Goal: Task Accomplishment & Management: Use online tool/utility

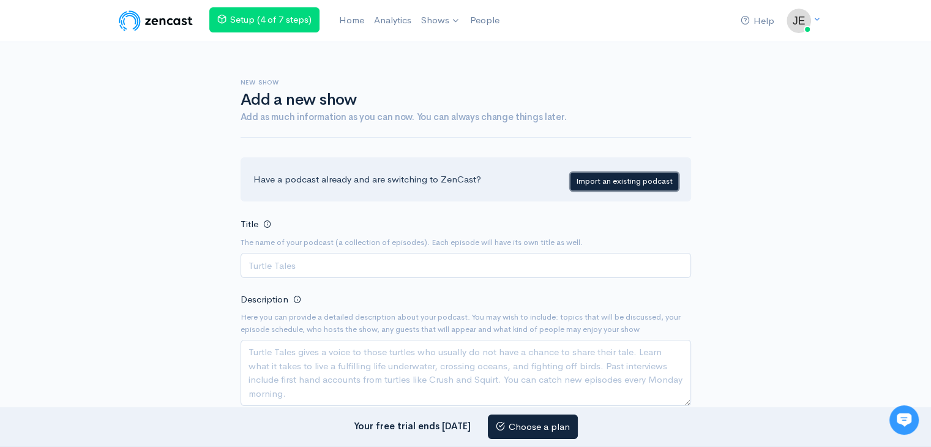
click at [627, 177] on link "Import an existing podcast" at bounding box center [624, 182] width 108 height 18
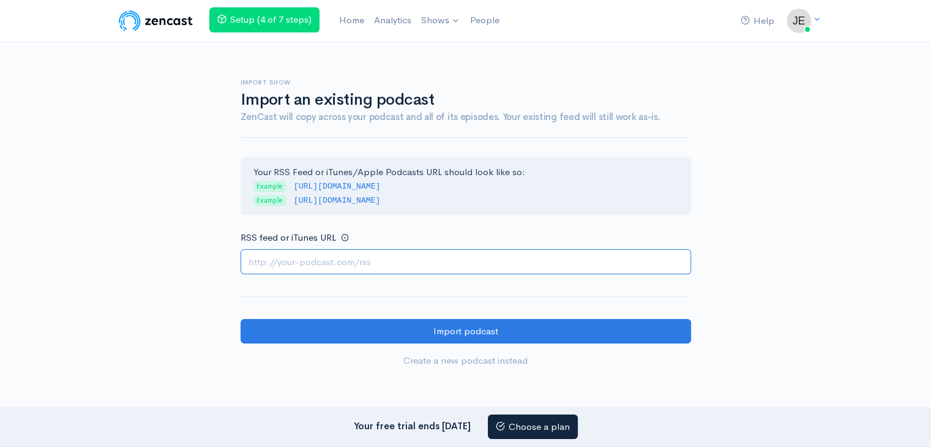
click at [446, 263] on input "RSS feed or iTunes URL" at bounding box center [466, 261] width 450 height 25
click at [340, 255] on input "RSS feed or iTunes URL" at bounding box center [466, 261] width 450 height 25
paste input "https://escortspalmjumeirah.com/feed/podcast/dubai-escorts-0508644382-escorts-s…"
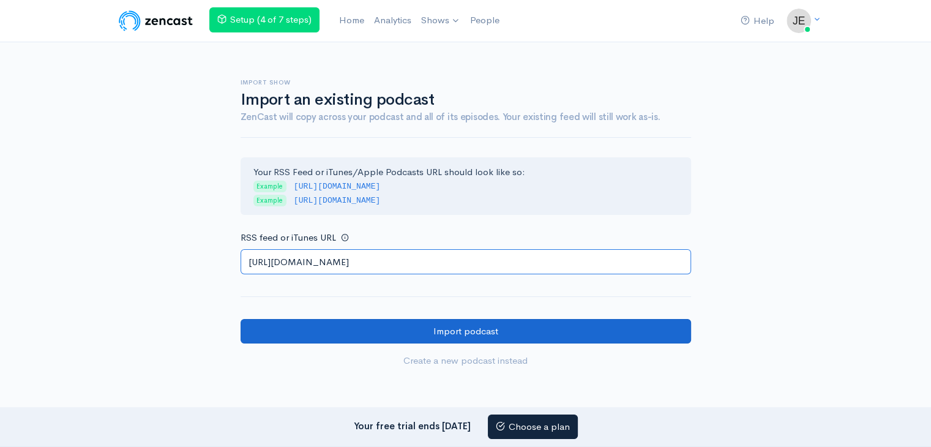
type input "https://escortspalmjumeirah.com/feed/podcast/dubai-escorts-0508644382-escorts-s…"
click at [274, 332] on input "Import podcast" at bounding box center [466, 331] width 450 height 25
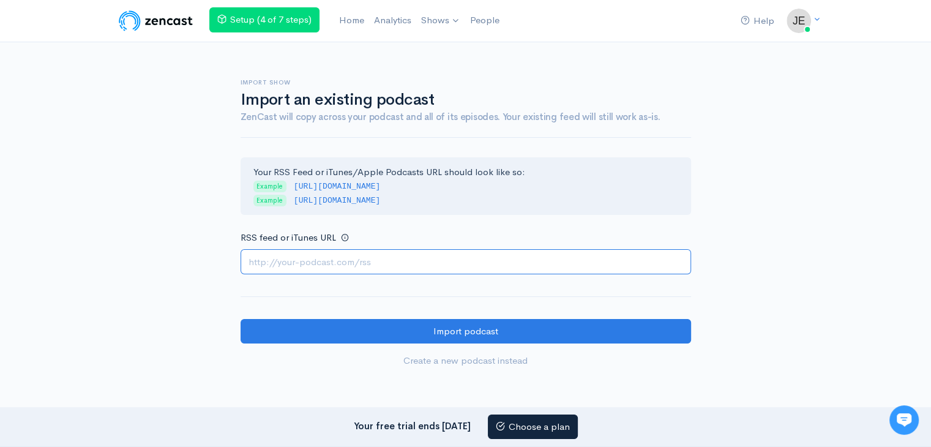
click at [326, 267] on input "RSS feed or iTunes URL" at bounding box center [466, 261] width 450 height 25
paste input "https://escortspalmjumeirah.com/feed/podcast/dubai-escorts-0555632146-girlfrien…"
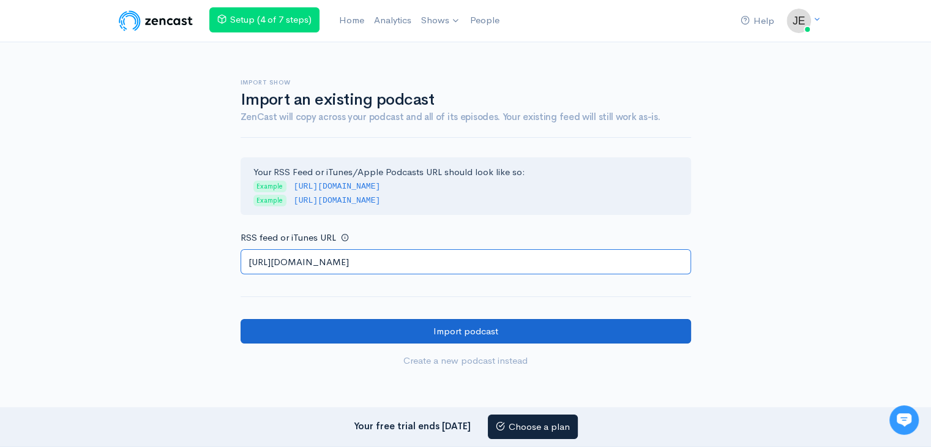
type input "https://escortspalmjumeirah.com/feed/podcast/dubai-escorts-0555632146-girlfrien…"
click at [321, 330] on input "Import podcast" at bounding box center [466, 331] width 450 height 25
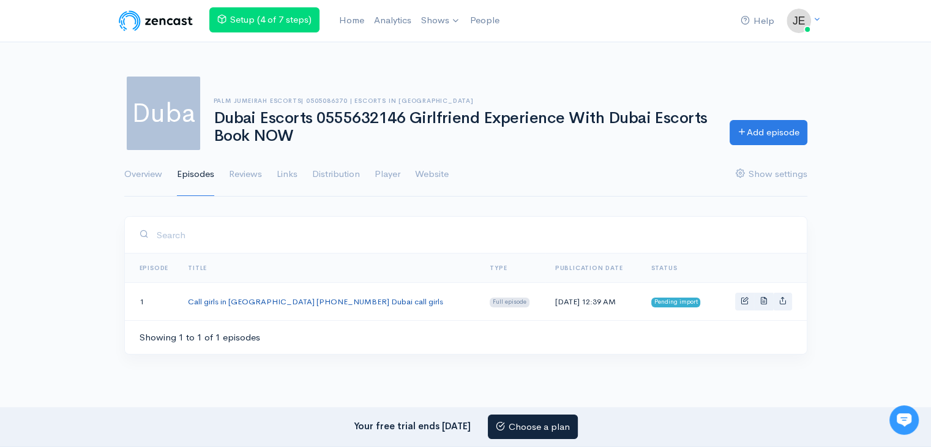
click at [266, 299] on link "Call girls in Dubai 0554476080 Dubai call girls" at bounding box center [315, 301] width 255 height 10
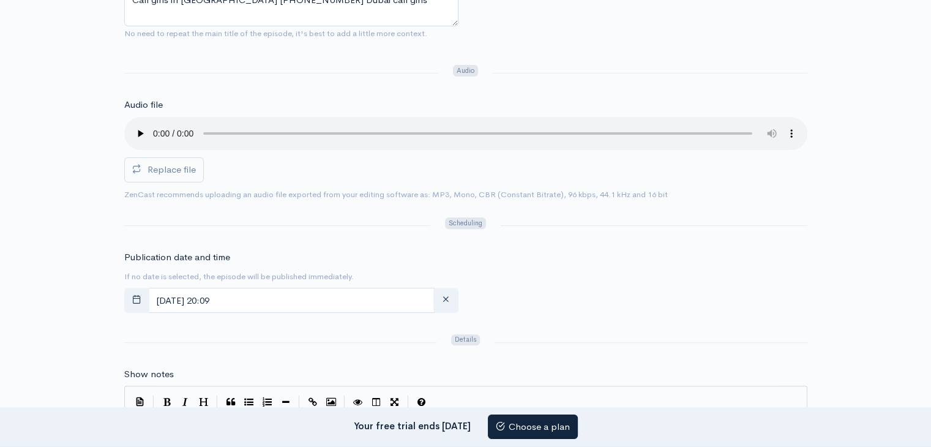
scroll to position [61, 0]
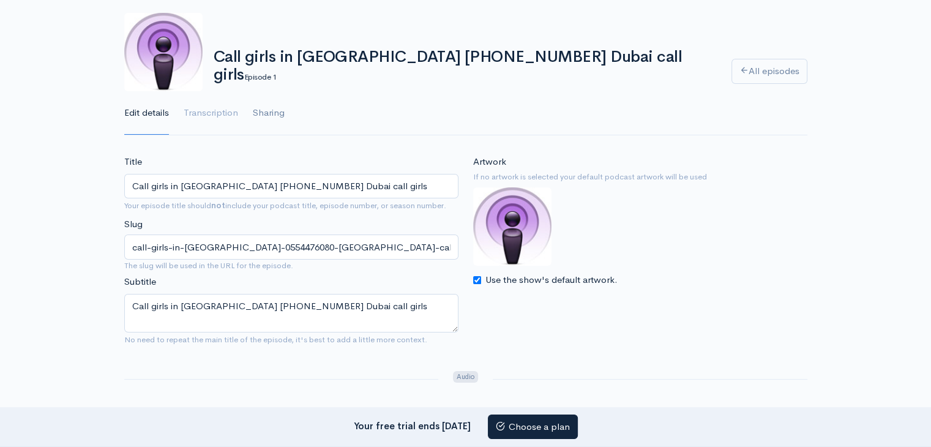
click at [269, 119] on link "Sharing" at bounding box center [269, 113] width 32 height 44
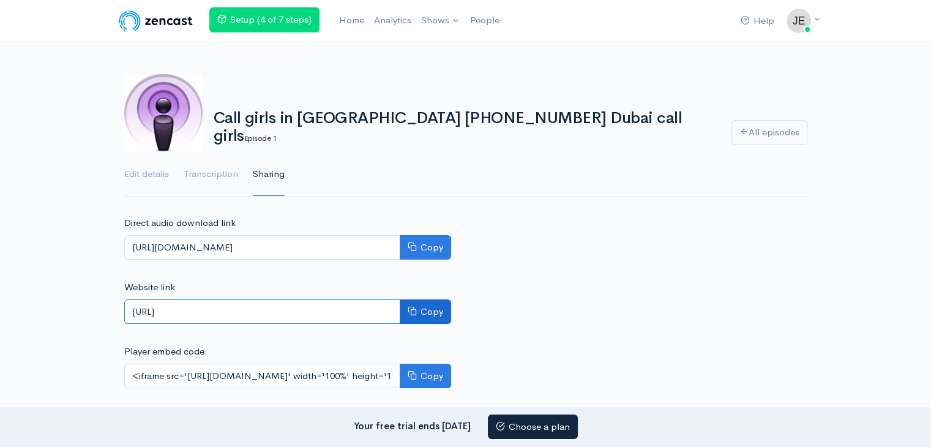
scroll to position [0, 445]
drag, startPoint x: 260, startPoint y: 305, endPoint x: 416, endPoint y: 303, distance: 156.1
click at [416, 303] on div "https://dubai-escorts-0555632146-girlfriend-experience-with-dubai-escorts-book-…" at bounding box center [287, 311] width 327 height 25
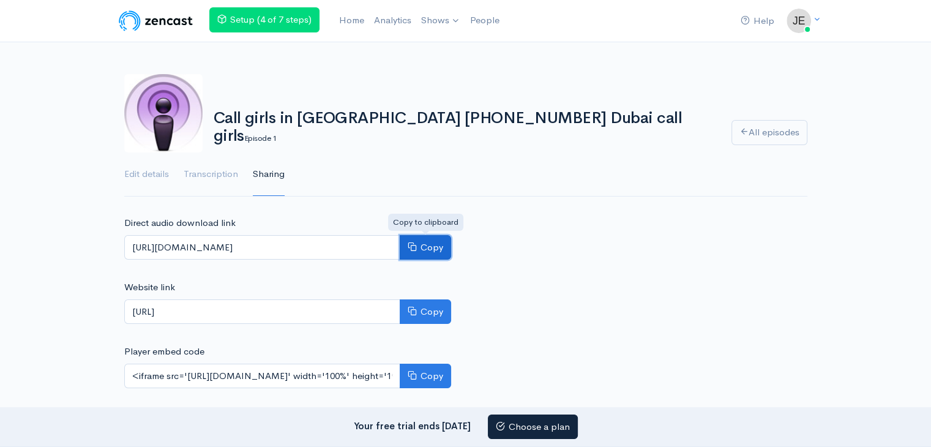
scroll to position [0, 0]
click at [417, 235] on button "Copy" at bounding box center [425, 247] width 51 height 25
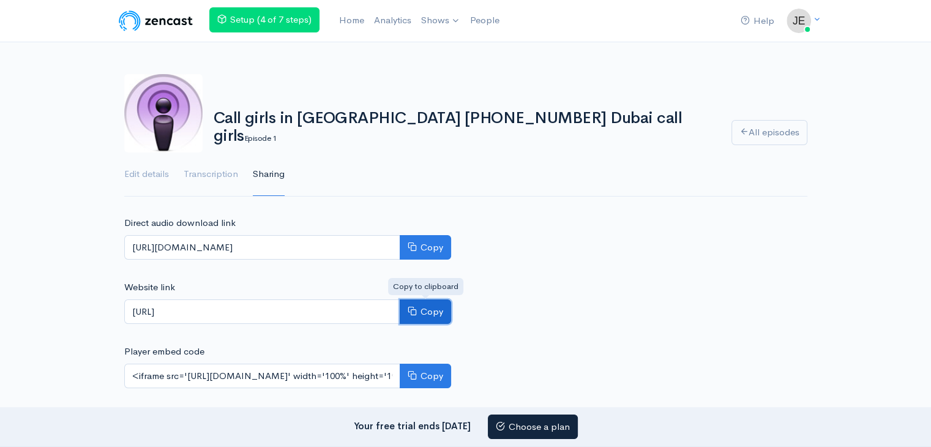
click at [426, 318] on button "Copy" at bounding box center [425, 311] width 51 height 25
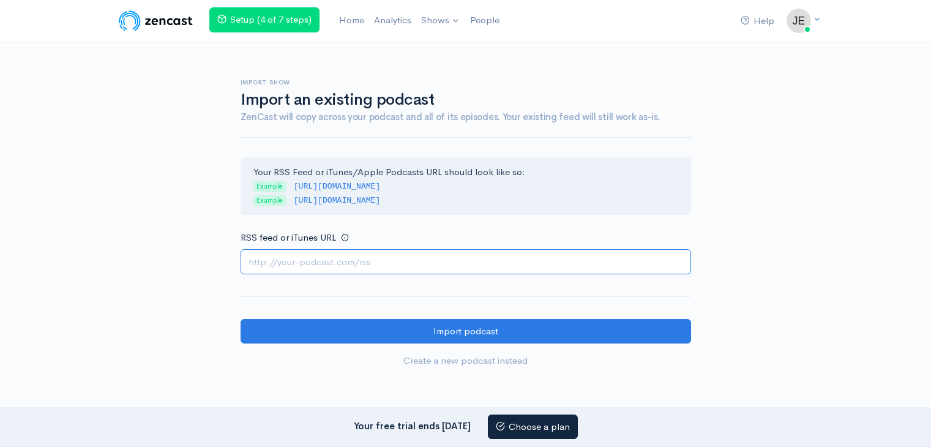
paste input "https://escortspalmjumeirah.com/feed/podcast/indian-escorts-in-dubai-0556255850…"
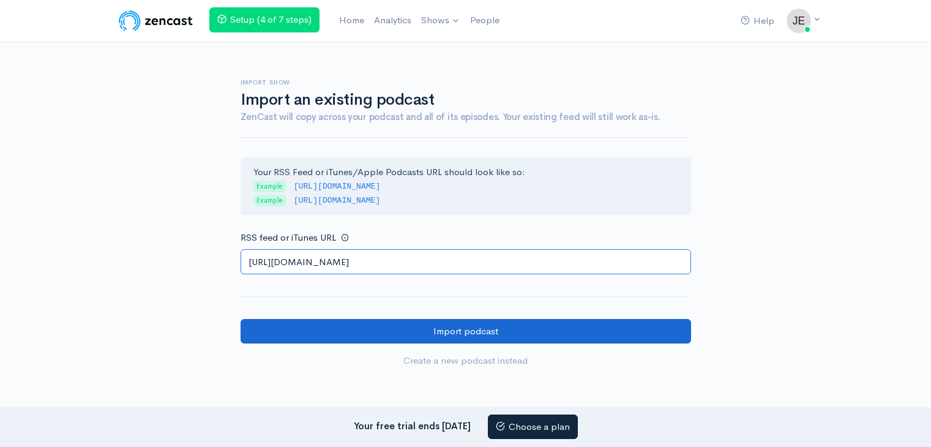
type input "https://escortspalmjumeirah.com/feed/podcast/indian-escorts-in-dubai-0556255850…"
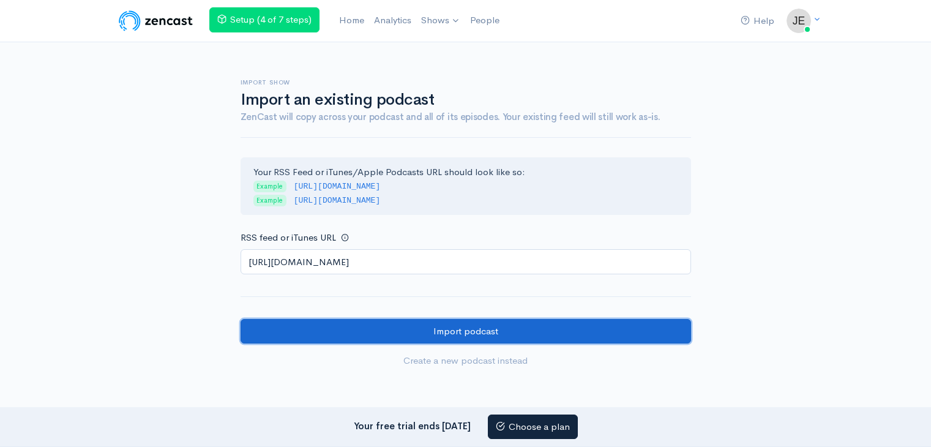
click at [329, 322] on input "Import podcast" at bounding box center [466, 331] width 450 height 25
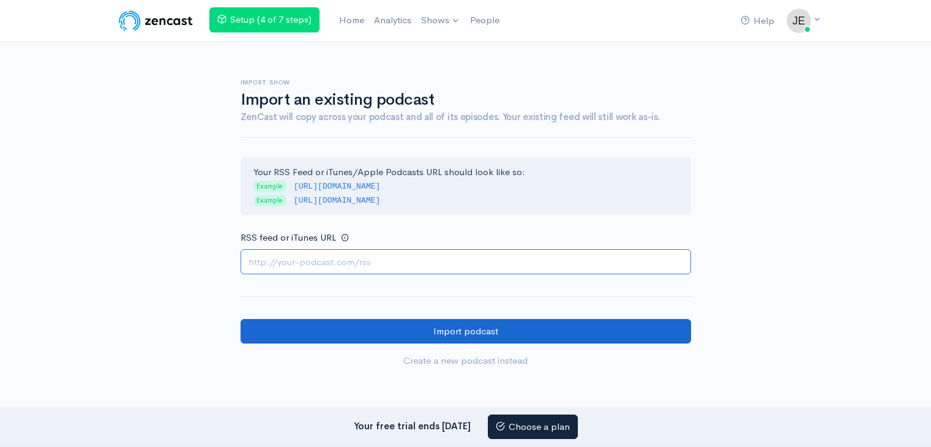
drag, startPoint x: 358, startPoint y: 257, endPoint x: 289, endPoint y: 318, distance: 91.9
click at [358, 257] on input "RSS feed or iTunes URL" at bounding box center [466, 261] width 450 height 25
paste input "https://escortspalmjumeirah.com/feed/podcast/russian-escort-in-dubai-0543110790…"
type input "https://escortspalmjumeirah.com/feed/podcast/russian-escort-in-dubai-0543110790…"
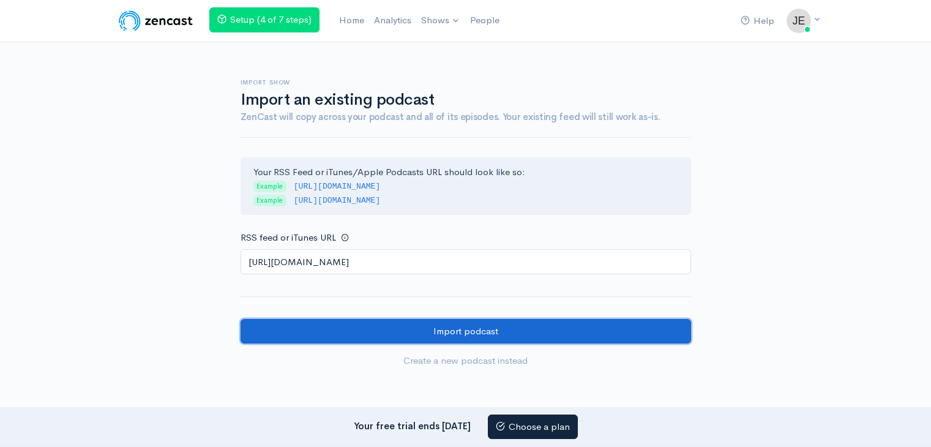
click at [279, 324] on input "Import podcast" at bounding box center [466, 331] width 450 height 25
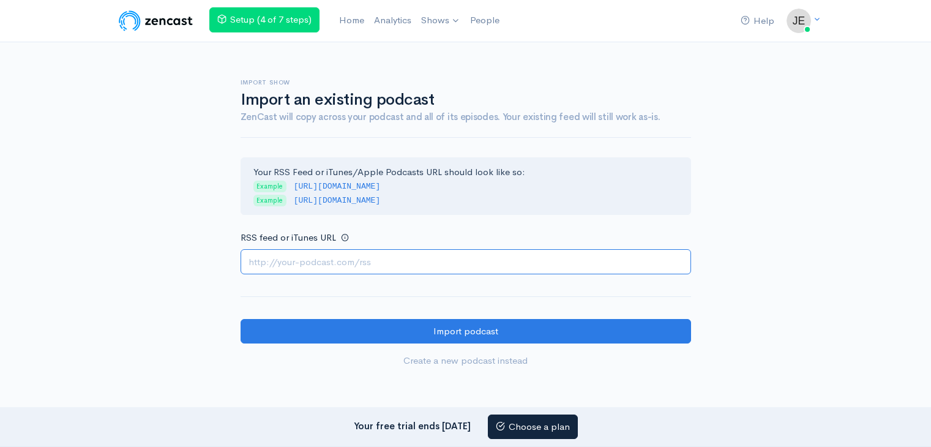
drag, startPoint x: 397, startPoint y: 261, endPoint x: 340, endPoint y: 263, distance: 56.3
click at [397, 261] on input "RSS feed or iTunes URL" at bounding box center [466, 261] width 450 height 25
paste input "https://escortspalmjumeirah.com/feed/podcast/dubai-escorts-0567006274-escorts-i…"
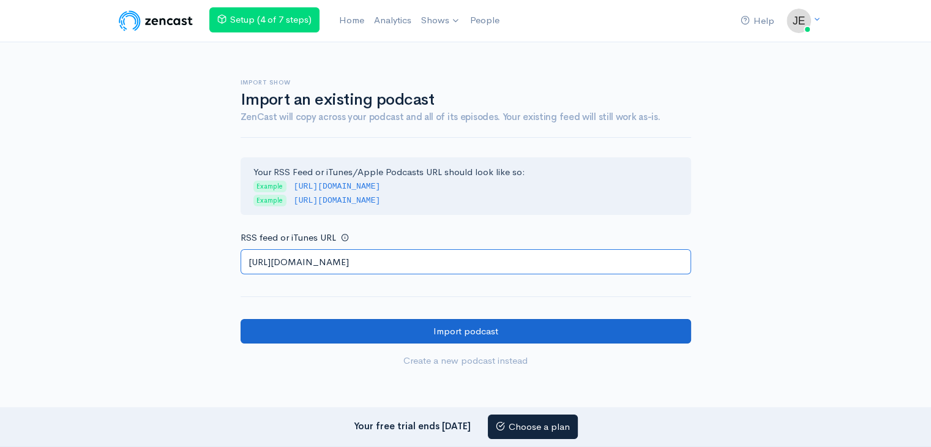
scroll to position [0, 39]
type input "https://escortspalmjumeirah.com/feed/podcast/dubai-escorts-0567006274-escorts-i…"
click at [267, 332] on input "Import podcast" at bounding box center [466, 331] width 450 height 25
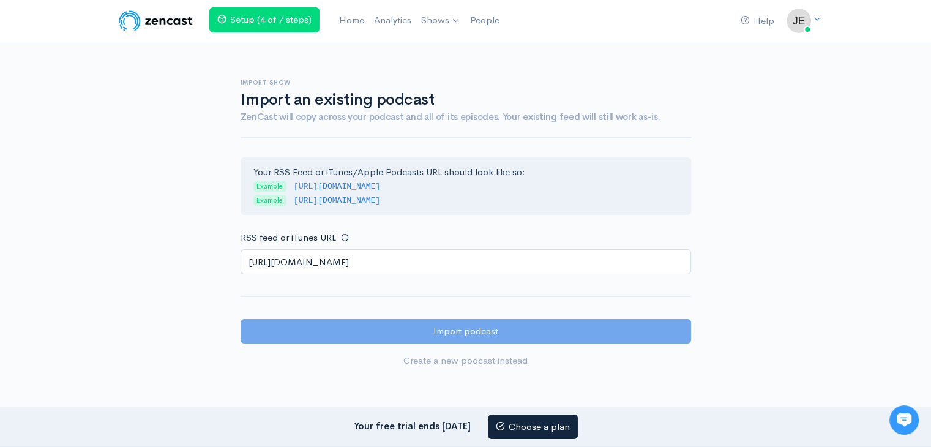
scroll to position [0, 0]
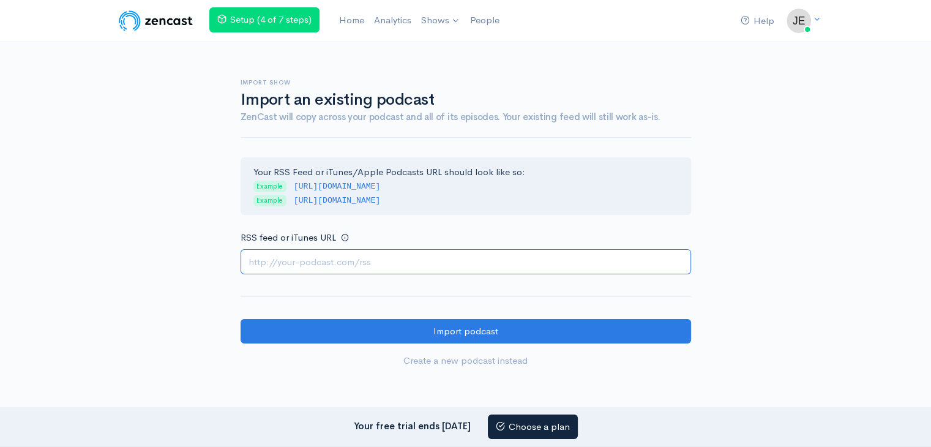
click at [389, 271] on input "RSS feed or iTunes URL" at bounding box center [466, 261] width 450 height 25
paste input "https://escortspalmjumeirah.com/feed/podcast/russian-150-escorts-in-dubai-05443…"
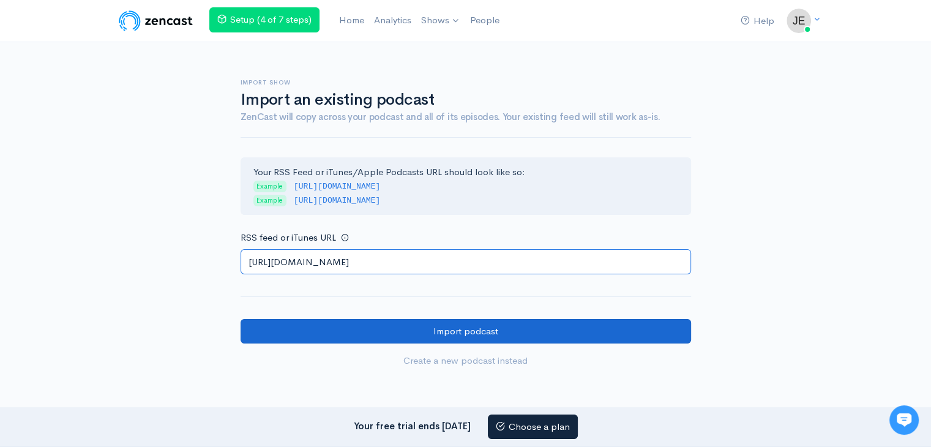
type input "https://escortspalmjumeirah.com/feed/podcast/russian-150-escorts-in-dubai-05443…"
click at [294, 337] on input "Import podcast" at bounding box center [466, 331] width 450 height 25
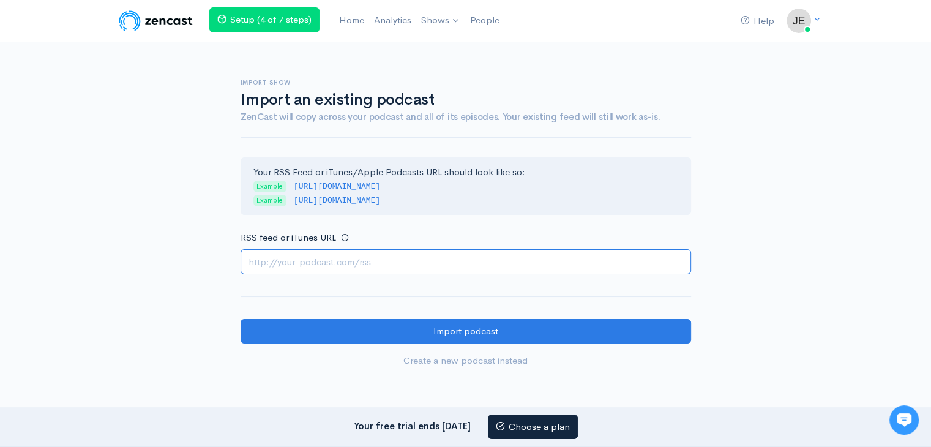
drag, startPoint x: 342, startPoint y: 266, endPoint x: 309, endPoint y: 271, distance: 33.4
click at [342, 266] on input "RSS feed or iTunes URL" at bounding box center [466, 261] width 450 height 25
paste input "[URL][DOMAIN_NAME]"
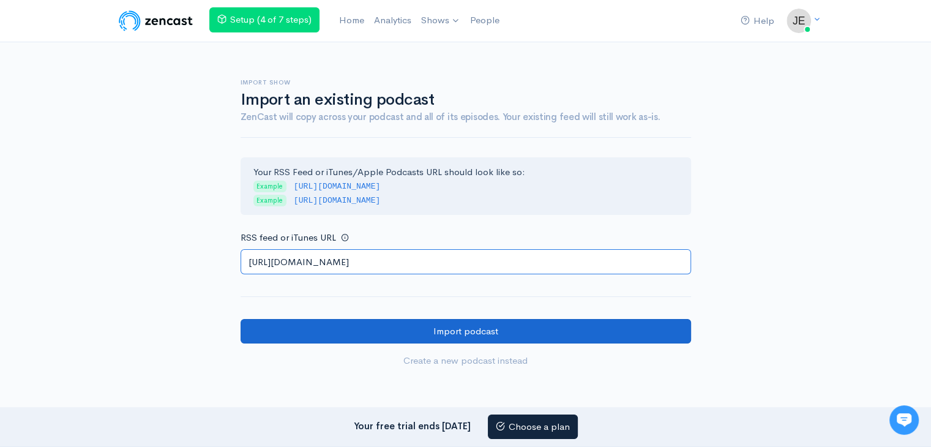
type input "https://escortspalmjumeirah.com/feed/podcast/escort-girls-dubai-0529711942-duba…"
click at [283, 326] on input "Import podcast" at bounding box center [466, 331] width 450 height 25
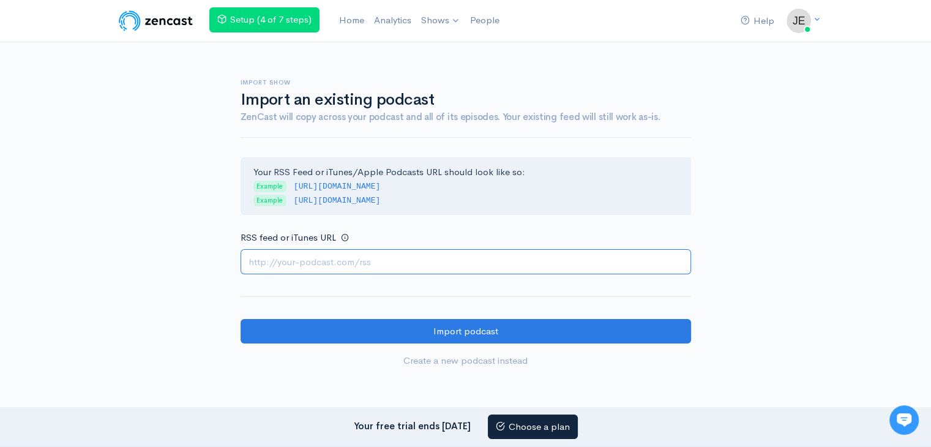
click at [313, 263] on input "RSS feed or iTunes URL" at bounding box center [466, 261] width 450 height 25
paste input "https://escortspalmjumeirah.com/feed/podcast/dubai-escorts-0567858207-airhostes…"
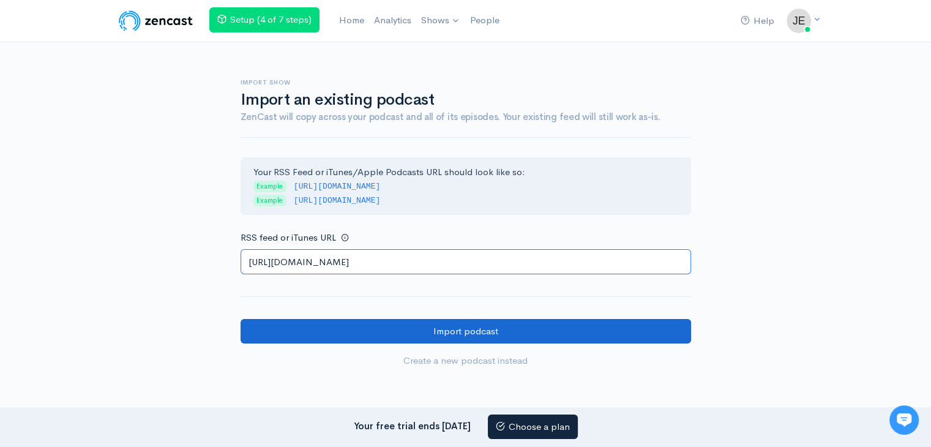
type input "https://escortspalmjumeirah.com/feed/podcast/dubai-escorts-0567858207-airhostes…"
click at [271, 321] on input "Import podcast" at bounding box center [466, 331] width 450 height 25
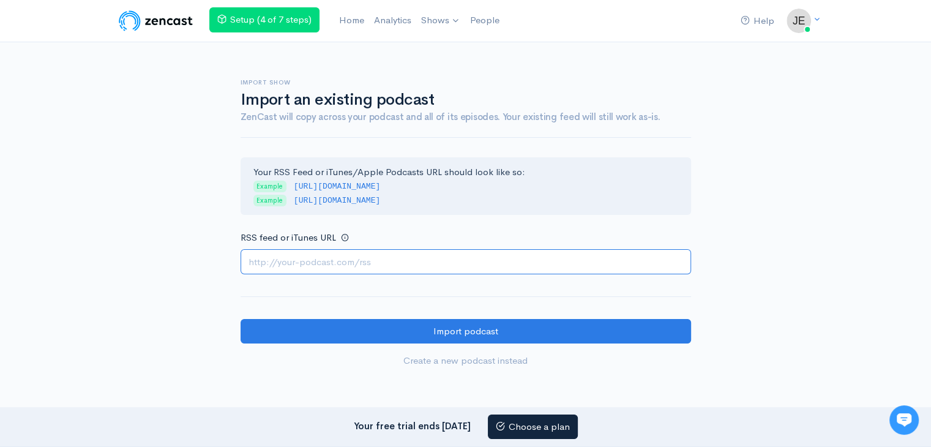
click at [338, 259] on input "RSS feed or iTunes URL" at bounding box center [466, 261] width 450 height 25
paste input "https://escortspalmjumeirah.com/feed/podcast/airhostess-dubai-escorts-054401714…"
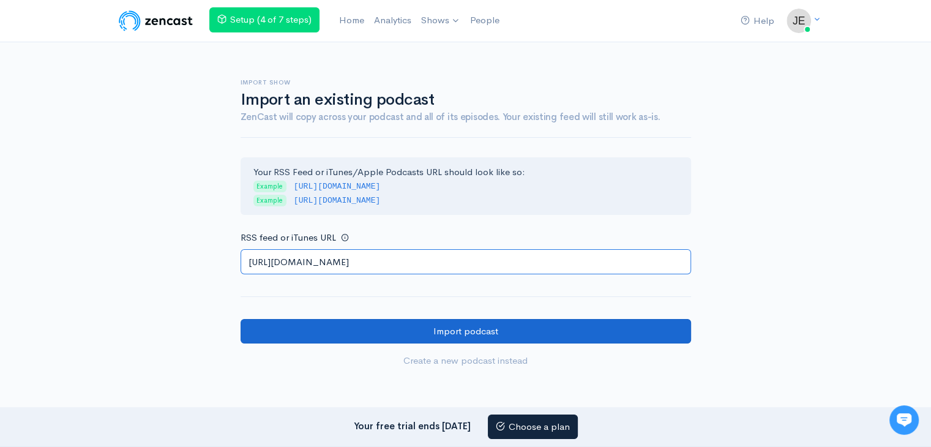
type input "https://escortspalmjumeirah.com/feed/podcast/airhostess-dubai-escorts-054401714…"
click at [298, 324] on input "Import podcast" at bounding box center [466, 331] width 450 height 25
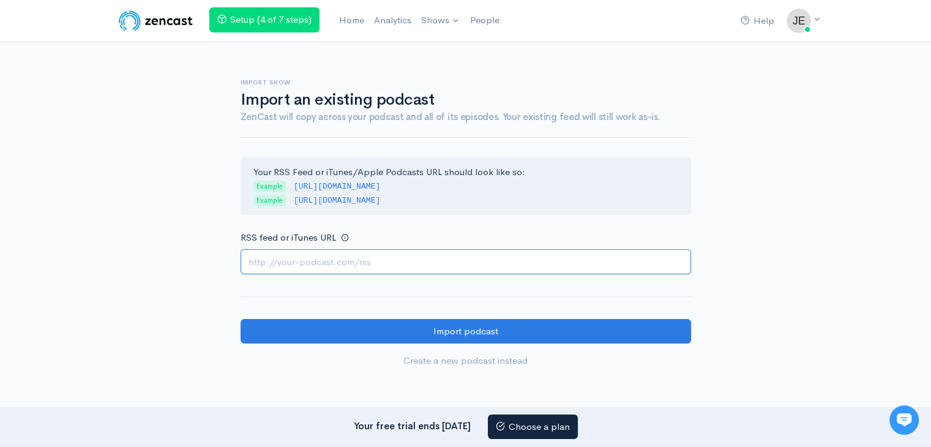
click at [301, 254] on input "RSS feed or iTunes URL" at bounding box center [466, 261] width 450 height 25
paste input "[URL][DOMAIN_NAME]"
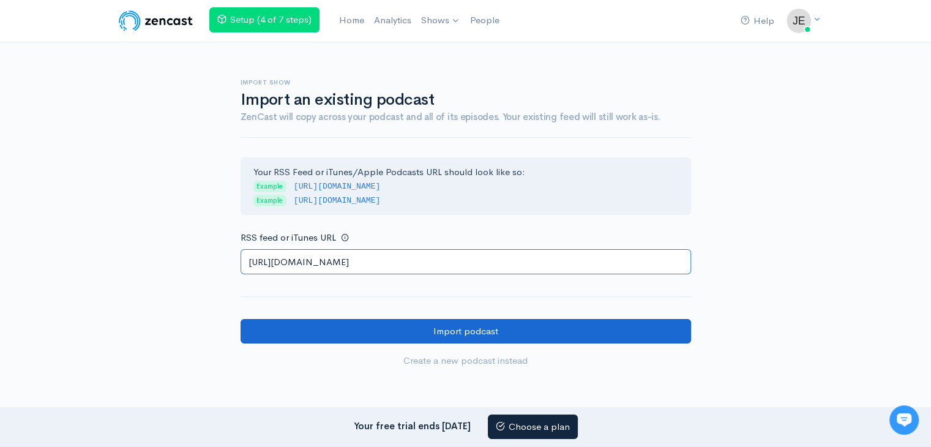
type input "https://escortspalmjumeirah.com/feed/podcast/dubai-escort-0507757241-escort-in-…"
click at [264, 333] on input "Import podcast" at bounding box center [466, 331] width 450 height 25
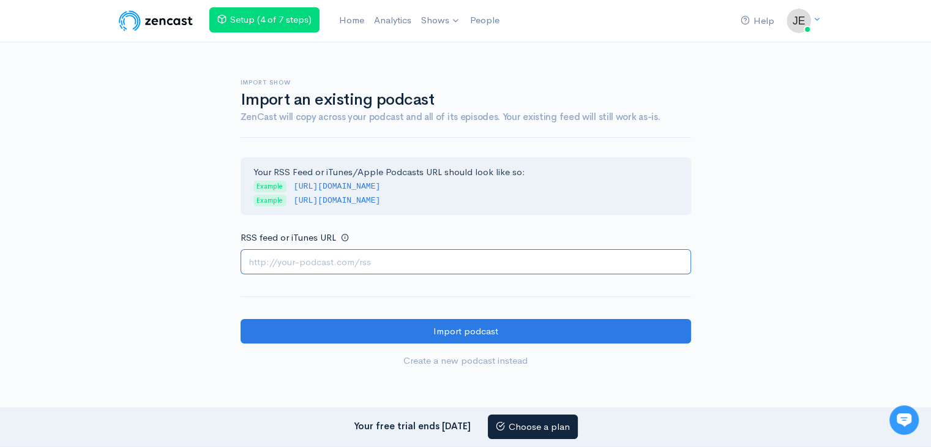
click at [308, 264] on input "RSS feed or iTunes URL" at bounding box center [466, 261] width 450 height 25
paste input "https://escortspalmjumeirah.com/feed/podcast/dubai-escorts-0561668599-moroccan-…"
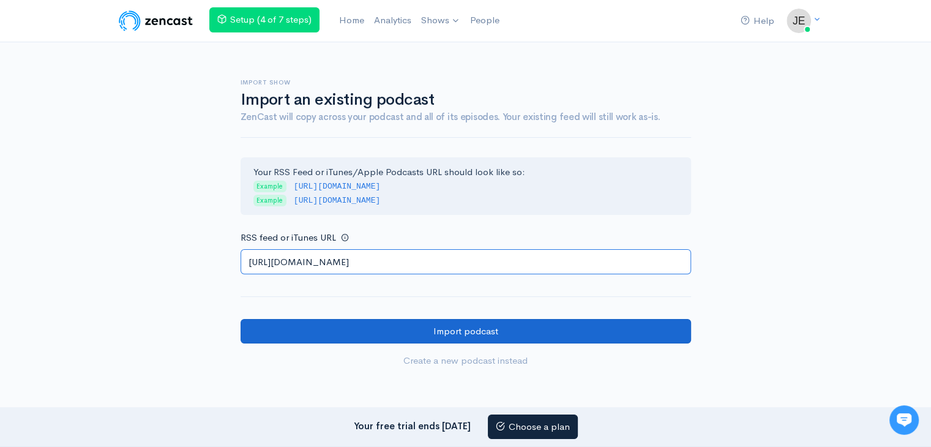
type input "https://escortspalmjumeirah.com/feed/podcast/dubai-escorts-0561668599-moroccan-…"
click at [275, 329] on input "Import podcast" at bounding box center [466, 331] width 450 height 25
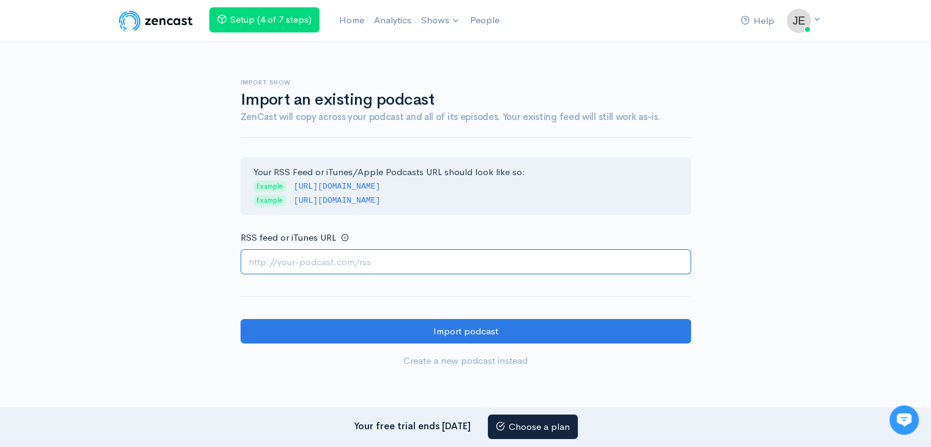
click at [324, 258] on input "RSS feed or iTunes URL" at bounding box center [466, 261] width 450 height 25
paste input "[URL][DOMAIN_NAME]"
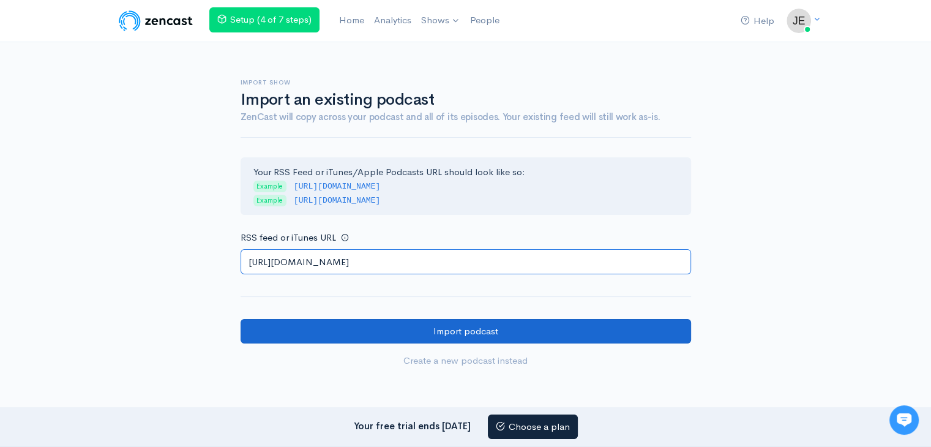
type input "https://escortspalmjumeirah.com/feed/podcast/dubai-escorts-0503464457-arabic-es…"
click at [275, 326] on input "Import podcast" at bounding box center [466, 331] width 450 height 25
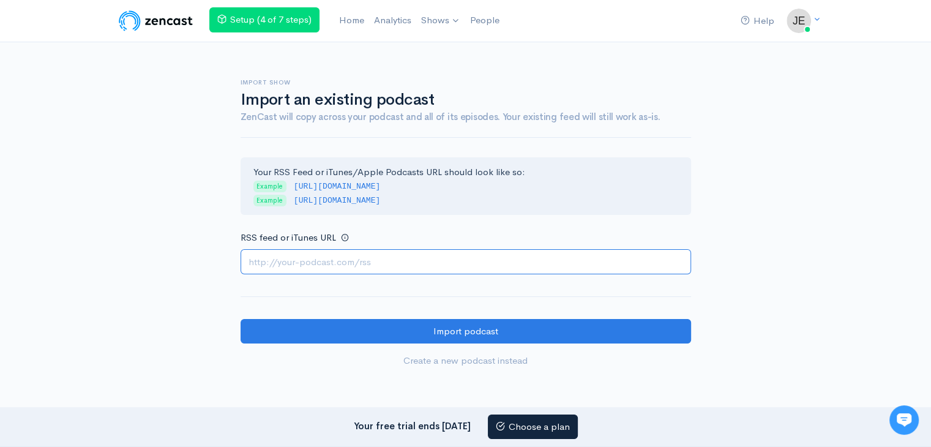
paste input "https://escortspalmjumeirah.com/feed/podcast/dubai-escorts-0564401582-how-to-bo…"
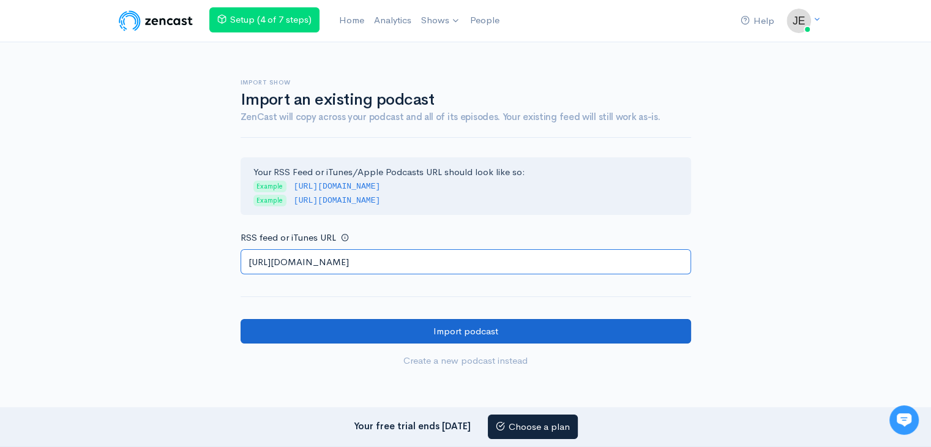
type input "https://escortspalmjumeirah.com/feed/podcast/dubai-escorts-0564401582-how-to-bo…"
click at [288, 327] on input "Import podcast" at bounding box center [466, 331] width 450 height 25
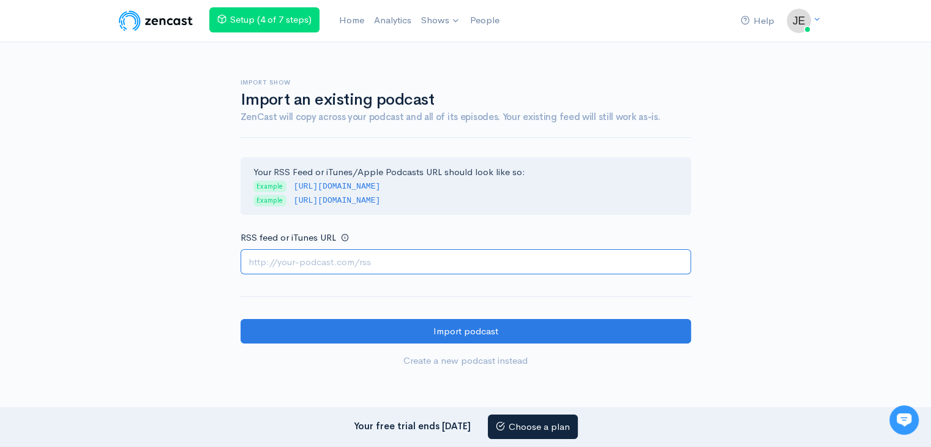
click at [287, 253] on input "RSS feed or iTunes URL" at bounding box center [466, 261] width 450 height 25
paste input "https://escortspalmjumeirah.com/feed/podcast/dubai-escorts-0568430610-indian-es…"
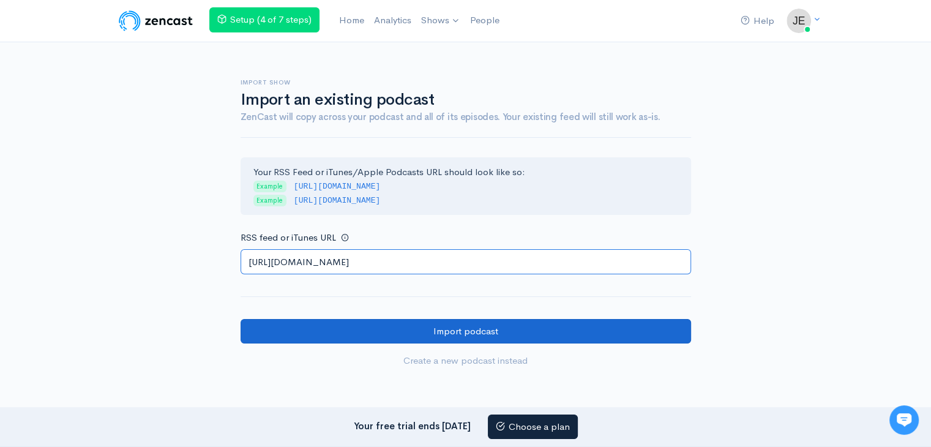
type input "https://escortspalmjumeirah.com/feed/podcast/dubai-escorts-0568430610-indian-es…"
click at [278, 329] on input "Import podcast" at bounding box center [466, 331] width 450 height 25
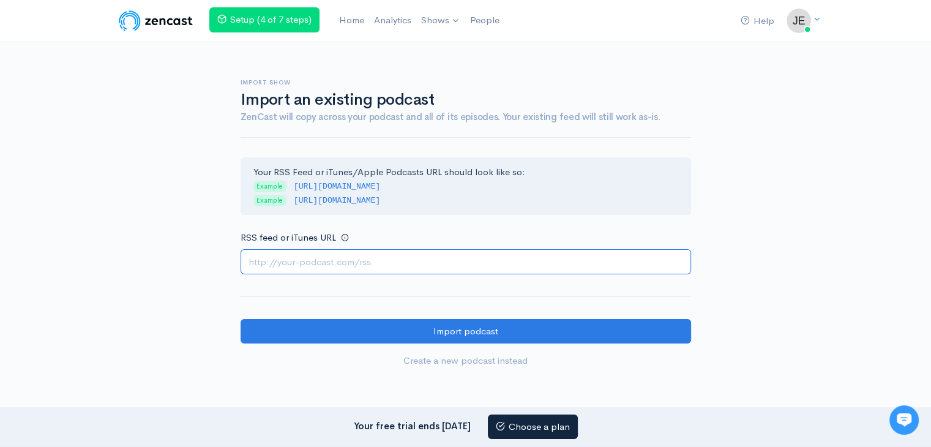
click at [308, 259] on input "RSS feed or iTunes URL" at bounding box center [466, 261] width 450 height 25
paste input "https://escortspalmjumeirah.com/feed/podcast/dubai-escorts-0564401582-b152-inde…"
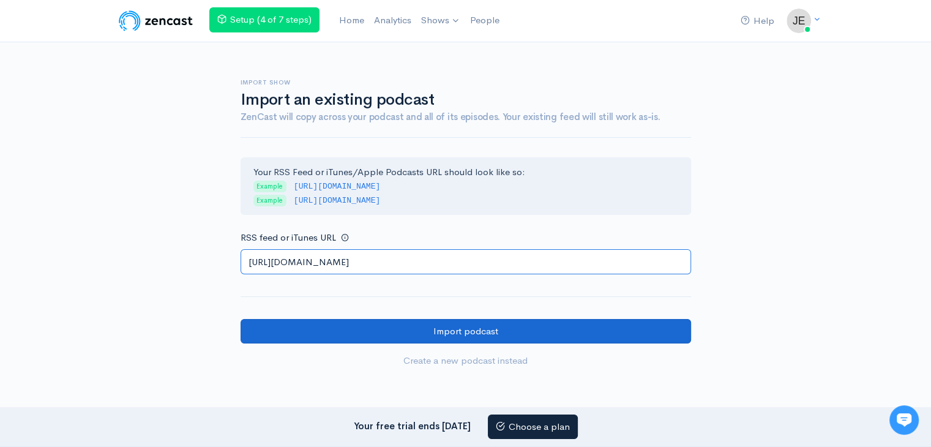
type input "https://escortspalmjumeirah.com/feed/podcast/dubai-escorts-0564401582-b152-inde…"
click at [269, 324] on input "Import podcast" at bounding box center [466, 331] width 450 height 25
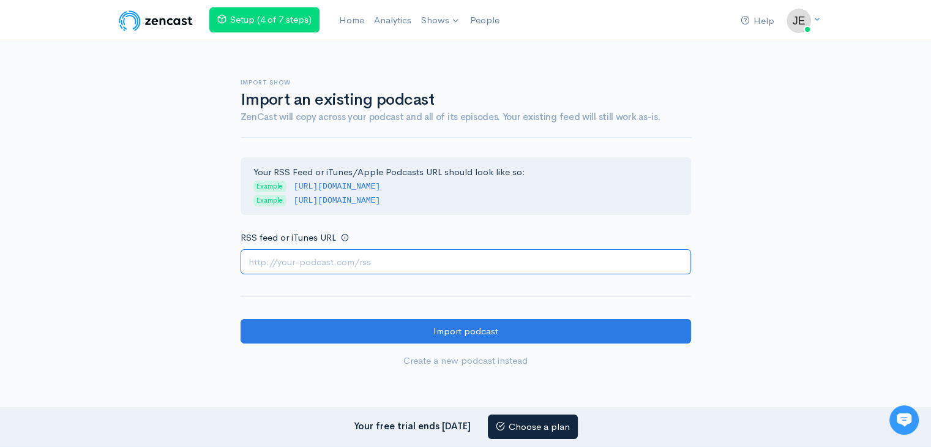
click at [308, 252] on input "RSS feed or iTunes URL" at bounding box center [466, 261] width 450 height 25
paste input "https://escortspalmjumeirah.com/feed/podcast/uae66-dubai-escorts-0554476080-esc…"
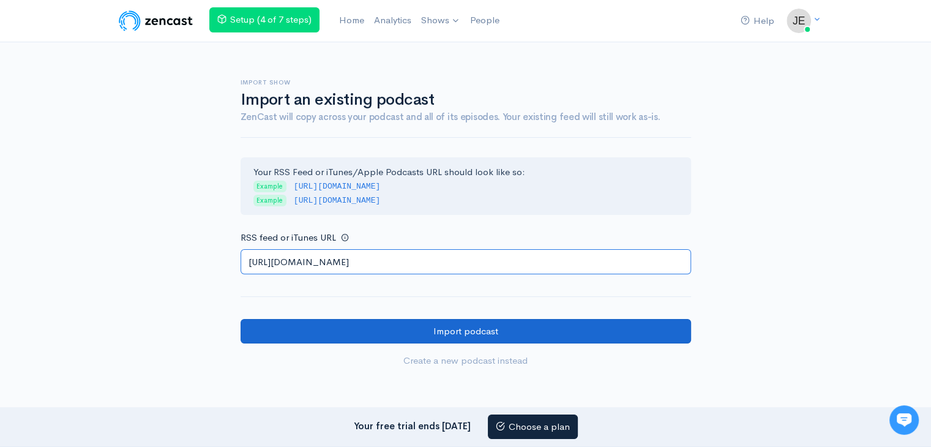
type input "https://escortspalmjumeirah.com/feed/podcast/uae66-dubai-escorts-0554476080-esc…"
click at [280, 331] on input "Import podcast" at bounding box center [466, 331] width 450 height 25
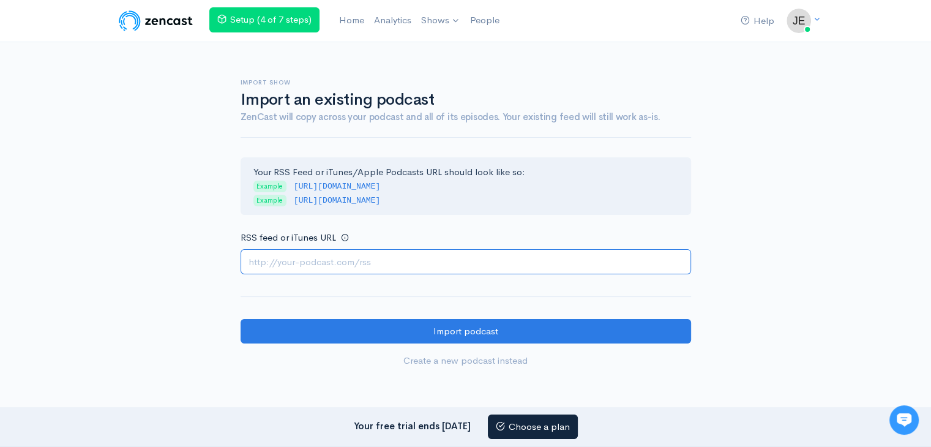
click at [330, 267] on input "RSS feed or iTunes URL" at bounding box center [466, 261] width 450 height 25
paste input "https://escortspalmjumeirah.com/feed/podcast/escort-girl-in-dubai-0505086370-v8…"
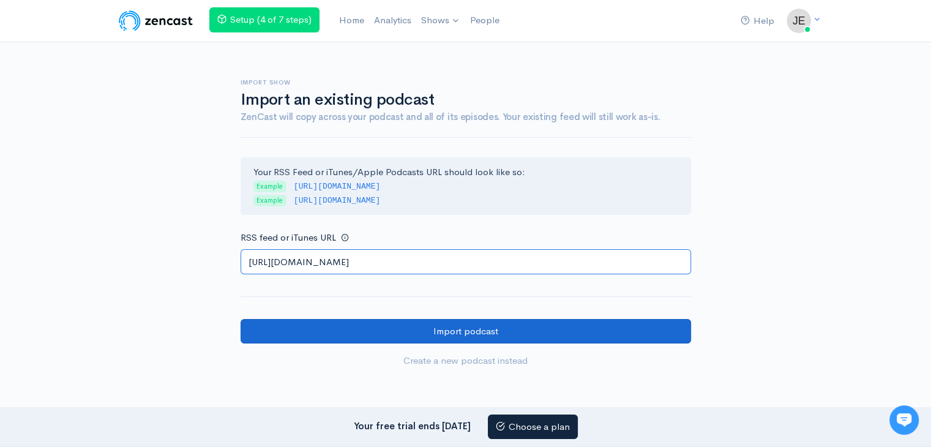
type input "https://escortspalmjumeirah.com/feed/podcast/escort-girl-in-dubai-0505086370-v8…"
click at [266, 330] on input "Import podcast" at bounding box center [466, 331] width 450 height 25
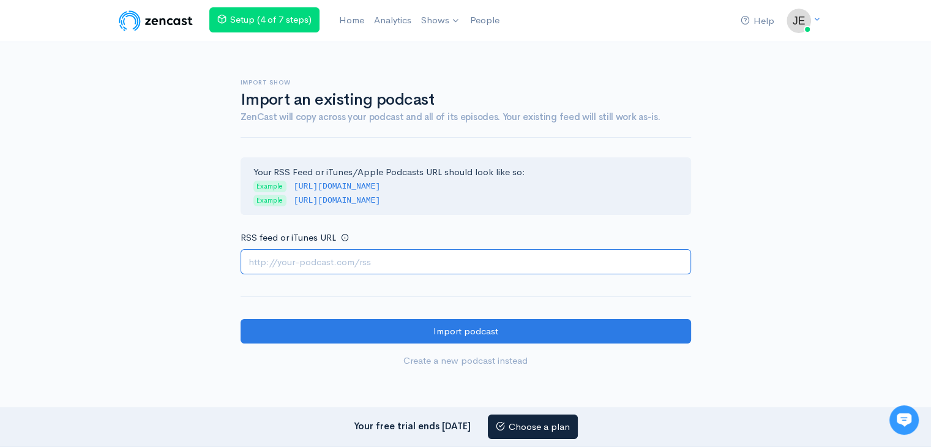
click at [298, 262] on input "RSS feed or iTunes URL" at bounding box center [466, 261] width 450 height 25
paste input "https://escortspalmjumeirah.com/feed/podcast/dubai-escorts-0556255850-experienc…"
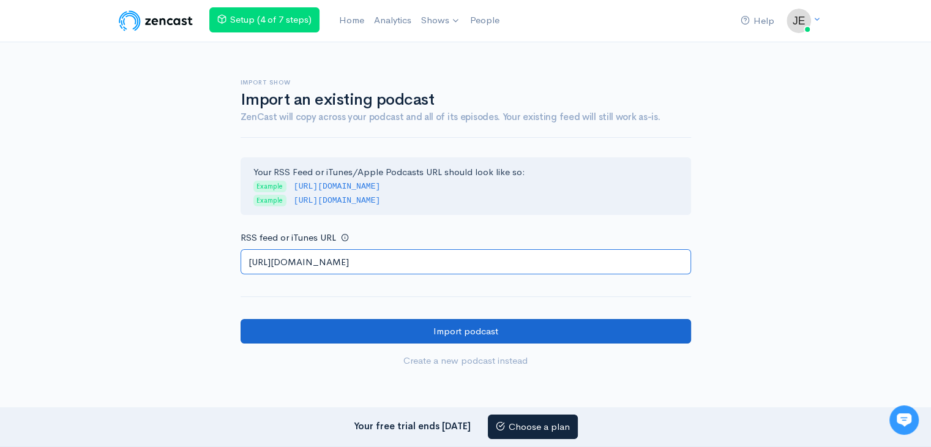
type input "https://escortspalmjumeirah.com/feed/podcast/dubai-escorts-0556255850-experienc…"
click at [279, 329] on input "Import podcast" at bounding box center [466, 331] width 450 height 25
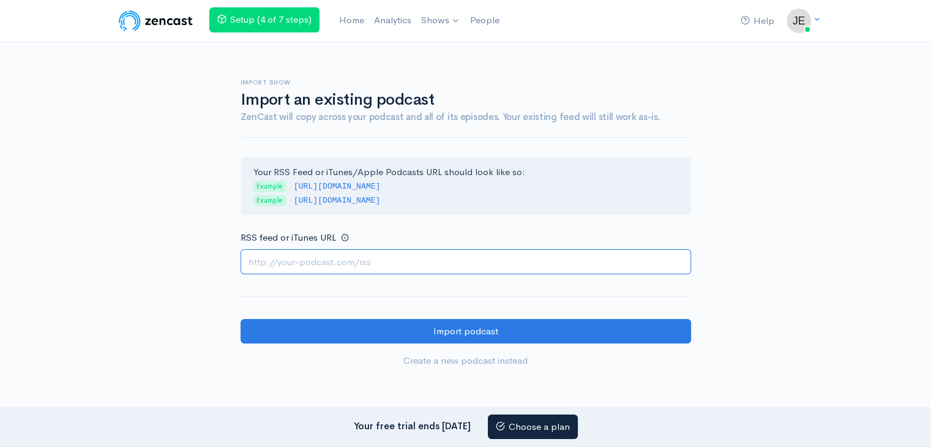
click at [321, 256] on input "RSS feed or iTunes URL" at bounding box center [466, 261] width 450 height 25
paste input "https://escortspalmjumeirah.com/feed/podcast/escort-in-dubai-0563380268-dubai-e…"
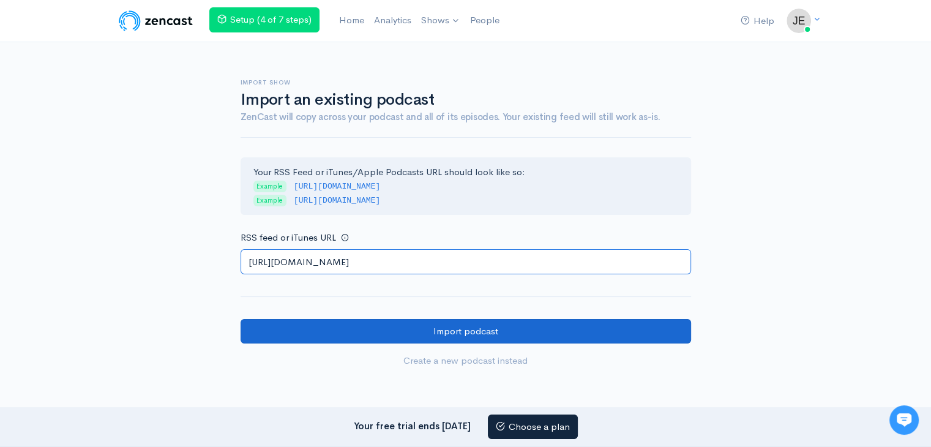
type input "https://escortspalmjumeirah.com/feed/podcast/escort-in-dubai-0563380268-dubai-e…"
click at [293, 331] on input "Import podcast" at bounding box center [466, 331] width 450 height 25
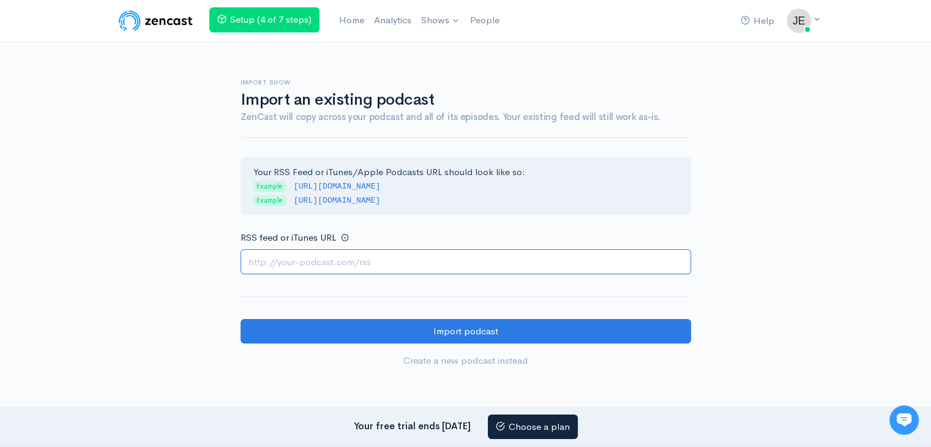
click at [294, 267] on input "RSS feed or iTunes URL" at bounding box center [466, 261] width 450 height 25
paste input "https://escortspalmjumeirah.com/feed/podcast/ai-intelligence-dubai-escorts-0508…"
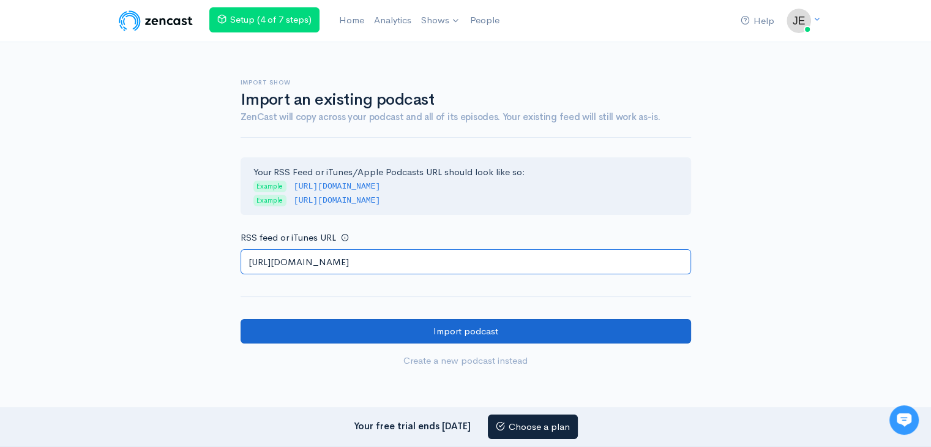
type input "https://escortspalmjumeirah.com/feed/podcast/ai-intelligence-dubai-escorts-0508…"
click at [292, 331] on input "Import podcast" at bounding box center [466, 331] width 450 height 25
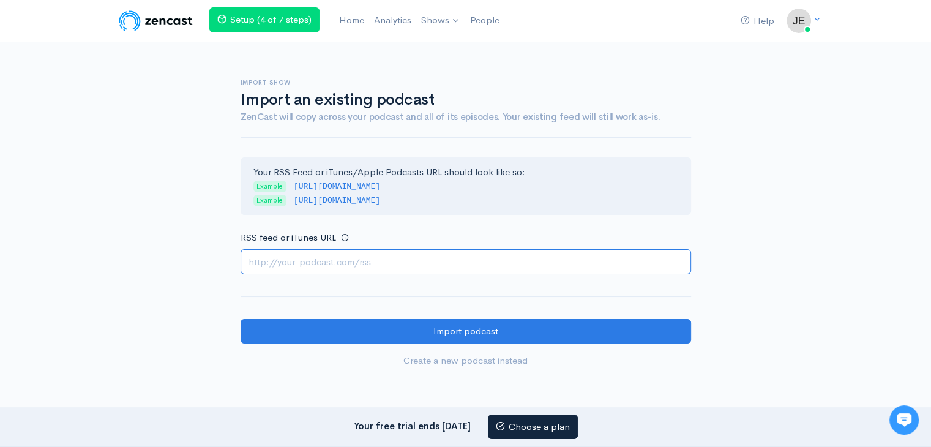
paste input "https://escortspalmjumeirah.com/feed/podcast/dubai-escorts-0586400197-coding-du…"
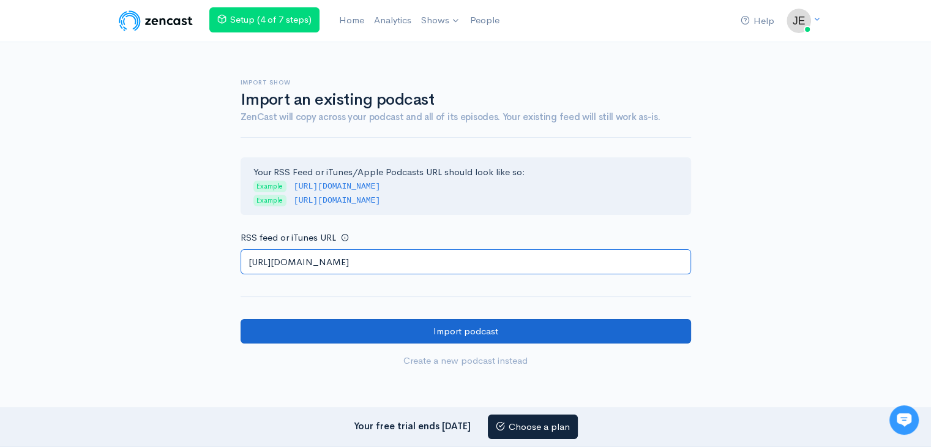
type input "https://escortspalmjumeirah.com/feed/podcast/dubai-escorts-0586400197-coding-du…"
click at [294, 328] on input "Import podcast" at bounding box center [466, 331] width 450 height 25
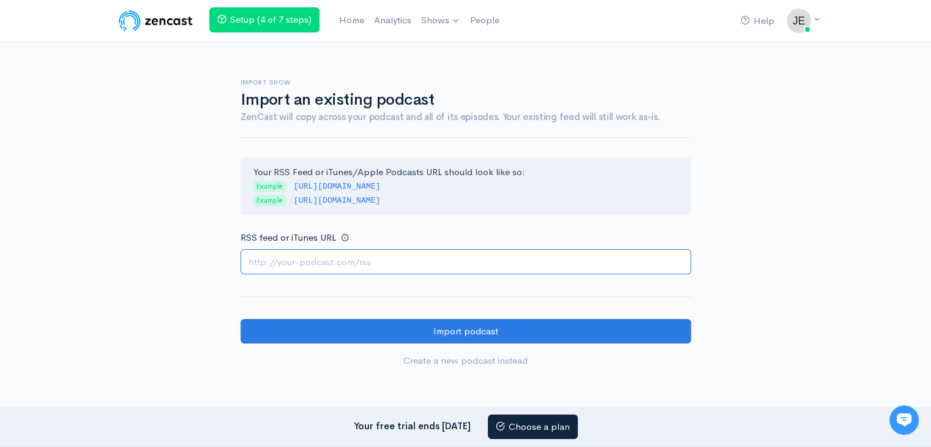
click at [339, 250] on input "RSS feed or iTunes URL" at bounding box center [466, 261] width 450 height 25
paste input "[URL][DOMAIN_NAME]"
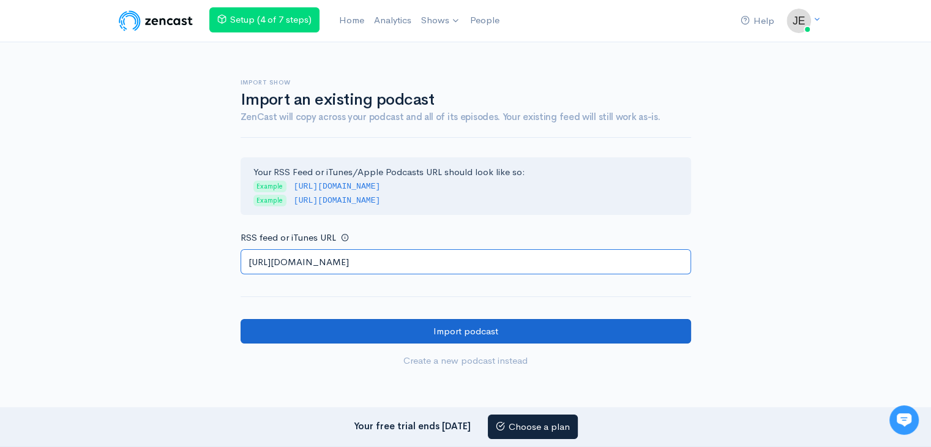
type input "[URL][DOMAIN_NAME]"
click at [297, 325] on input "Import podcast" at bounding box center [466, 331] width 450 height 25
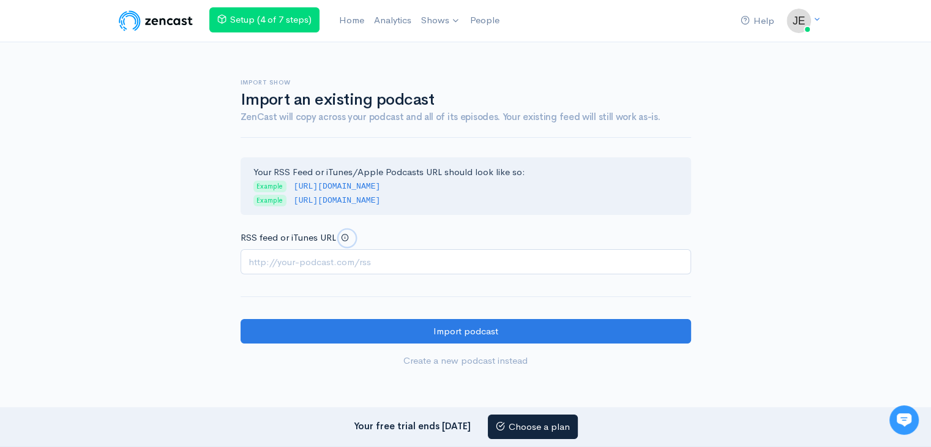
click at [342, 242] on link at bounding box center [347, 239] width 18 height 18
click at [340, 257] on input "RSS feed or iTunes URL" at bounding box center [466, 261] width 450 height 25
paste input "https://escortspalmjumeirah.com/feed/podcast/dubai-escorts-0507757241-escorts-i…"
type input "https://escortspalmjumeirah.com/feed/podcast/dubai-escorts-0507757241-escorts-i…"
click at [290, 265] on input "RSS feed or iTunes URL" at bounding box center [466, 261] width 450 height 25
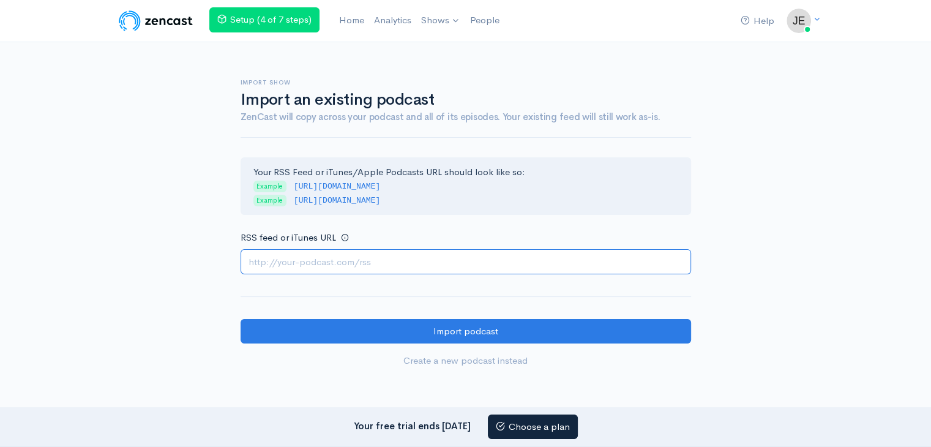
paste input "https://escortspalmjumeirah.com/feed/podcast/dubai-escorts-0507757241-escorts-i…"
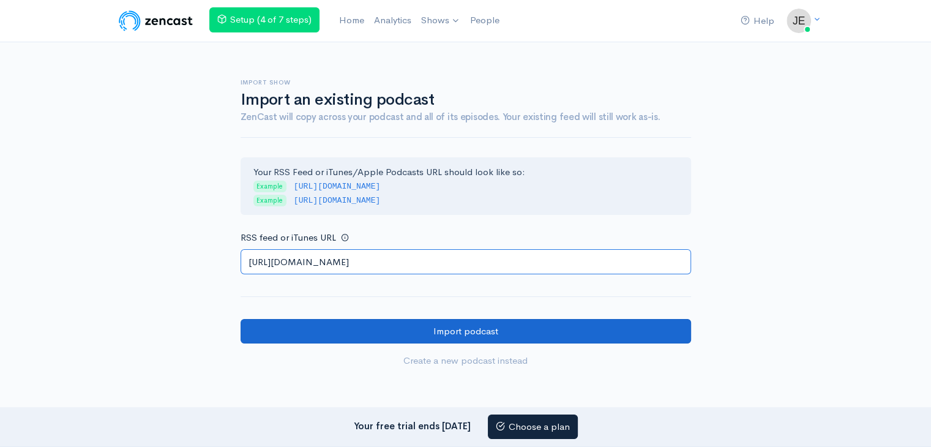
scroll to position [0, 78]
type input "https://escortspalmjumeirah.com/feed/podcast/dubai-escorts-0507757241-escorts-i…"
click at [279, 333] on input "Import podcast" at bounding box center [466, 331] width 450 height 25
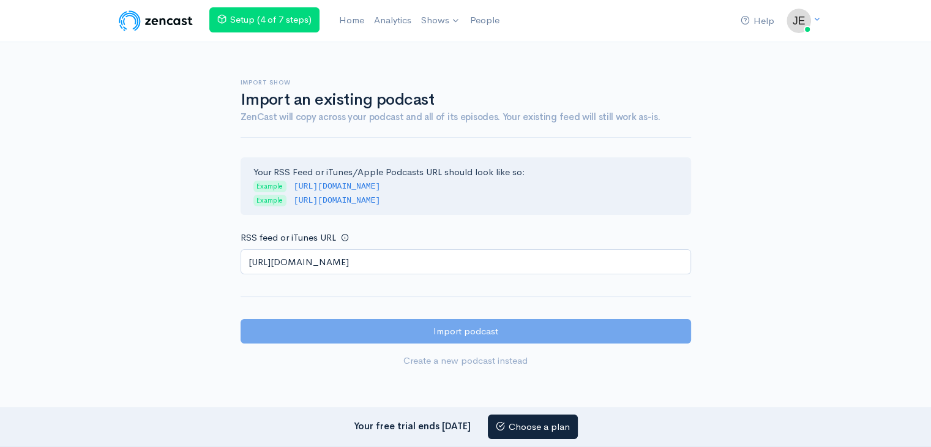
scroll to position [0, 0]
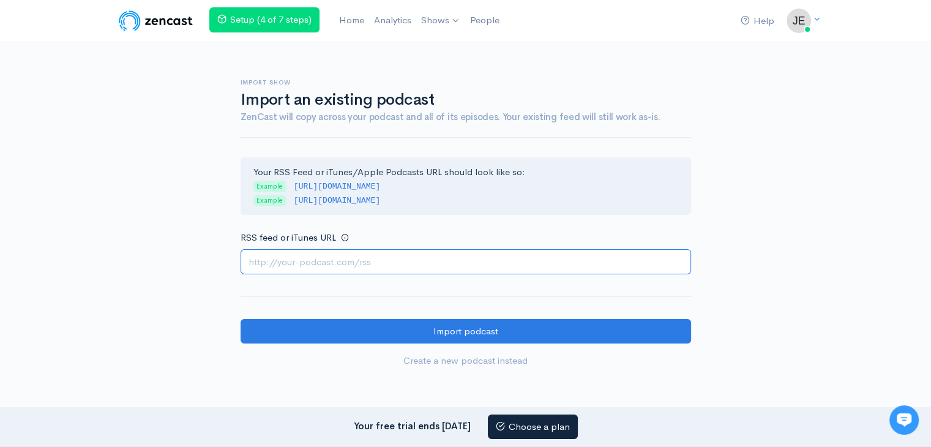
paste input "https://escortspalmjumeirah.com/feed/podcast/vr-actual-dubai-escort-in-dubai-05…"
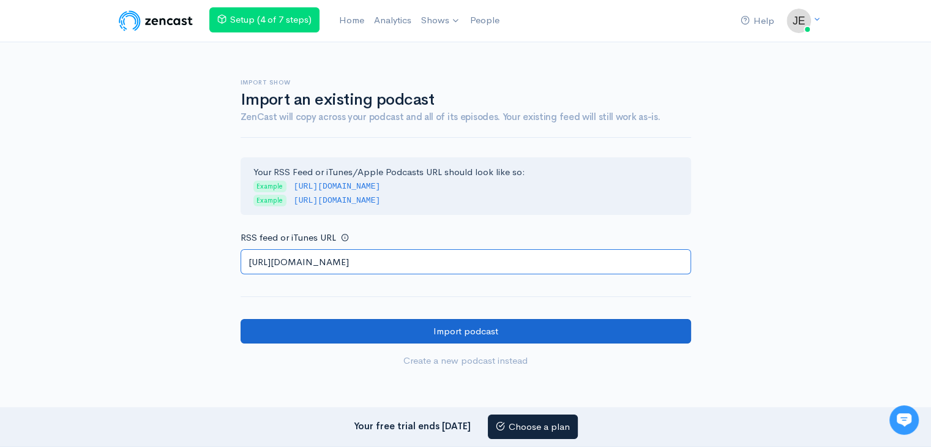
type input "https://escortspalmjumeirah.com/feed/podcast/vr-actual-dubai-escort-in-dubai-05…"
click at [274, 323] on input "Import podcast" at bounding box center [466, 331] width 450 height 25
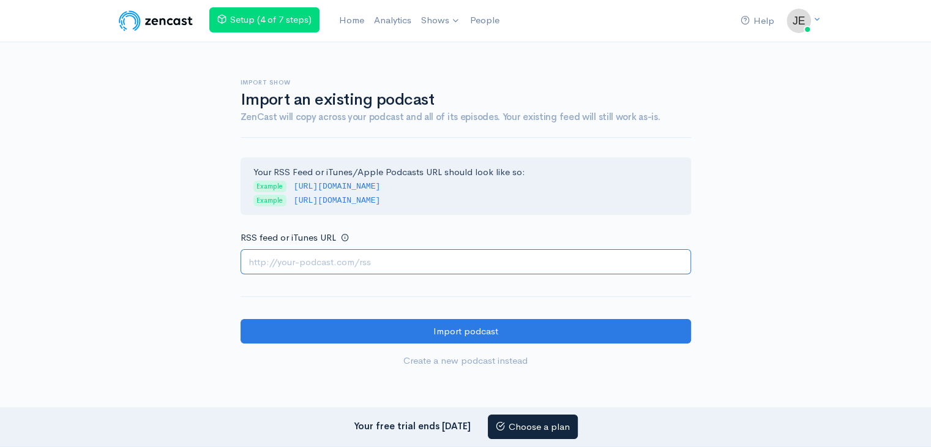
paste input "[URL][DOMAIN_NAME]"
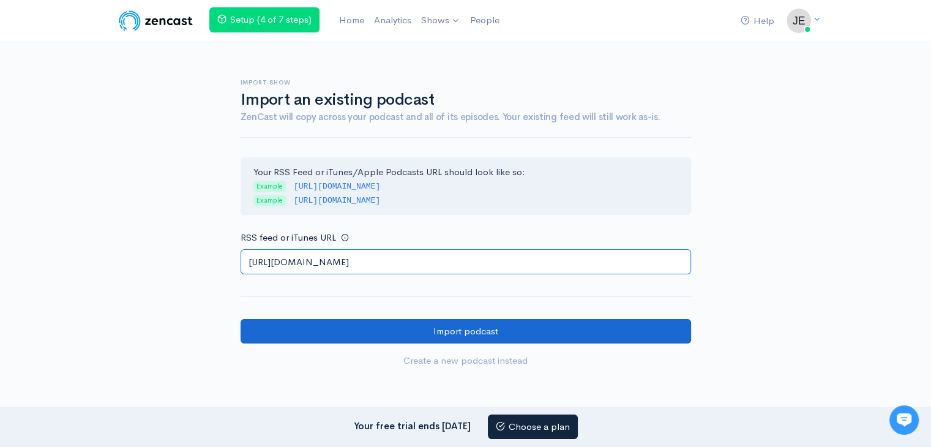
type input "https://escortspalmjumeirah.com/feed/podcast/young-dubai-escorts-0552148480-esc…"
click at [294, 333] on input "Import podcast" at bounding box center [466, 331] width 450 height 25
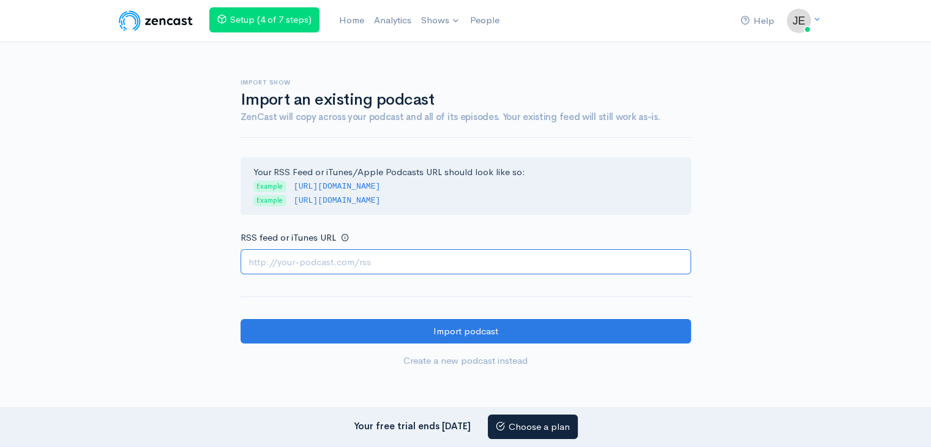
paste input "https://escortspalmjumeirah.com/feed/podcast/five-star-dubai-escorts-0507330913…"
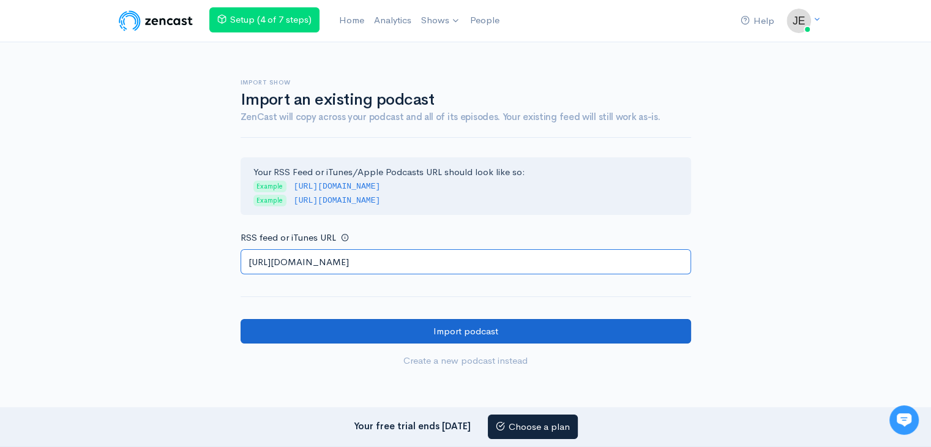
type input "https://escortspalmjumeirah.com/feed/podcast/five-star-dubai-escorts-0507330913…"
click at [286, 323] on input "Import podcast" at bounding box center [466, 331] width 450 height 25
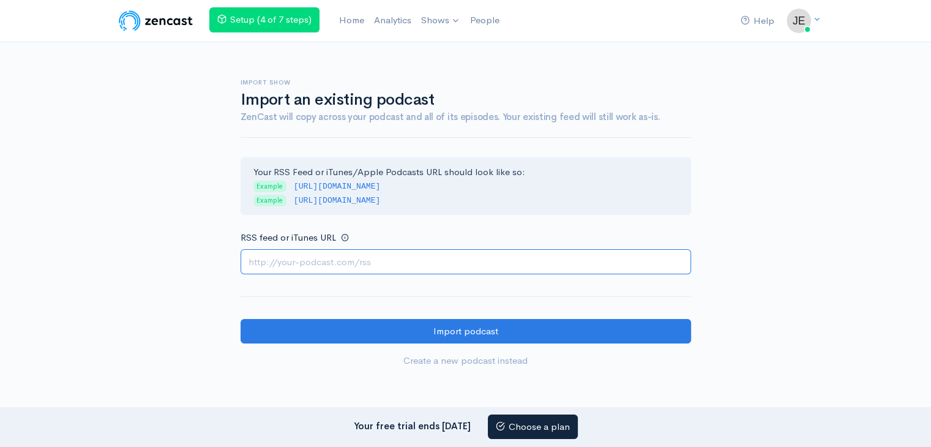
drag, startPoint x: 299, startPoint y: 255, endPoint x: 280, endPoint y: 253, distance: 19.1
click at [299, 255] on input "RSS feed or iTunes URL" at bounding box center [466, 261] width 450 height 25
paste input "[URL][DOMAIN_NAME]"
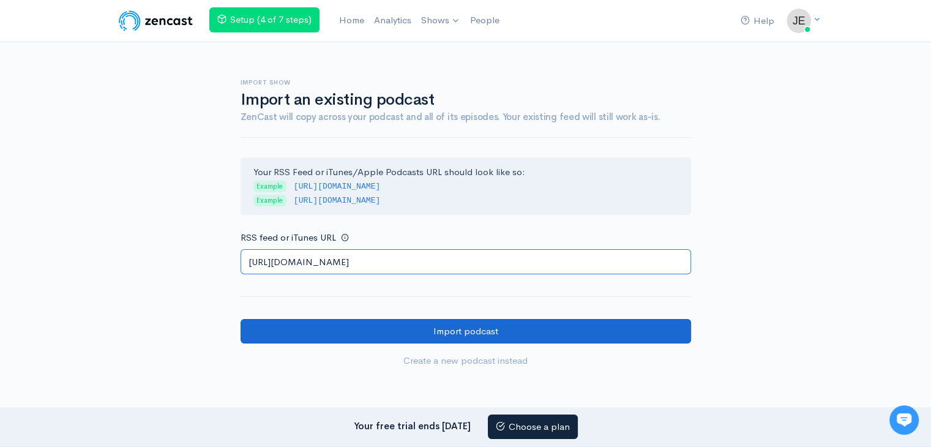
scroll to position [0, 35]
type input "https://escortspalmjumeirah.com/feed/podcast/dubai-escort-number-0506129535-rea…"
click at [257, 340] on input "Import podcast" at bounding box center [466, 331] width 450 height 25
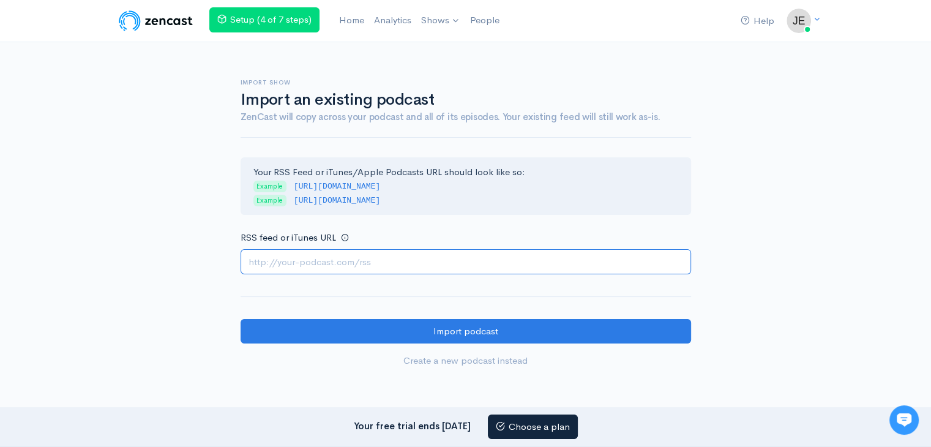
paste input "https://escortspalmjumeirah.com/feed/podcast/dubai-escorts-0506129535-russian-e…"
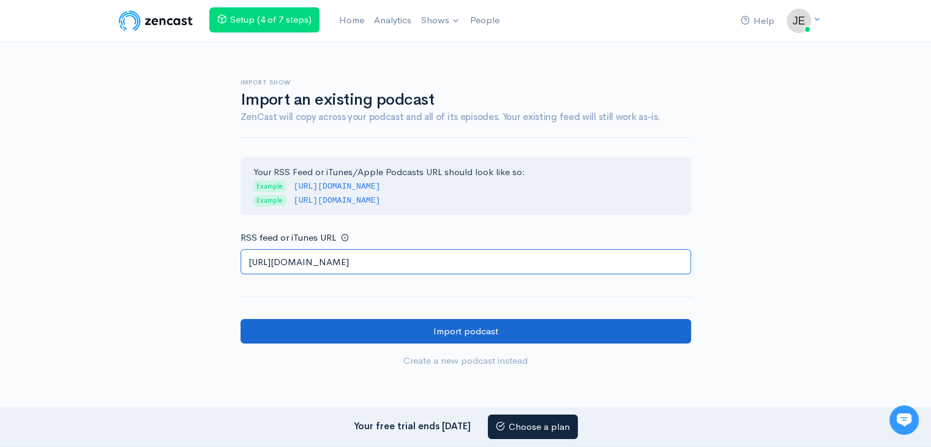
type input "https://escortspalmjumeirah.com/feed/podcast/dubai-escorts-0506129535-russian-e…"
click at [312, 333] on input "Import podcast" at bounding box center [466, 331] width 450 height 25
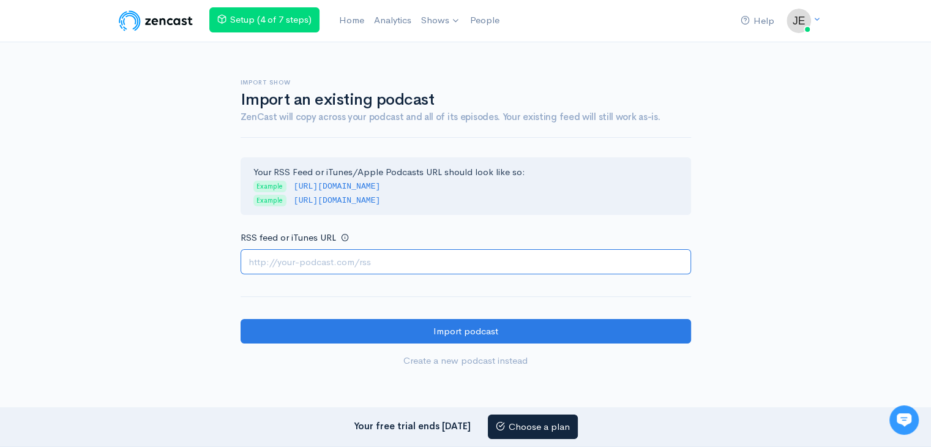
paste input "https://escortspalmjumeirah.com/feed/podcast/escorts-service-in-dubai-050346445…"
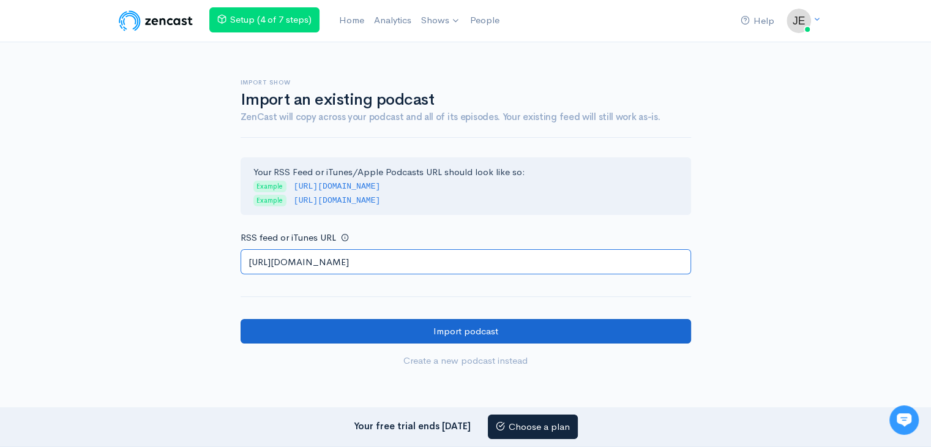
type input "https://escortspalmjumeirah.com/feed/podcast/escorts-service-in-dubai-050346445…"
click at [282, 330] on input "Import podcast" at bounding box center [466, 331] width 450 height 25
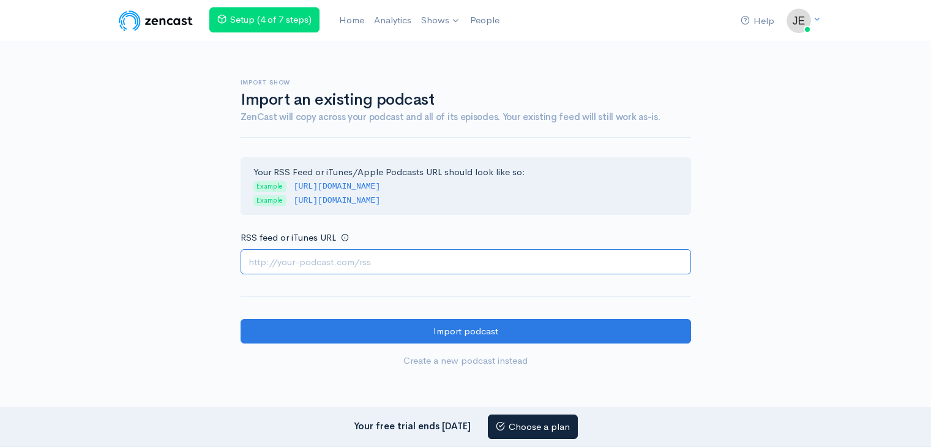
click at [325, 256] on input "RSS feed or iTunes URL" at bounding box center [466, 261] width 450 height 25
paste input "https://escortspalmjumeirah.com/feed/podcast/vip-dubai-escorts-0552219060-escor…"
type input "https://escortspalmjumeirah.com/feed/podcast/vip-dubai-escorts-0552219060-escor…"
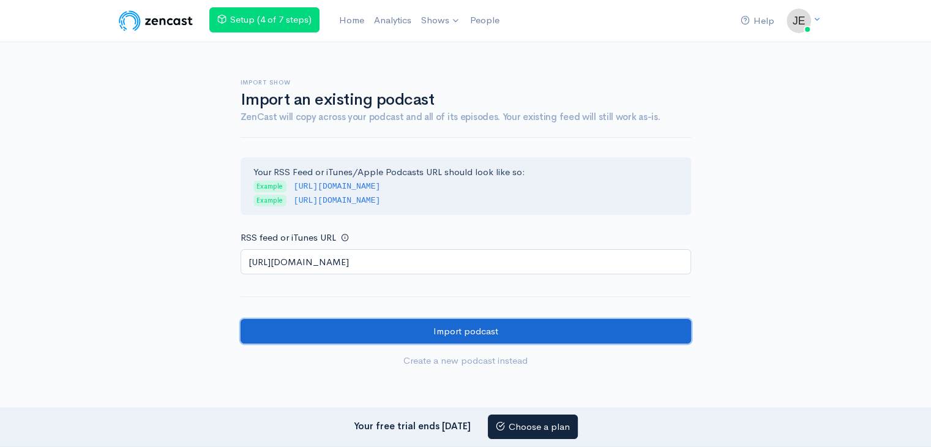
click at [289, 331] on input "Import podcast" at bounding box center [466, 331] width 450 height 25
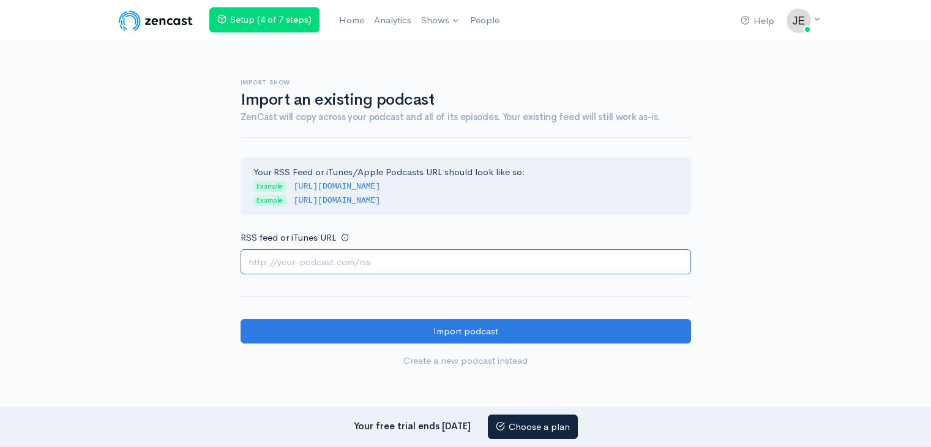
click at [318, 257] on input "RSS feed or iTunes URL" at bounding box center [466, 261] width 450 height 25
paste input "https://escortspalmjumeirah.com/feed/podcast/dubai-escorts-0568430610-book-esco…"
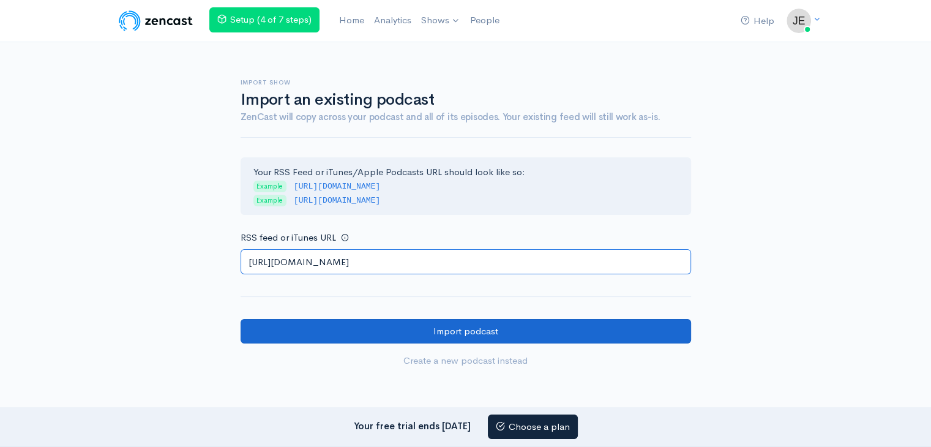
type input "https://escortspalmjumeirah.com/feed/podcast/dubai-escorts-0568430610-book-esco…"
click at [278, 330] on input "Import podcast" at bounding box center [466, 331] width 450 height 25
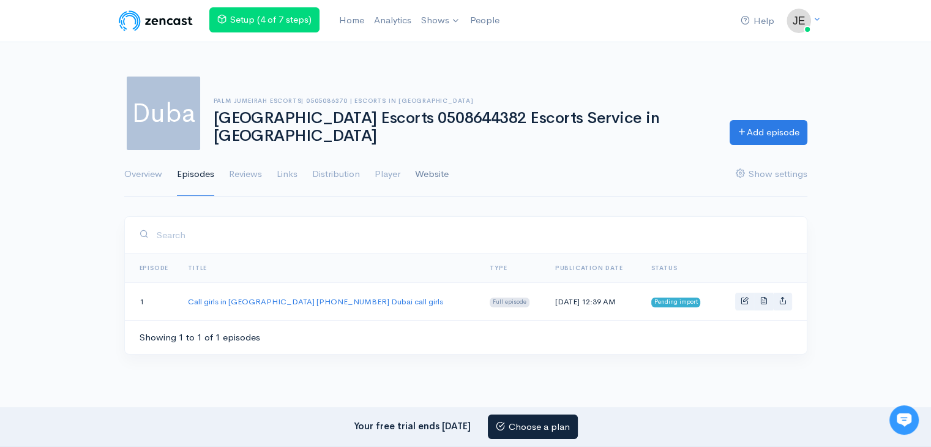
click at [435, 188] on link "Website" at bounding box center [432, 174] width 34 height 44
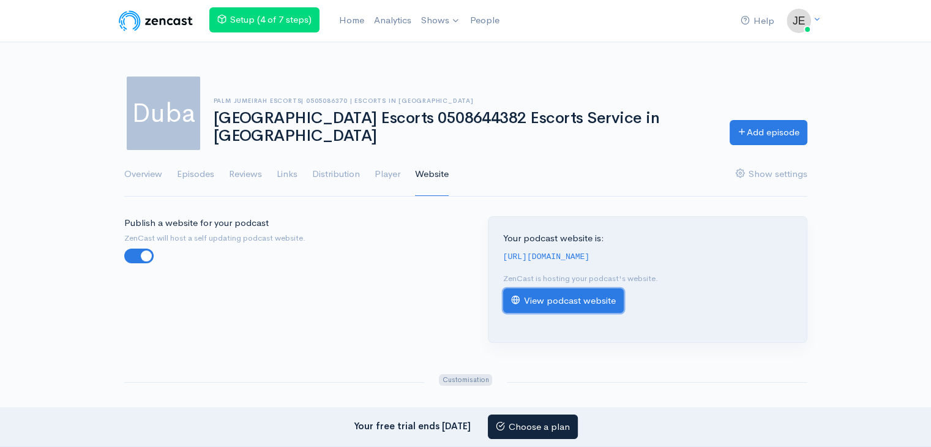
click at [535, 313] on link "View podcast website" at bounding box center [563, 300] width 121 height 25
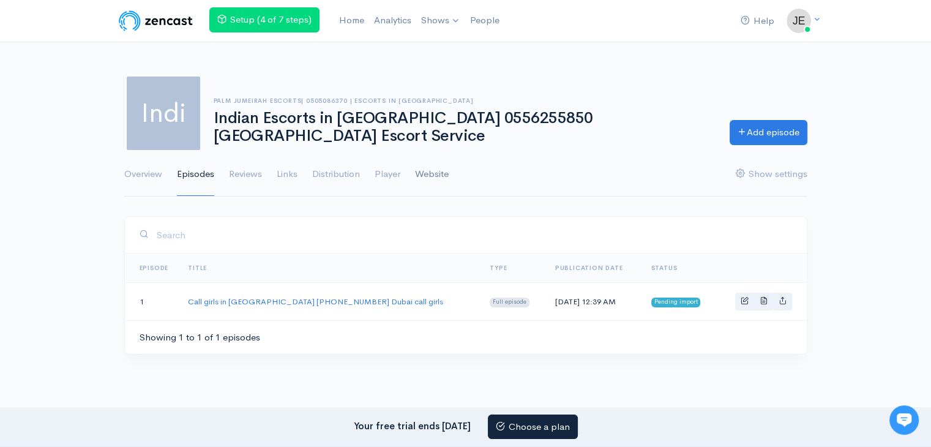
click at [439, 174] on link "Website" at bounding box center [432, 174] width 34 height 44
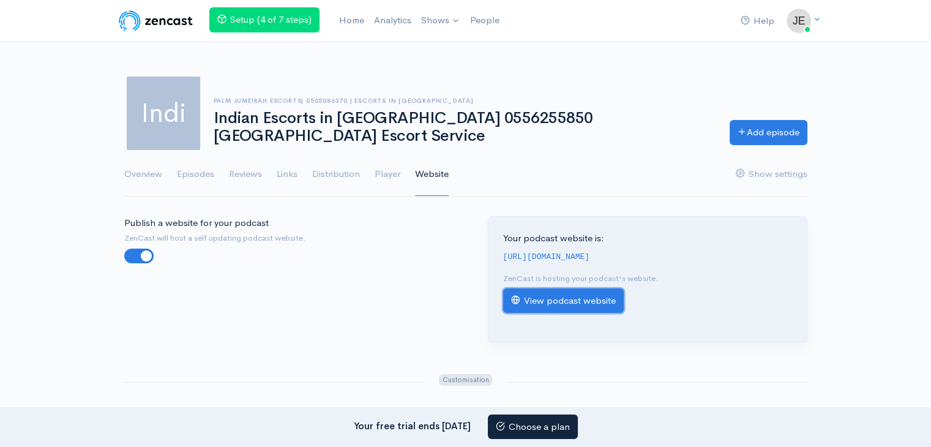
click at [598, 313] on link "View podcast website" at bounding box center [563, 300] width 121 height 25
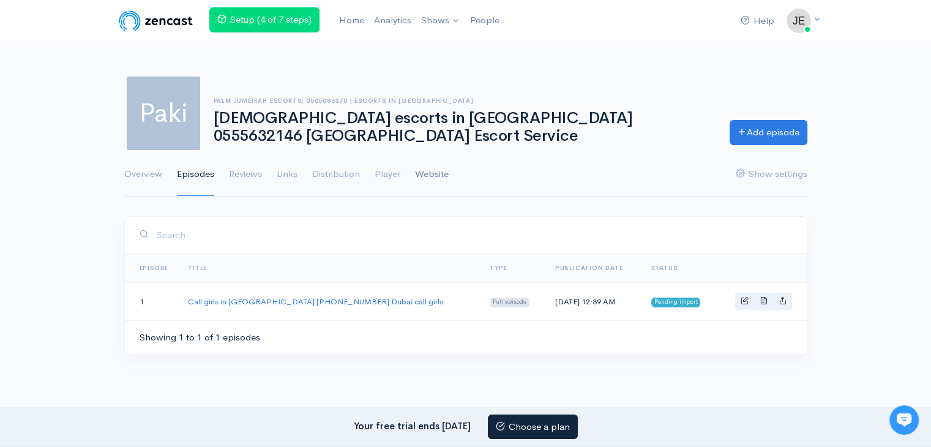
click at [434, 179] on link "Website" at bounding box center [432, 174] width 34 height 44
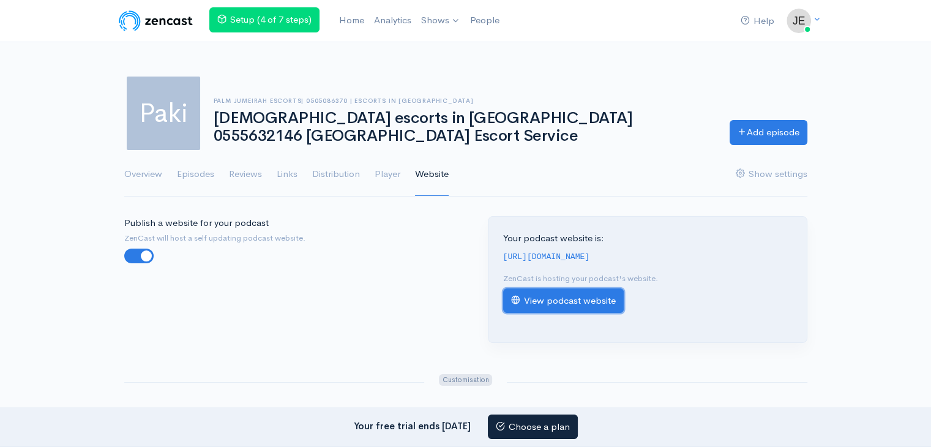
click at [550, 313] on link "View podcast website" at bounding box center [563, 300] width 121 height 25
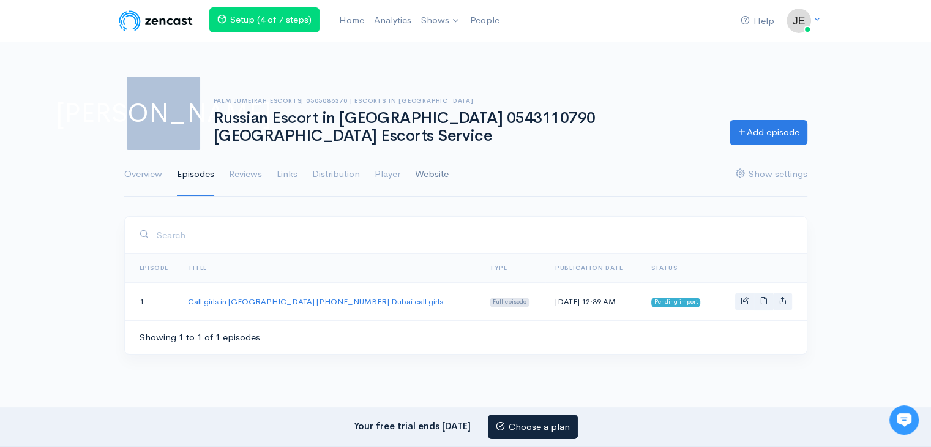
click at [424, 172] on link "Website" at bounding box center [432, 174] width 34 height 44
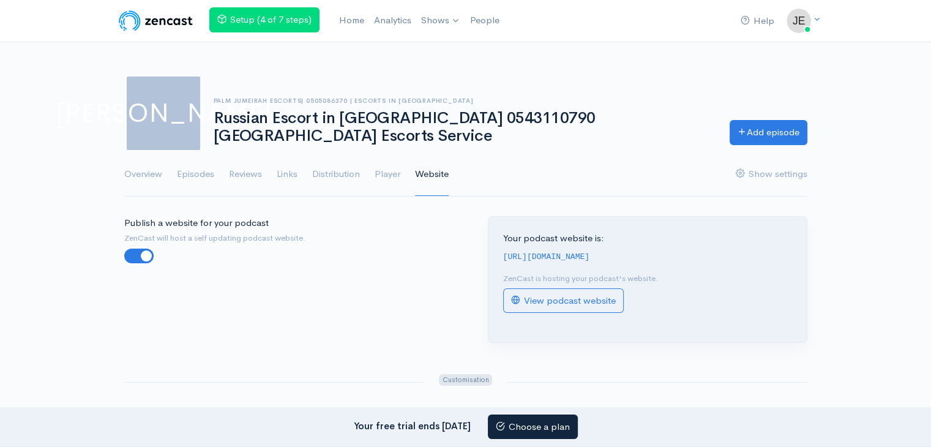
click at [583, 259] on code "https://russian-escort-in-dubai-0543110790-dubai-escorts-service.zencast.website" at bounding box center [546, 256] width 87 height 9
click at [558, 313] on link "View podcast website" at bounding box center [563, 300] width 121 height 25
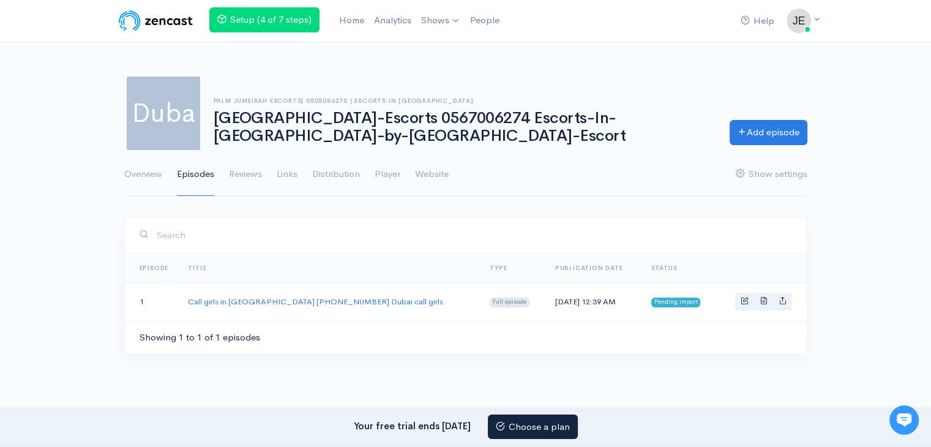
click at [409, 166] on ul "Overview Episodes Reviews Links Distribution Player Website Show settings" at bounding box center [465, 174] width 683 height 44
click at [414, 169] on ul "Overview Episodes Reviews Links Distribution Player Website Show settings" at bounding box center [465, 174] width 683 height 44
click at [421, 178] on link "Website" at bounding box center [432, 174] width 34 height 44
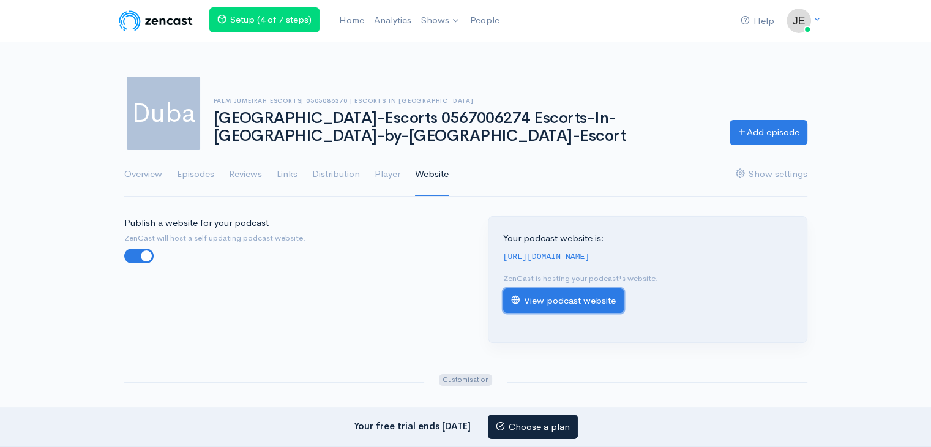
click at [588, 313] on link "View podcast website" at bounding box center [563, 300] width 121 height 25
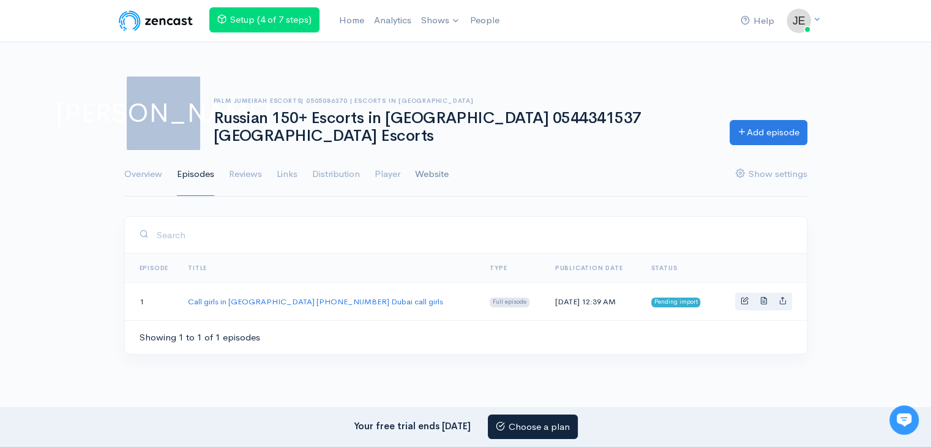
click at [430, 170] on link "Website" at bounding box center [432, 174] width 34 height 44
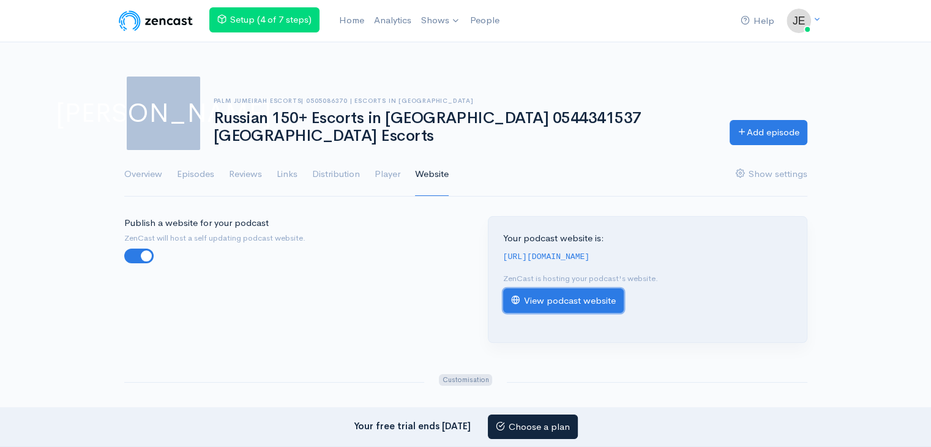
click at [560, 307] on link "View podcast website" at bounding box center [563, 300] width 121 height 25
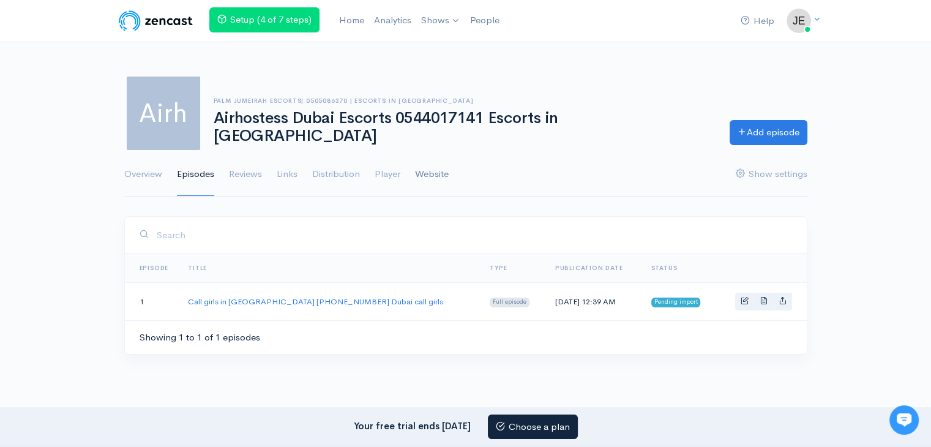
click at [426, 181] on link "Website" at bounding box center [432, 174] width 34 height 44
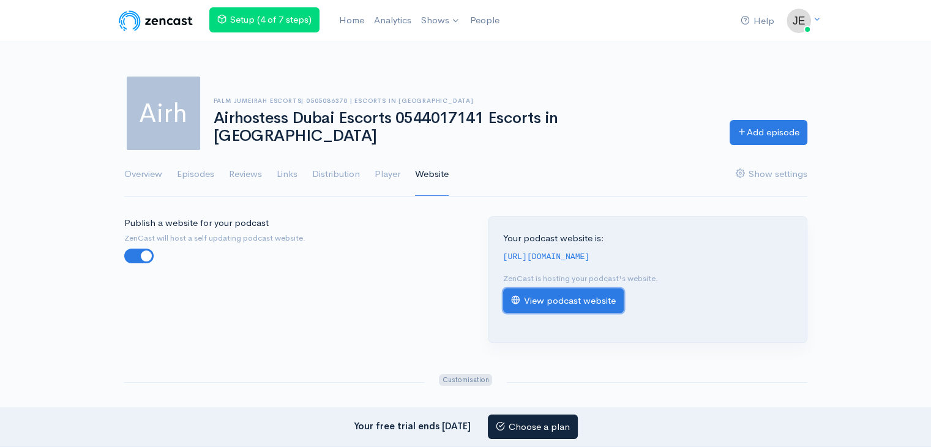
click at [553, 313] on link "View podcast website" at bounding box center [563, 300] width 121 height 25
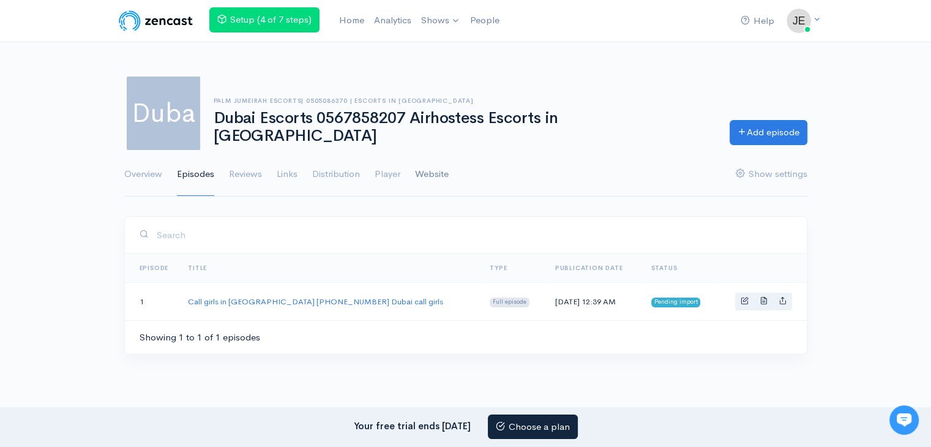
click at [422, 170] on link "Website" at bounding box center [432, 174] width 34 height 44
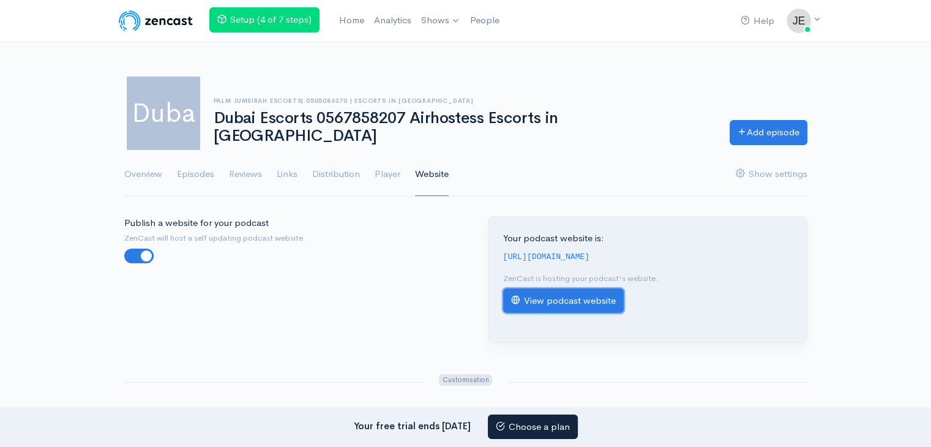
click at [580, 309] on link "View podcast website" at bounding box center [563, 300] width 121 height 25
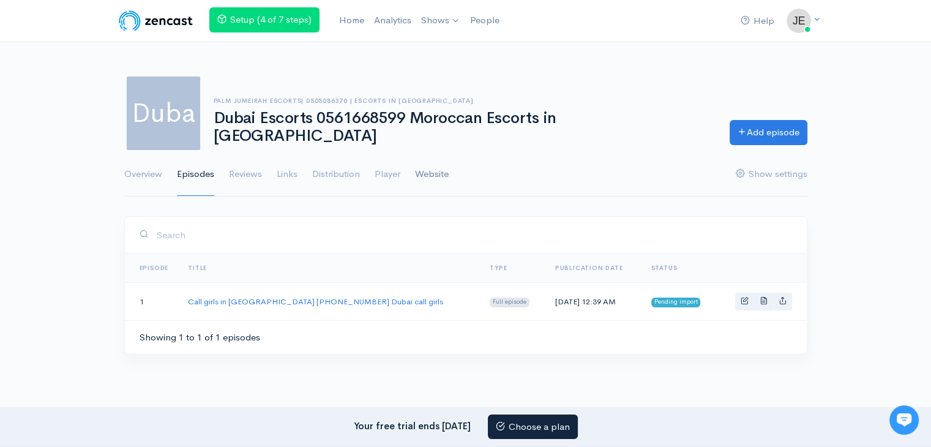
click at [446, 177] on link "Website" at bounding box center [432, 174] width 34 height 44
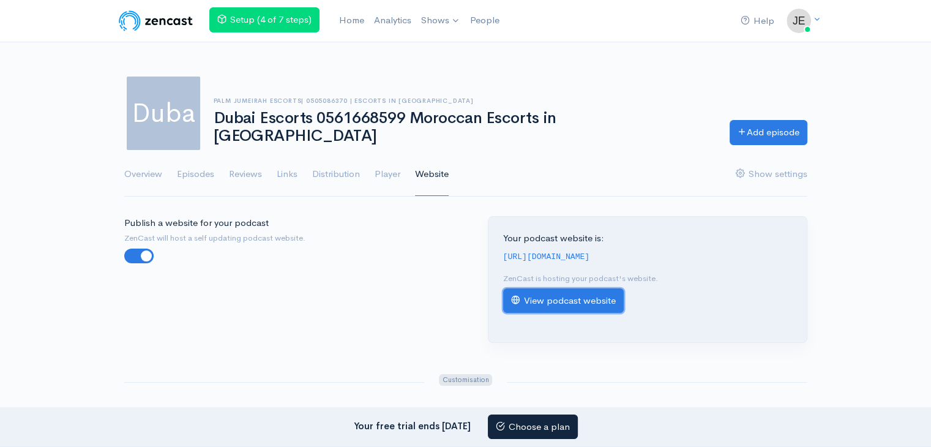
click at [610, 313] on link "View podcast website" at bounding box center [563, 300] width 121 height 25
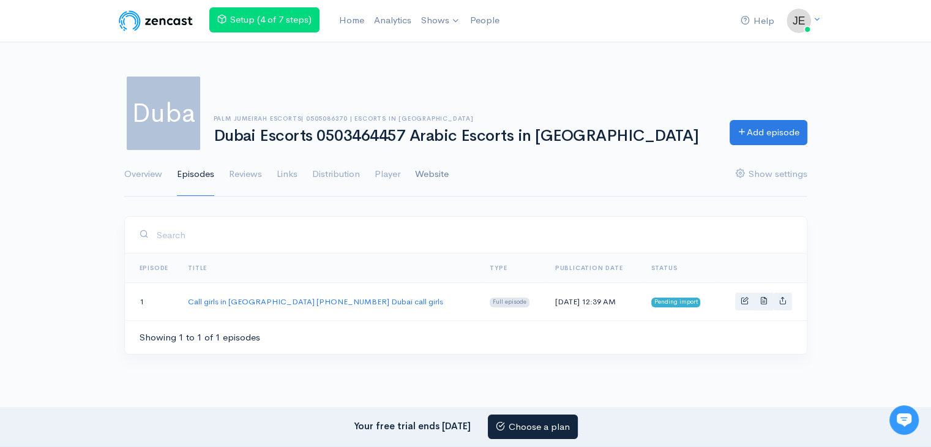
click at [431, 177] on link "Website" at bounding box center [432, 174] width 34 height 44
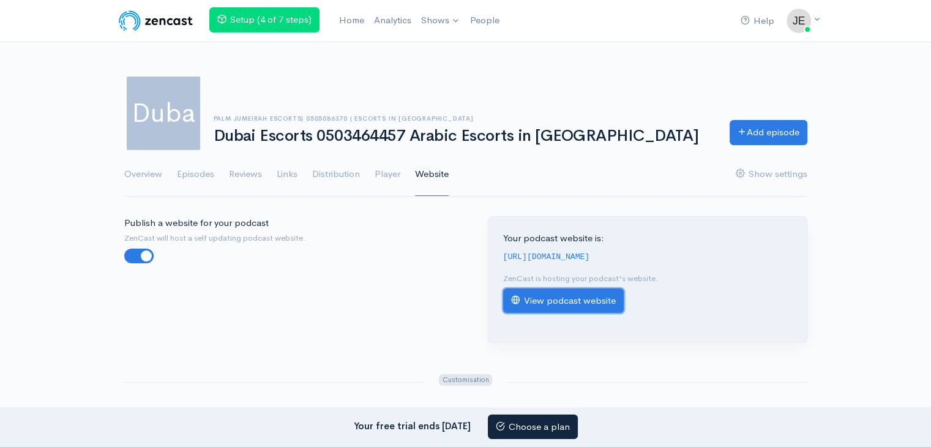
click at [592, 310] on link "View podcast website" at bounding box center [563, 300] width 121 height 25
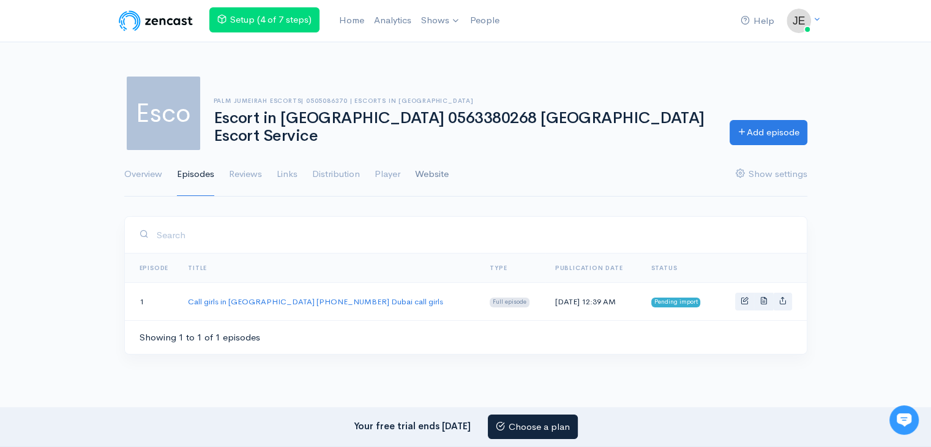
click at [437, 176] on link "Website" at bounding box center [432, 174] width 34 height 44
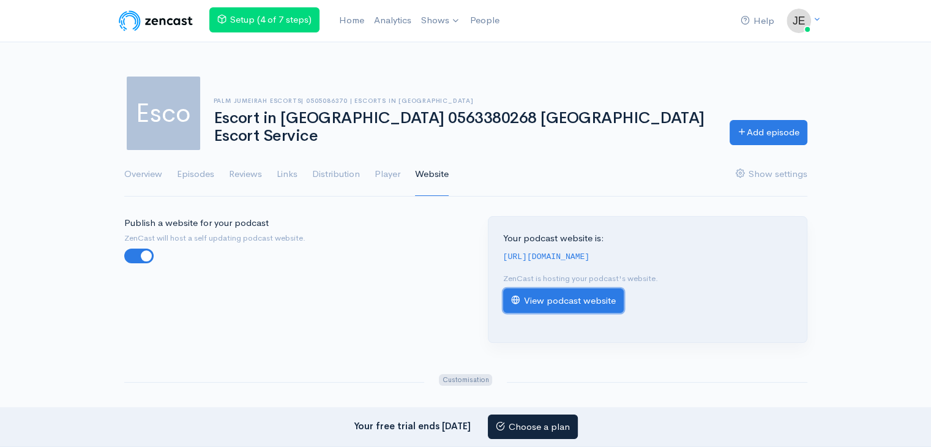
click at [591, 313] on link "View podcast website" at bounding box center [563, 300] width 121 height 25
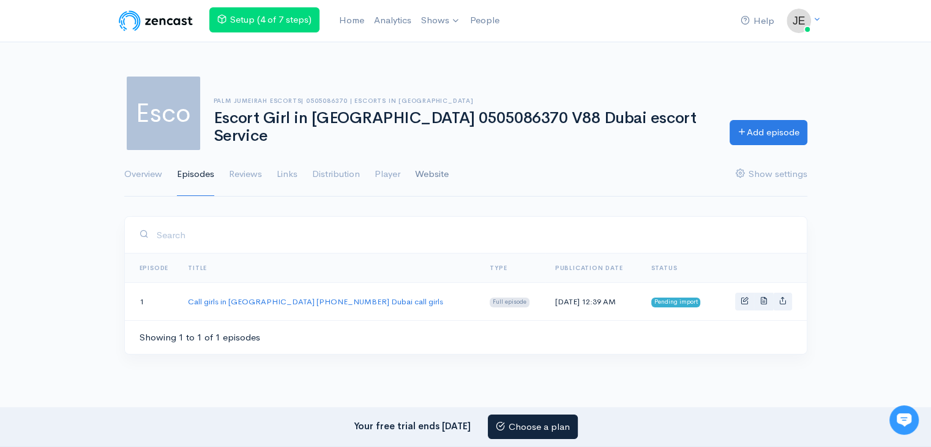
click at [425, 163] on link "Website" at bounding box center [432, 174] width 34 height 44
click at [431, 175] on link "Website" at bounding box center [432, 174] width 34 height 44
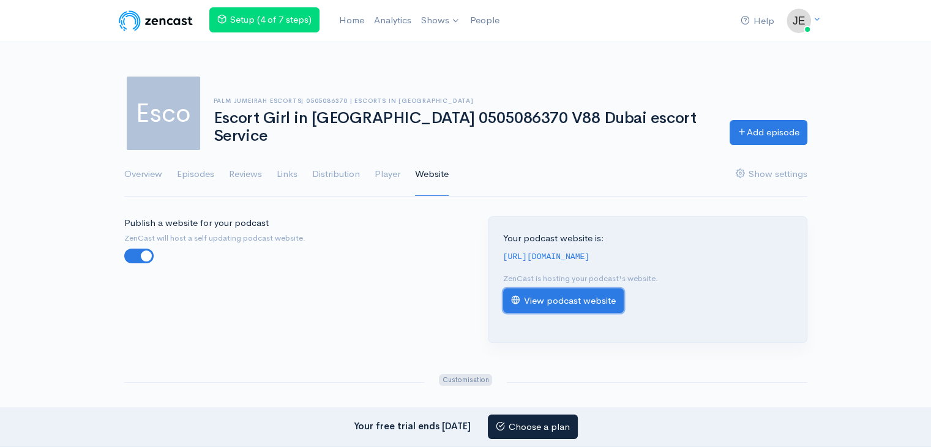
click at [542, 312] on link "View podcast website" at bounding box center [563, 300] width 121 height 25
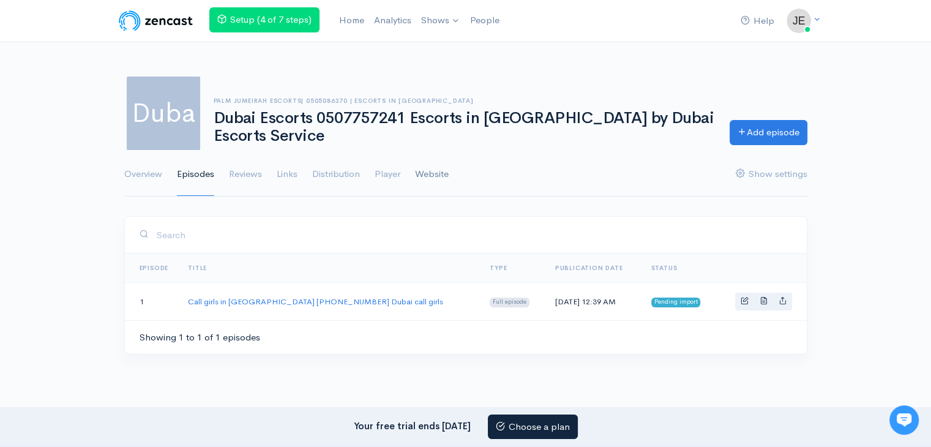
click at [425, 168] on link "Website" at bounding box center [432, 174] width 34 height 44
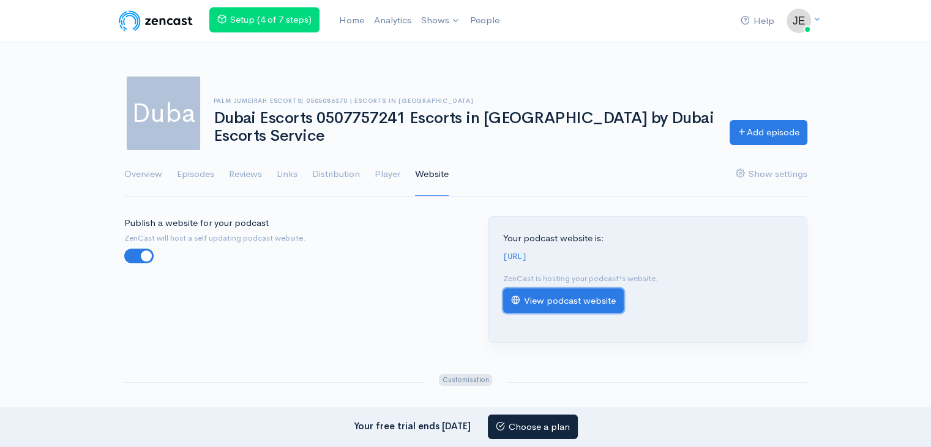
click at [596, 313] on link "View podcast website" at bounding box center [563, 300] width 121 height 25
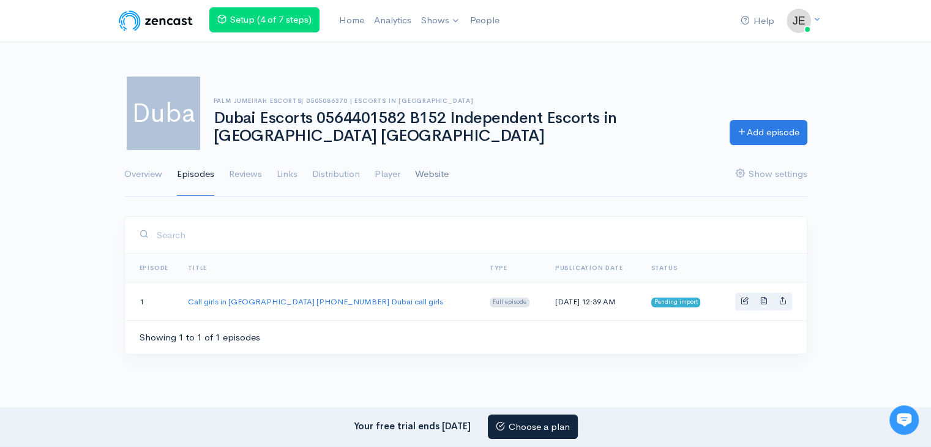
click at [441, 173] on link "Website" at bounding box center [432, 174] width 34 height 44
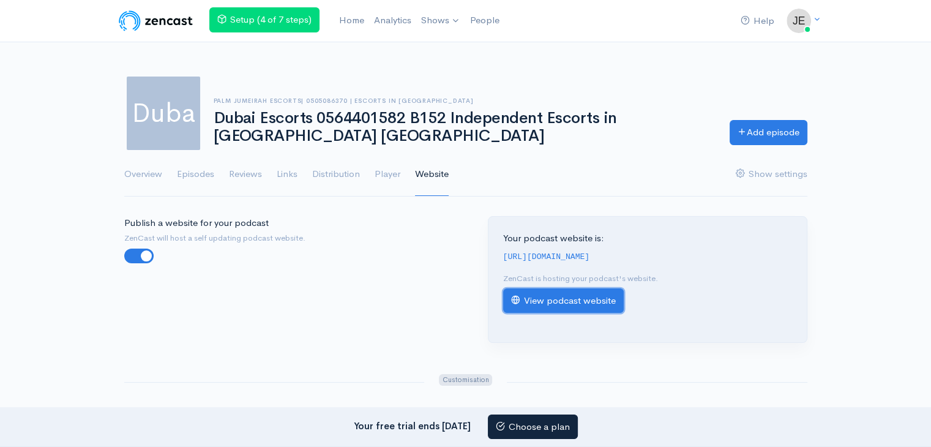
click at [588, 309] on link "View podcast website" at bounding box center [563, 300] width 121 height 25
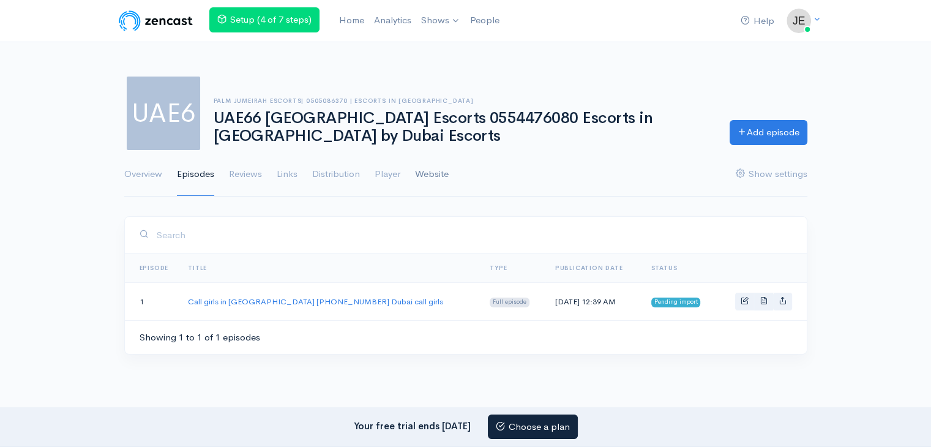
click at [422, 173] on link "Website" at bounding box center [432, 174] width 34 height 44
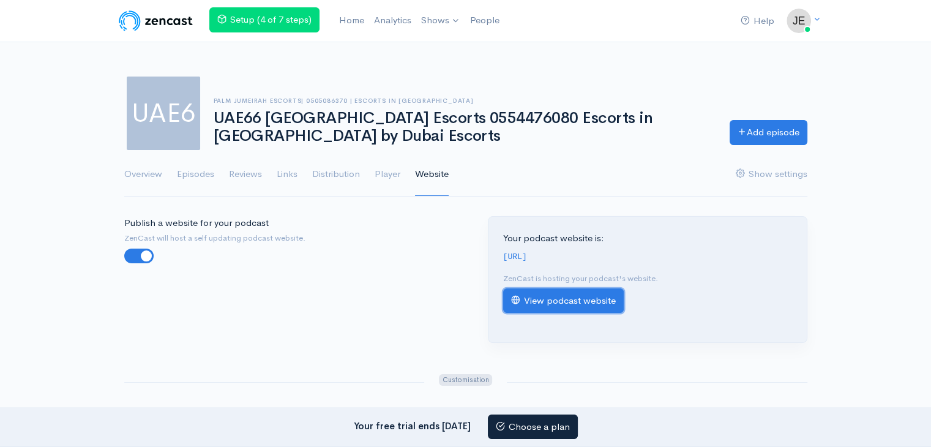
click at [588, 307] on link "View podcast website" at bounding box center [563, 300] width 121 height 25
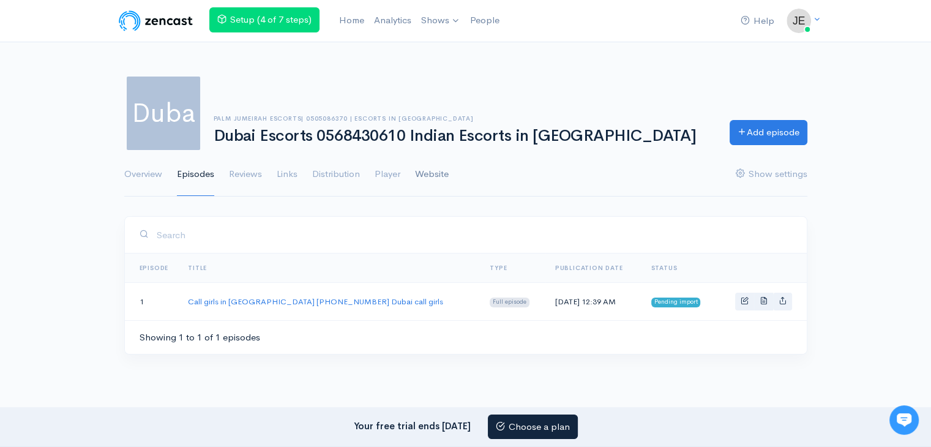
click at [442, 174] on link "Website" at bounding box center [432, 174] width 34 height 44
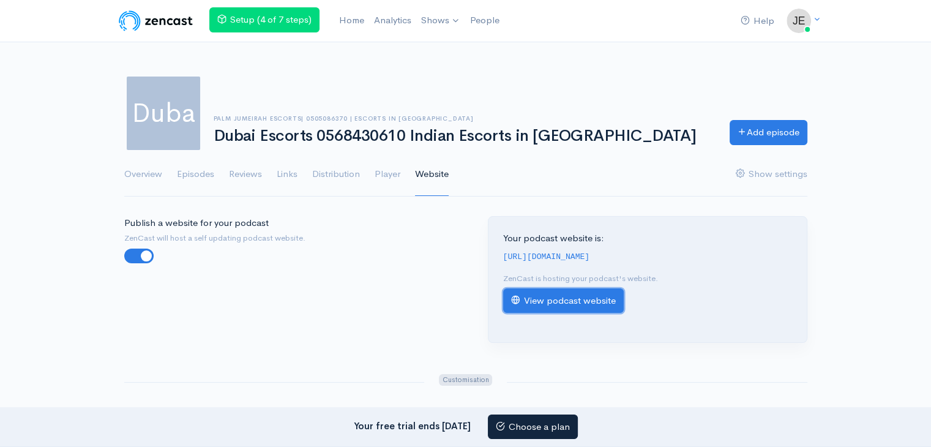
drag, startPoint x: 567, startPoint y: 310, endPoint x: 573, endPoint y: 299, distance: 12.3
click at [567, 310] on link "View podcast website" at bounding box center [563, 300] width 121 height 25
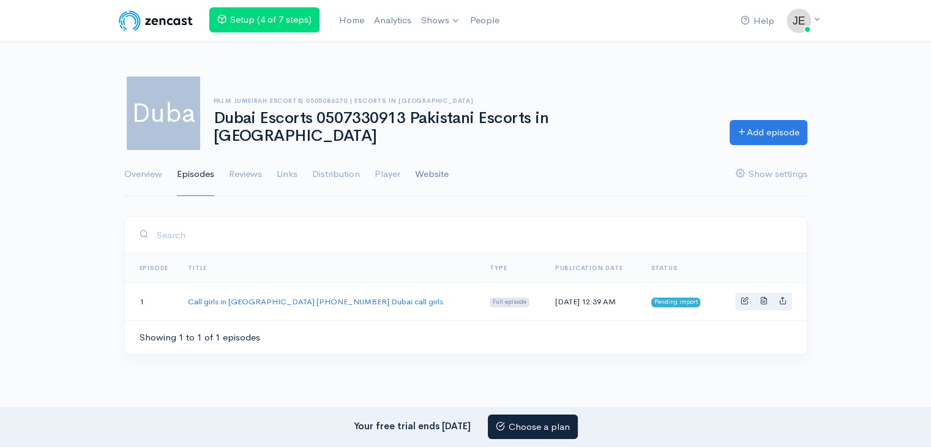
click at [442, 166] on link "Website" at bounding box center [432, 174] width 34 height 44
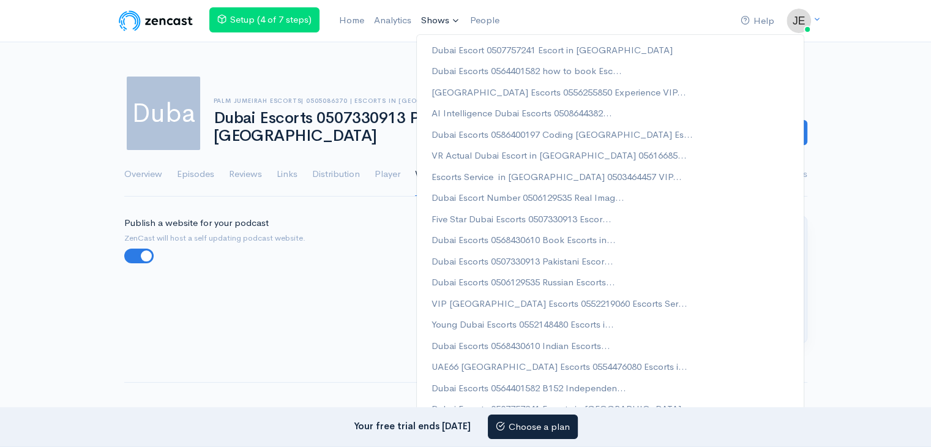
click at [568, 313] on link "View podcast website" at bounding box center [563, 300] width 121 height 25
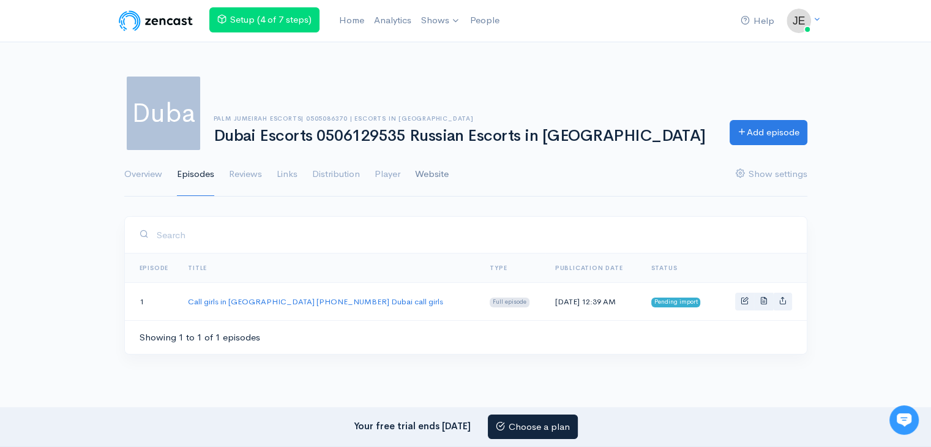
click at [439, 169] on link "Website" at bounding box center [432, 174] width 34 height 44
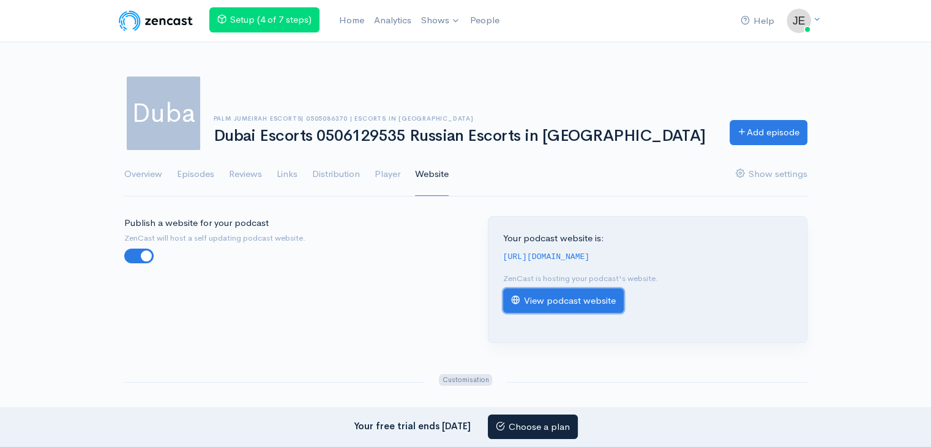
click at [591, 303] on link "View podcast website" at bounding box center [563, 300] width 121 height 25
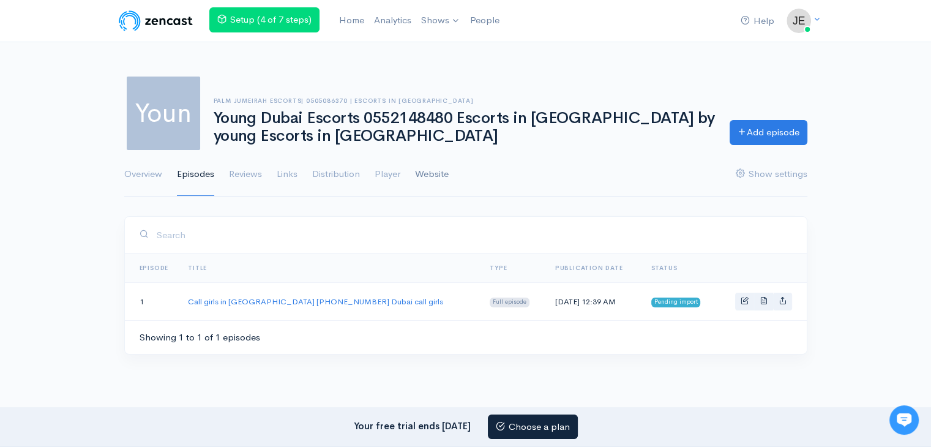
click at [428, 170] on link "Website" at bounding box center [432, 174] width 34 height 44
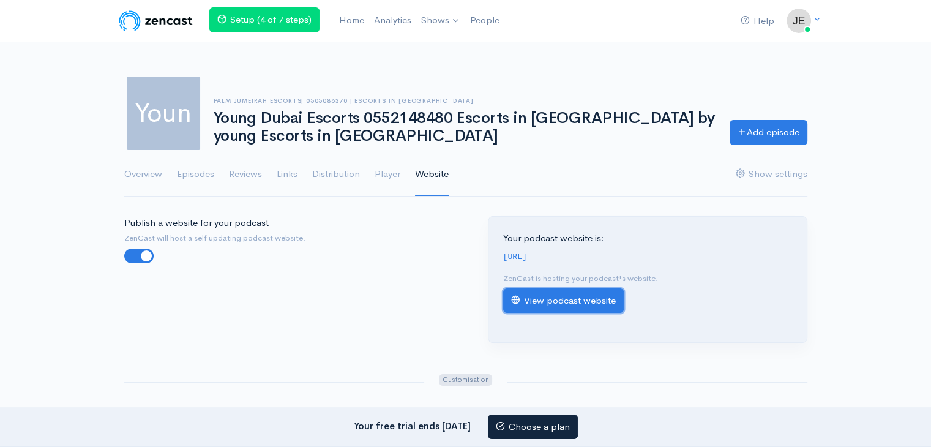
click at [554, 305] on link "View podcast website" at bounding box center [563, 300] width 121 height 25
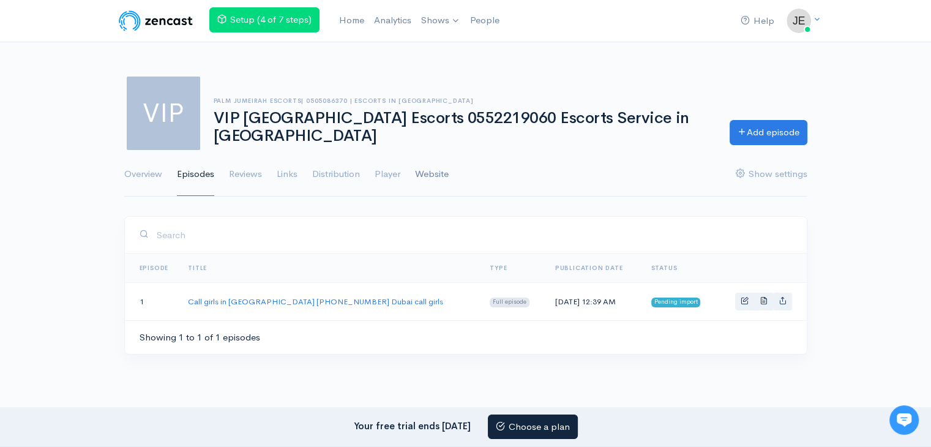
click at [433, 167] on link "Website" at bounding box center [432, 174] width 34 height 44
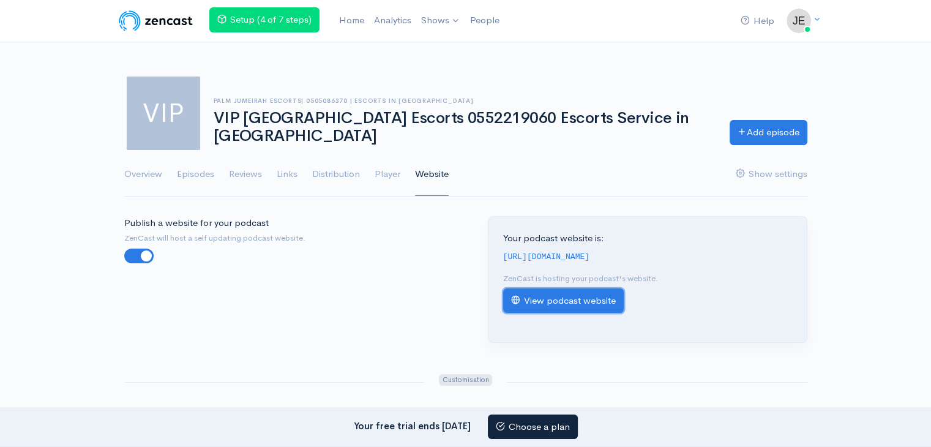
click at [522, 303] on link "View podcast website" at bounding box center [563, 300] width 121 height 25
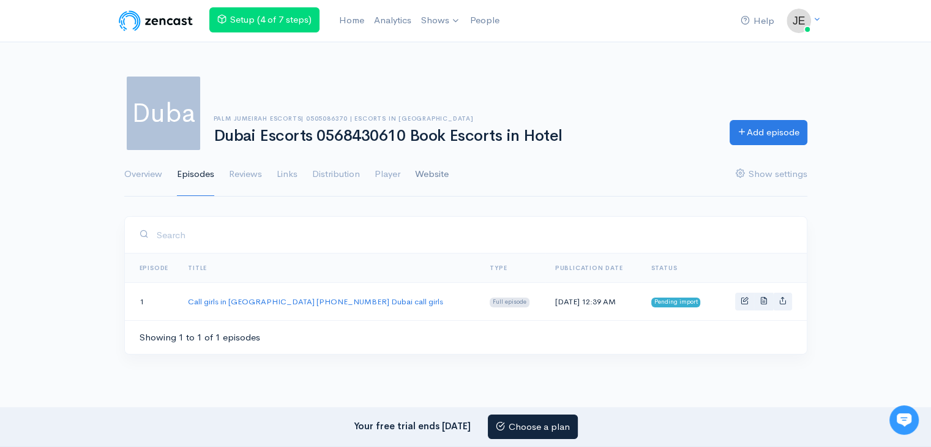
click at [432, 177] on link "Website" at bounding box center [432, 174] width 34 height 44
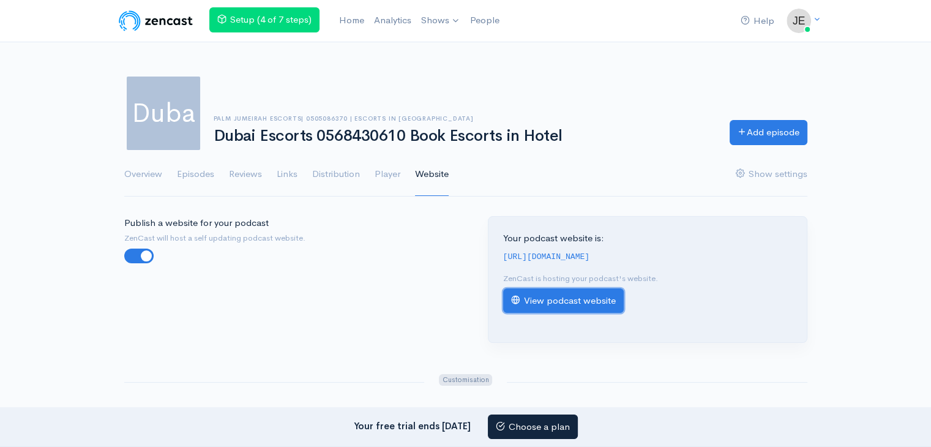
click at [586, 311] on link "View podcast website" at bounding box center [563, 300] width 121 height 25
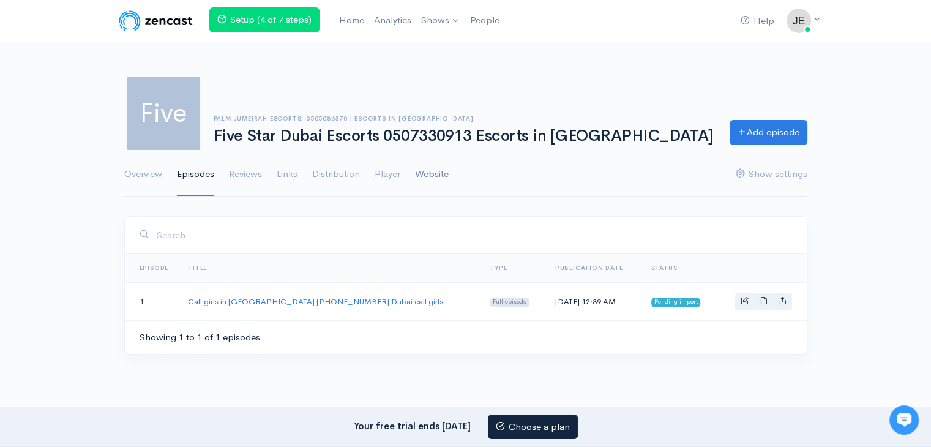
click at [439, 168] on link "Website" at bounding box center [432, 174] width 34 height 44
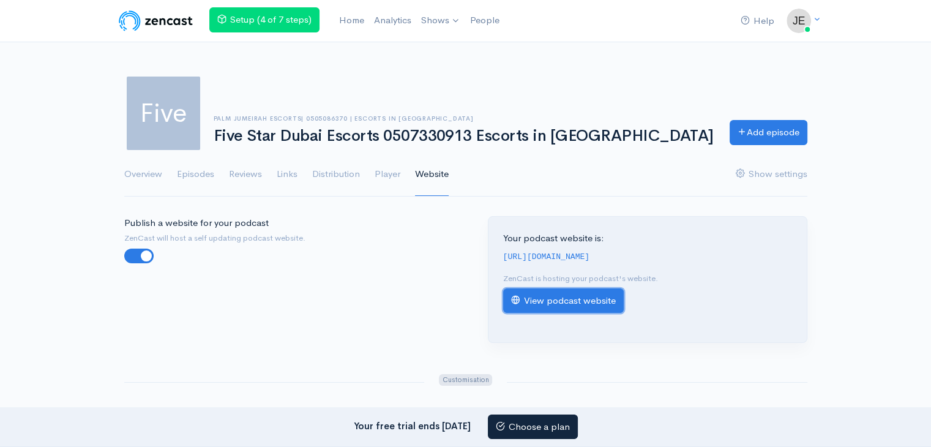
click at [585, 305] on link "View podcast website" at bounding box center [563, 300] width 121 height 25
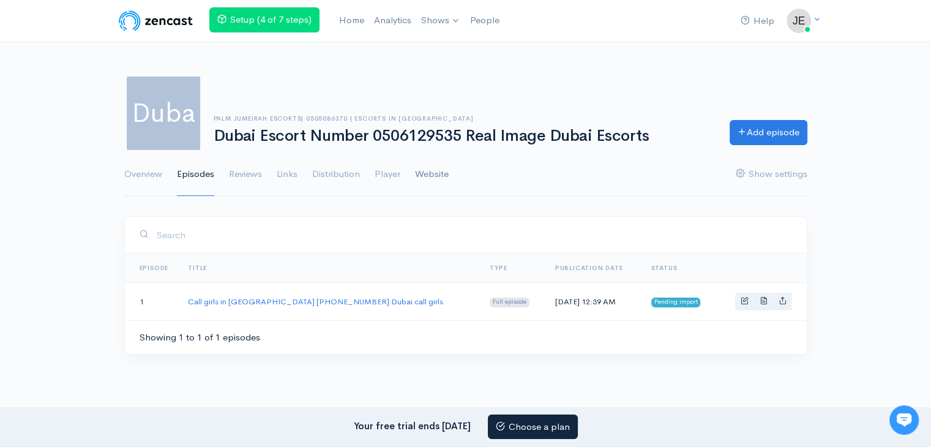
click at [428, 173] on link "Website" at bounding box center [432, 174] width 34 height 44
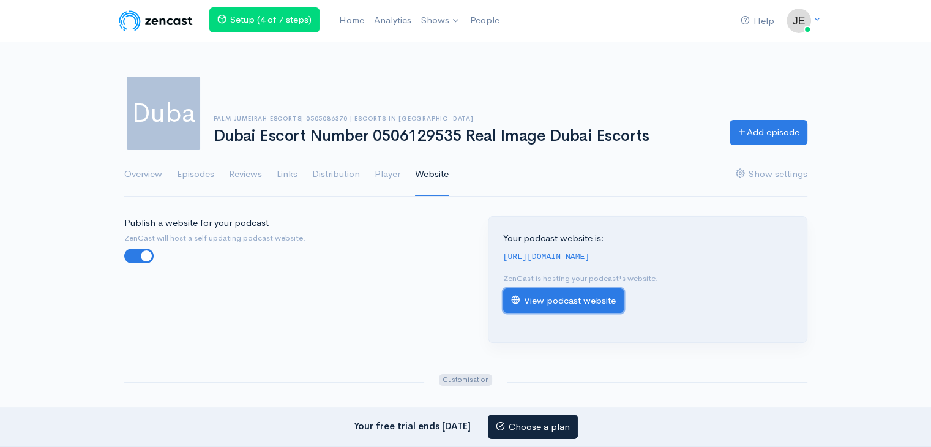
click at [530, 308] on link "View podcast website" at bounding box center [563, 300] width 121 height 25
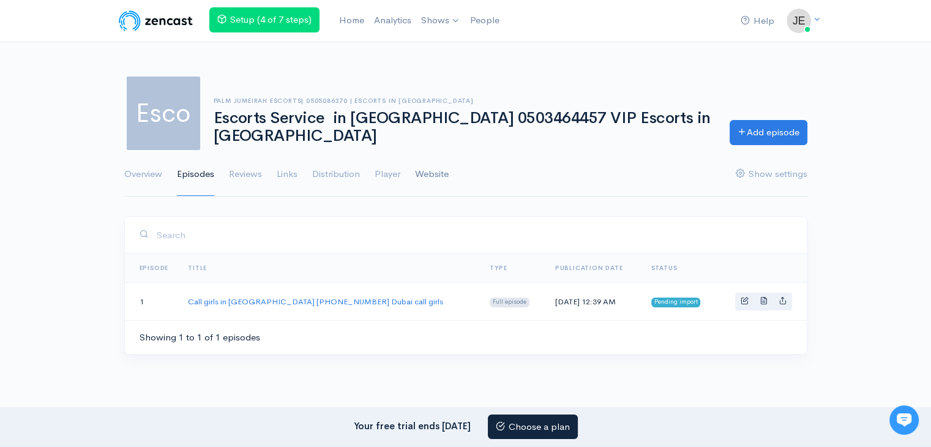
click at [447, 174] on link "Website" at bounding box center [432, 174] width 34 height 44
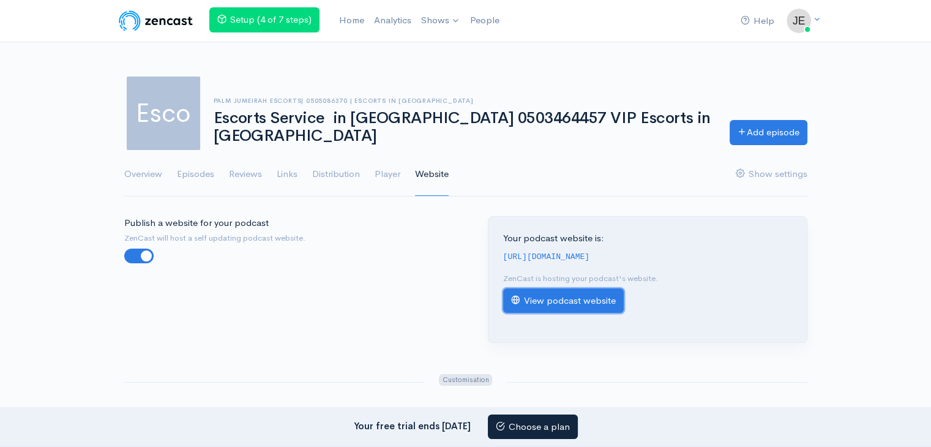
click at [600, 313] on link "View podcast website" at bounding box center [563, 300] width 121 height 25
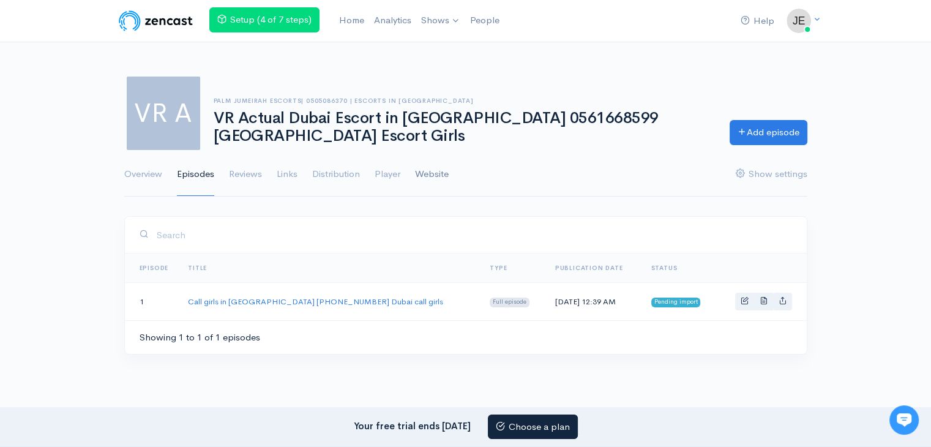
click at [439, 173] on link "Website" at bounding box center [432, 174] width 34 height 44
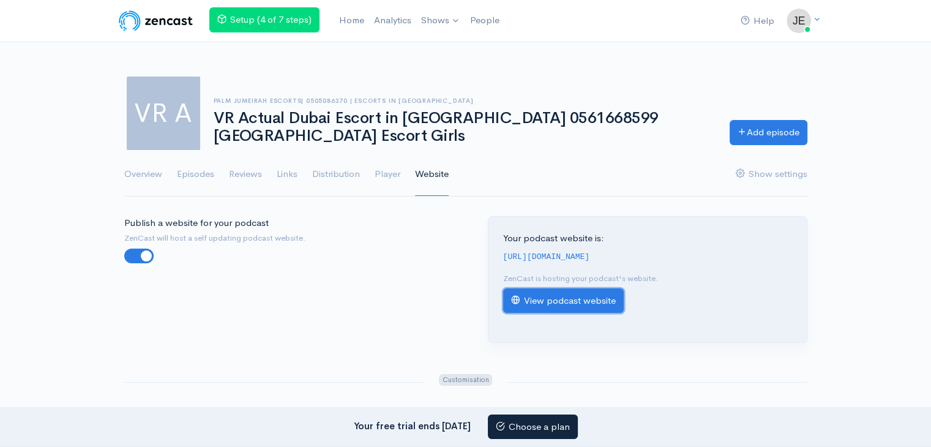
click at [541, 307] on link "View podcast website" at bounding box center [563, 300] width 121 height 25
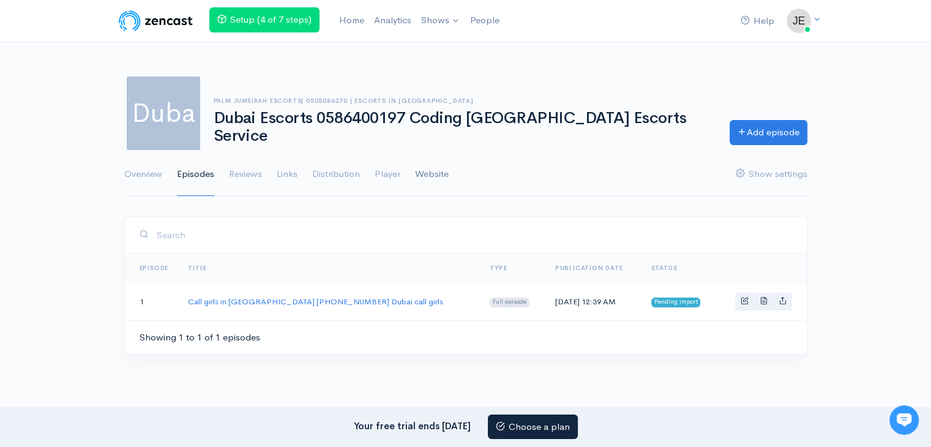
click at [444, 167] on link "Website" at bounding box center [432, 174] width 34 height 44
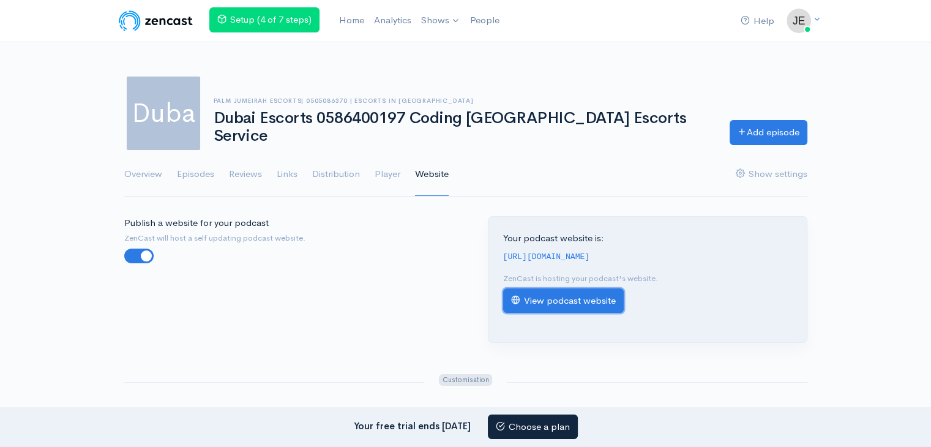
click at [543, 304] on link "View podcast website" at bounding box center [563, 300] width 121 height 25
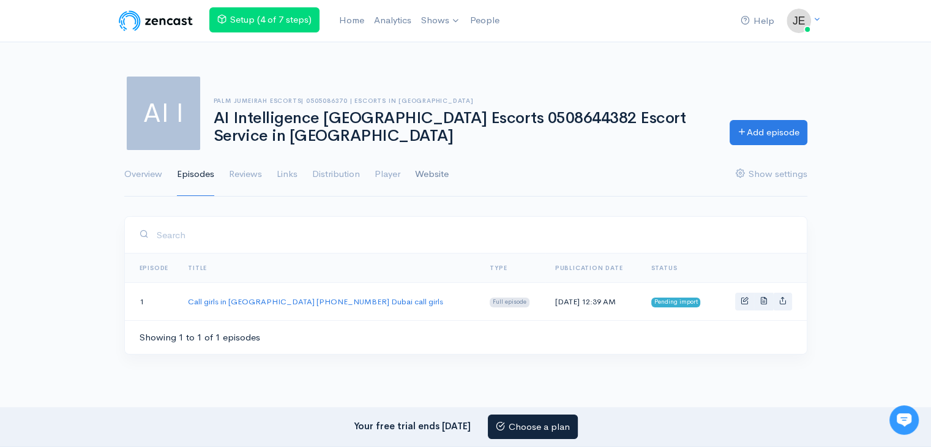
click at [423, 174] on link "Website" at bounding box center [432, 174] width 34 height 44
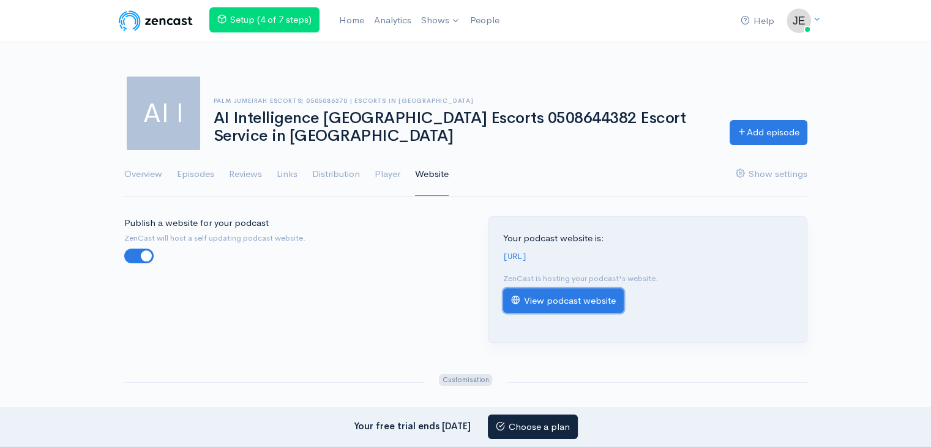
click at [591, 310] on link "View podcast website" at bounding box center [563, 300] width 121 height 25
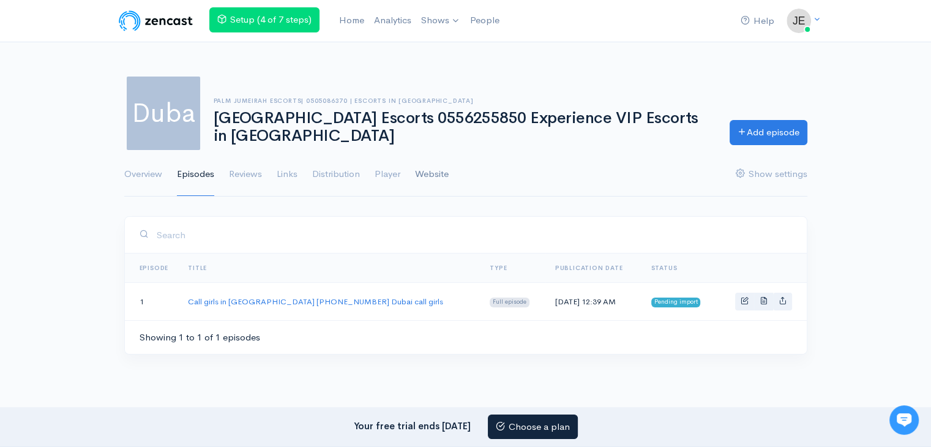
click at [436, 168] on link "Website" at bounding box center [432, 174] width 34 height 44
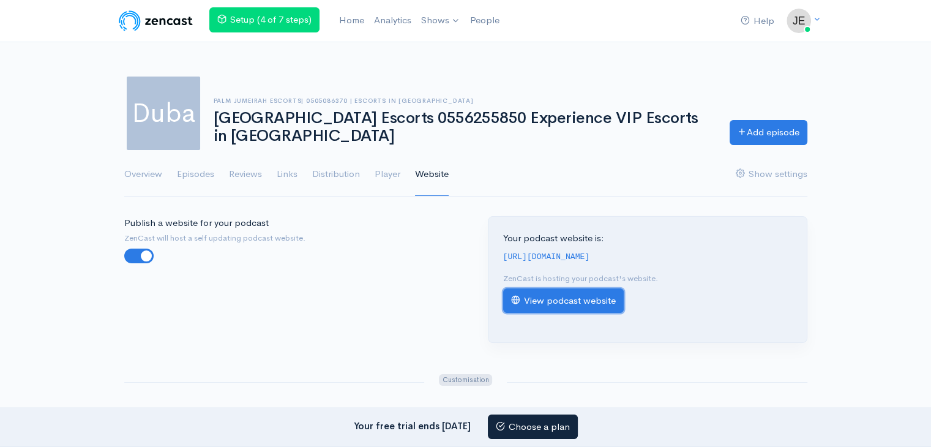
click at [551, 313] on link "View podcast website" at bounding box center [563, 300] width 121 height 25
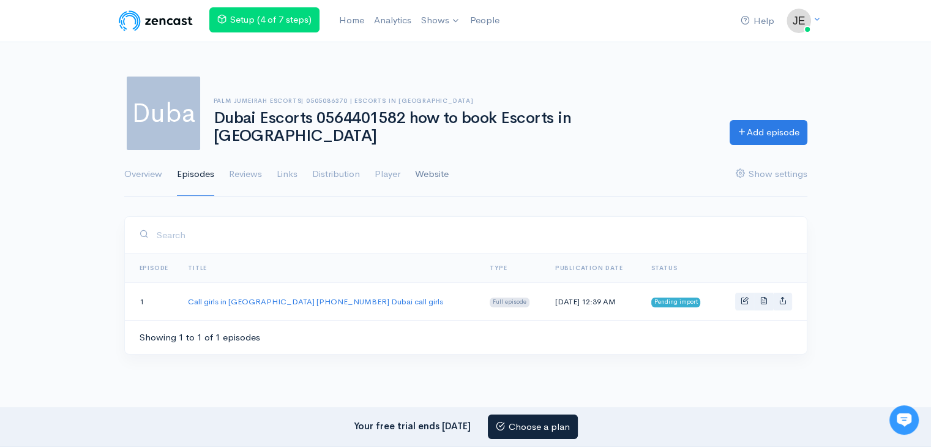
click at [430, 173] on link "Website" at bounding box center [432, 174] width 34 height 44
click at [430, 175] on link "Website" at bounding box center [432, 174] width 34 height 44
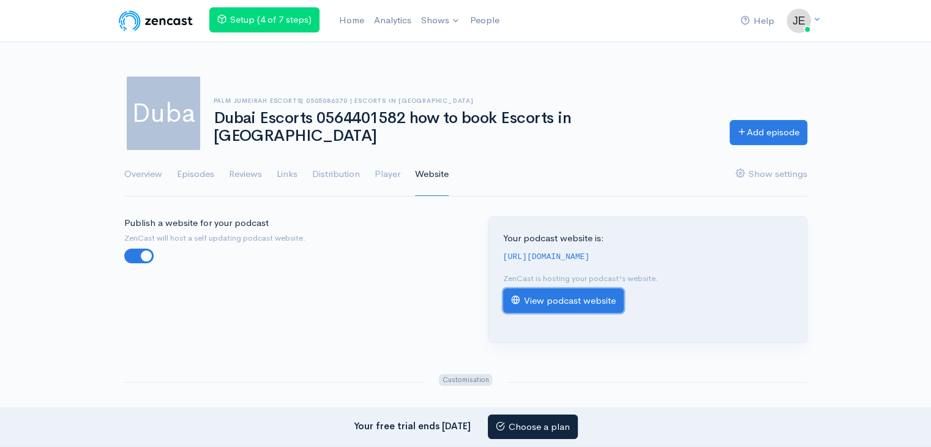
click at [547, 307] on link "View podcast website" at bounding box center [563, 300] width 121 height 25
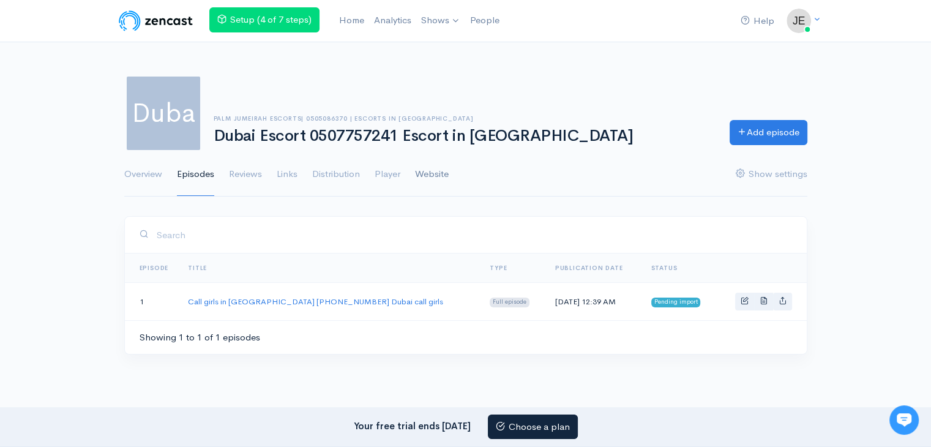
click at [426, 174] on link "Website" at bounding box center [432, 174] width 34 height 44
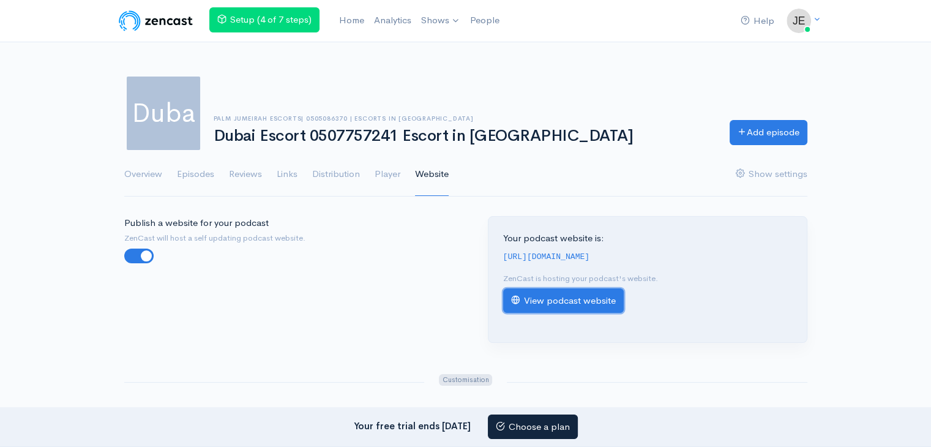
click at [588, 299] on link "View podcast website" at bounding box center [563, 300] width 121 height 25
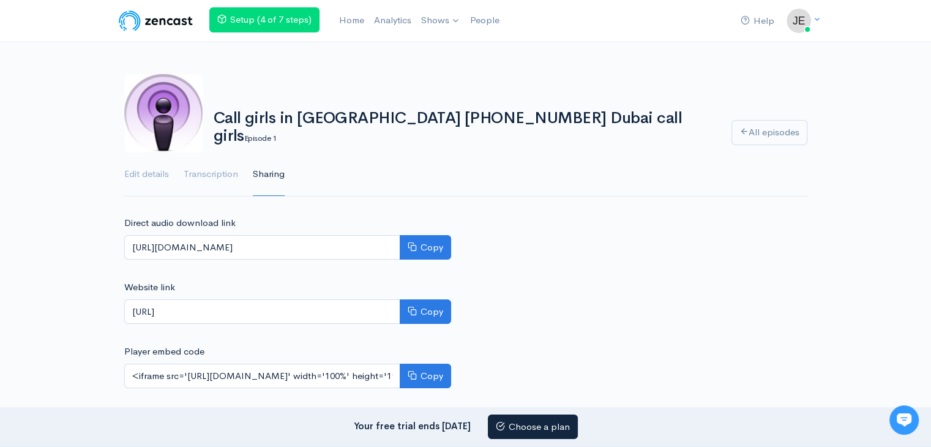
click at [400, 315] on input "https://dubai-escorts-0555632146-girlfriend-experience-with-dubai-escorts-book-…" at bounding box center [262, 311] width 276 height 25
click at [253, 316] on input "https://dubai-escorts-0555632146-girlfriend-experience-with-dubai-escorts-book-…" at bounding box center [262, 311] width 276 height 25
drag, startPoint x: 165, startPoint y: 314, endPoint x: 111, endPoint y: 314, distance: 53.9
click at [111, 314] on div "Help Notifications View all Your profile Team settings Default team Current Log…" at bounding box center [465, 236] width 931 height 473
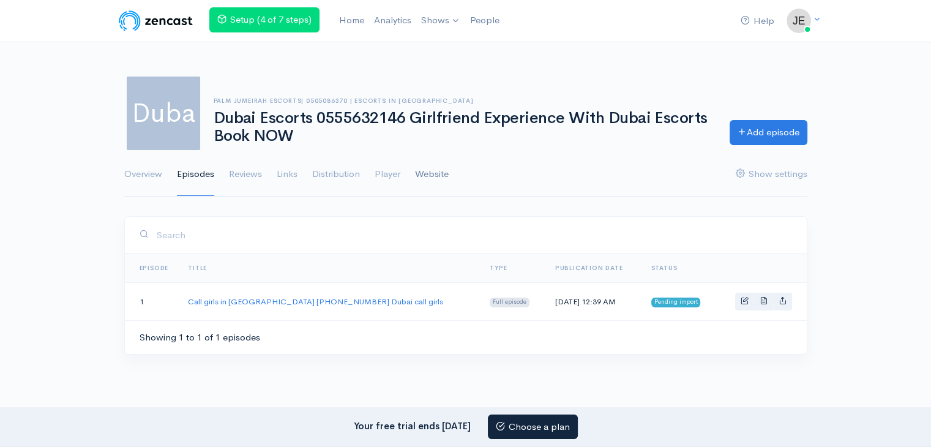
click at [428, 184] on link "Website" at bounding box center [432, 174] width 34 height 44
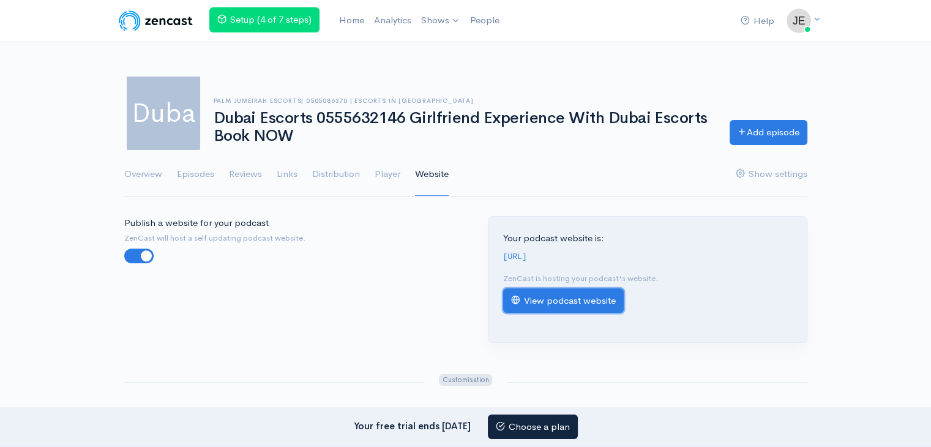
click at [559, 311] on link "View podcast website" at bounding box center [563, 300] width 121 height 25
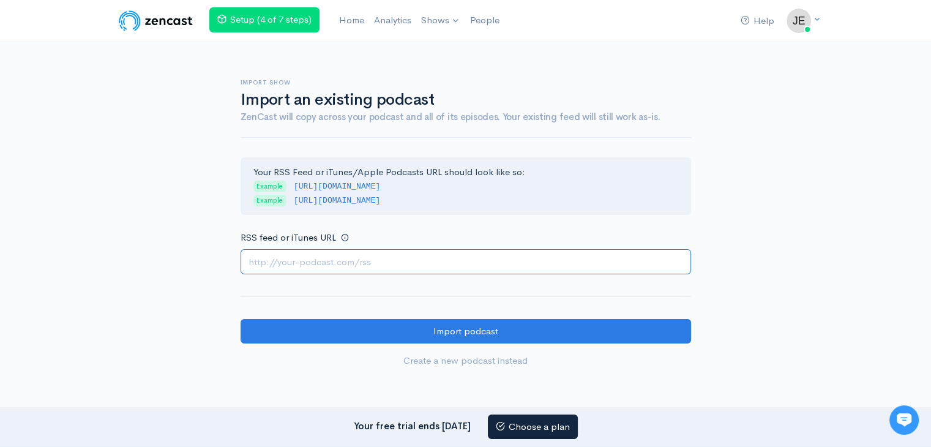
paste input "https://escortspalmjumeirah.com/feed/podcast/dubai-escorts-girls-0552148480-esc…"
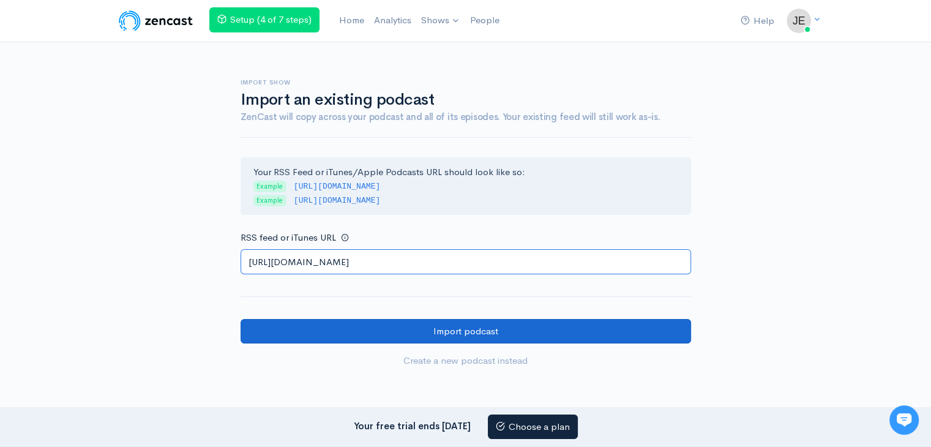
type input "https://escortspalmjumeirah.com/feed/podcast/dubai-escorts-girls-0552148480-esc…"
click at [332, 321] on input "Import podcast" at bounding box center [466, 331] width 450 height 25
type input "https://escortspalmjumeirah.com/feed/podcast/av-escorts-service-in-dubai-058166…"
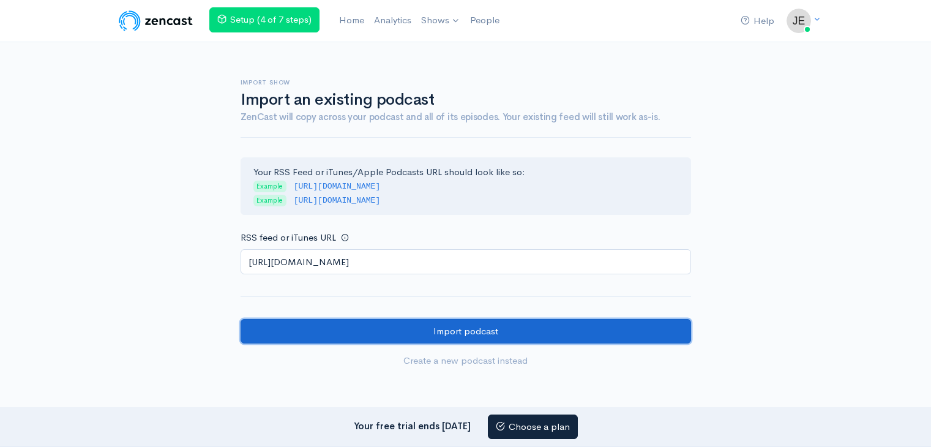
click at [326, 327] on input "Import podcast" at bounding box center [466, 331] width 450 height 25
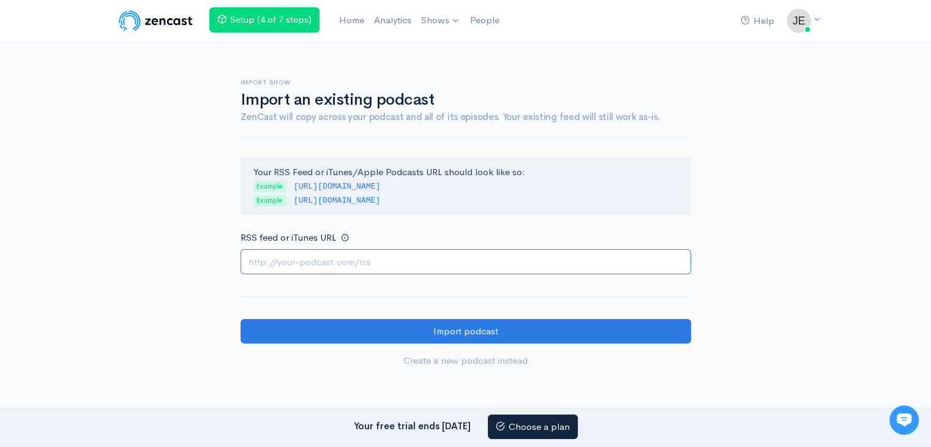
paste input "https://escortspalmjumeirah.com/feed/podcast/dubai-escorts-0586400197-local-esc…"
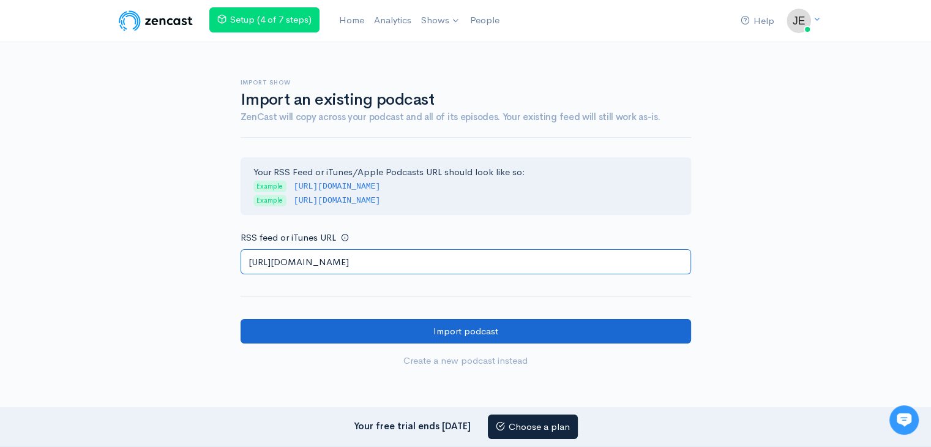
type input "https://escortspalmjumeirah.com/feed/podcast/dubai-escorts-0586400197-local-esc…"
click at [296, 329] on input "Import podcast" at bounding box center [466, 331] width 450 height 25
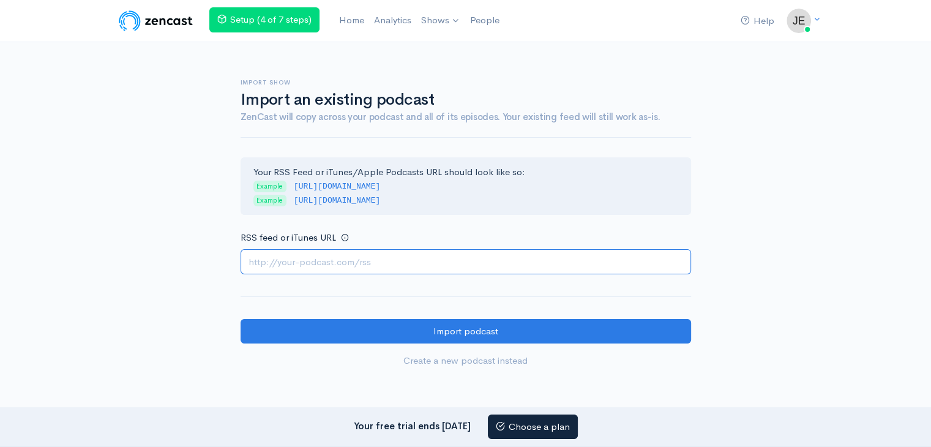
click at [326, 258] on input "RSS feed or iTunes URL" at bounding box center [466, 261] width 450 height 25
paste input "https://escortspalmjumeirah.com/feed/podcast/escort-agency-dubai-0529711942-dub…"
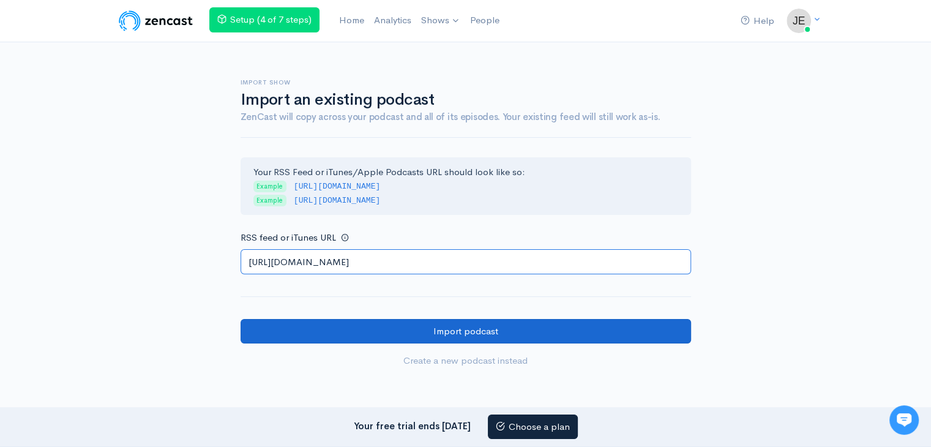
scroll to position [0, 13]
type input "https://escortspalmjumeirah.com/feed/podcast/escort-agency-dubai-0529711942-dub…"
click at [298, 324] on input "Import podcast" at bounding box center [466, 331] width 450 height 25
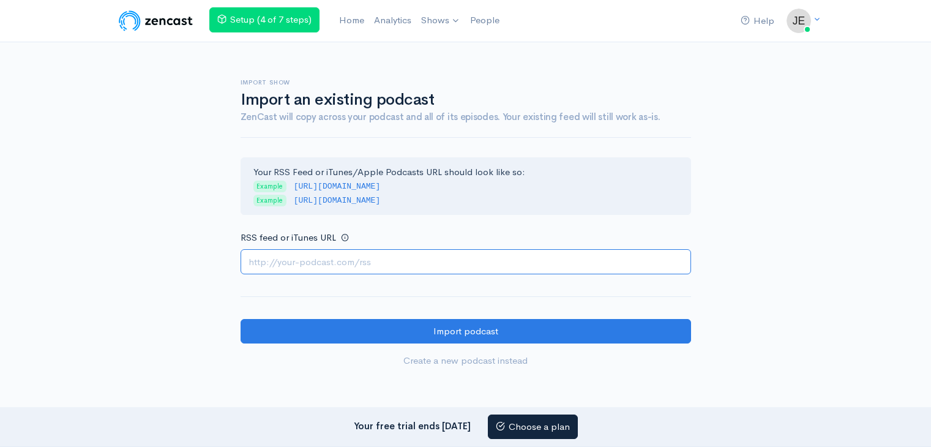
paste input "[URL][DOMAIN_NAME]"
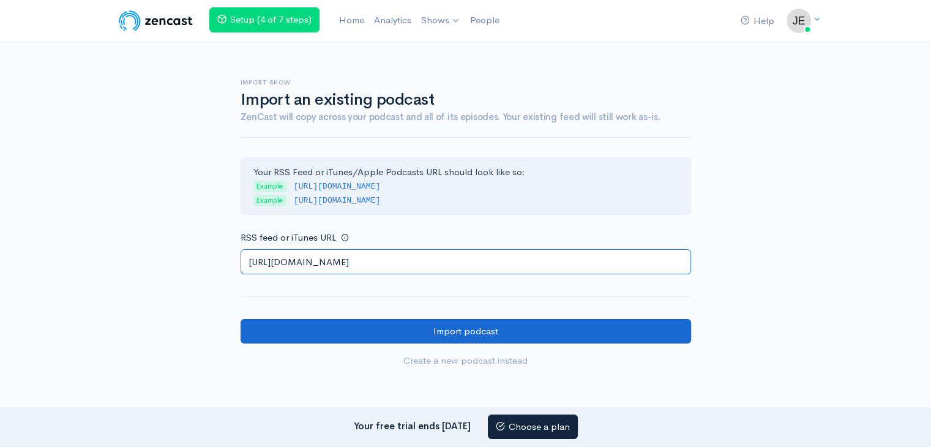
type input "[URL][DOMAIN_NAME]"
click at [300, 325] on input "Import podcast" at bounding box center [466, 331] width 450 height 25
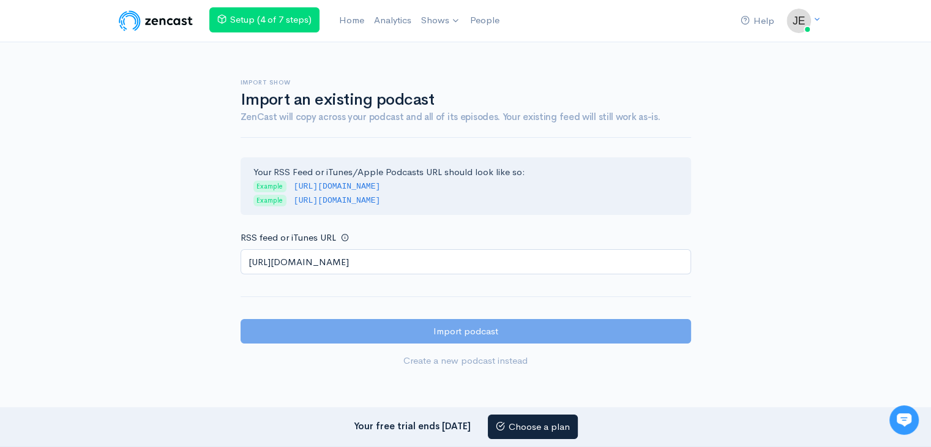
scroll to position [0, 0]
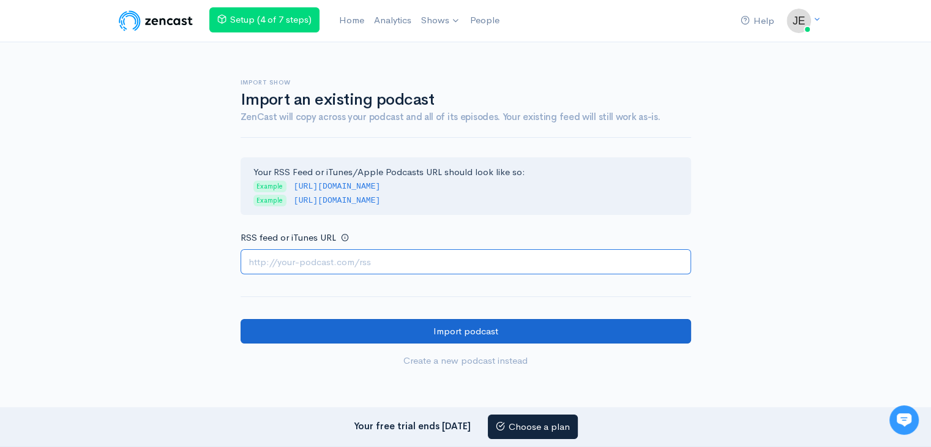
paste input "https://escortspalmjumeirah.com/feed/podcast/dubai-escorts-0553770806-beautiful…"
type input "https://escortspalmjumeirah.com/feed/podcast/dubai-escorts-0553770806-beautiful…"
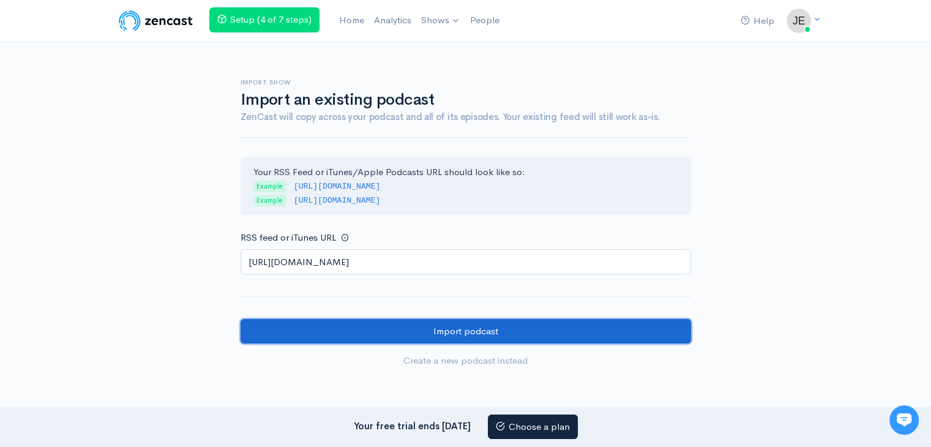
click at [321, 332] on input "Import podcast" at bounding box center [466, 331] width 450 height 25
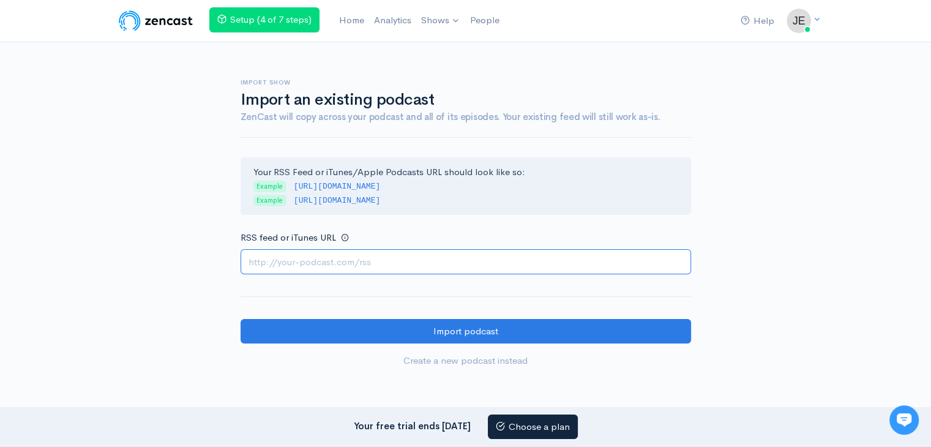
paste input "[URL][DOMAIN_NAME]"
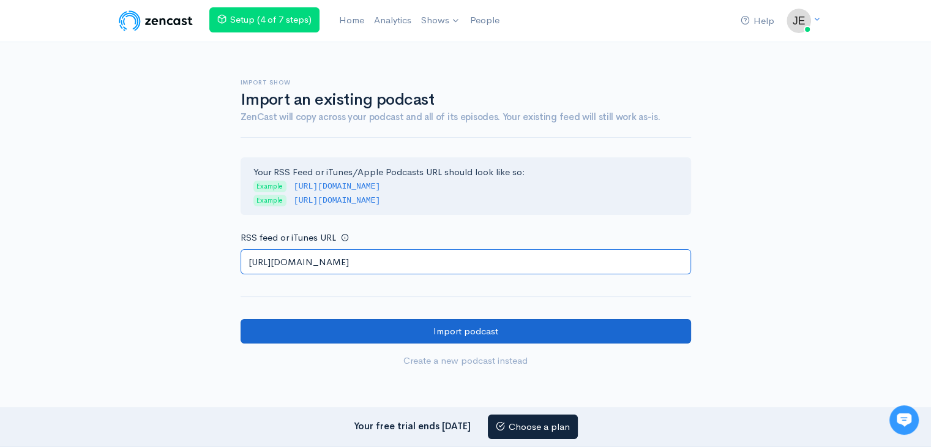
type input "https://escortspalmjumeirah.com/feed/podcast/dubai-escorts-0554476080-escorts-n…"
click at [334, 334] on input "Import podcast" at bounding box center [466, 331] width 450 height 25
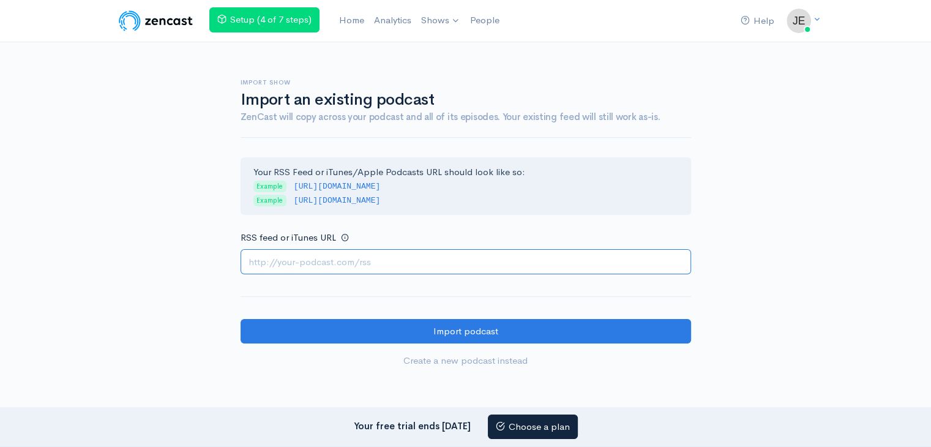
paste input "[URL][DOMAIN_NAME]"
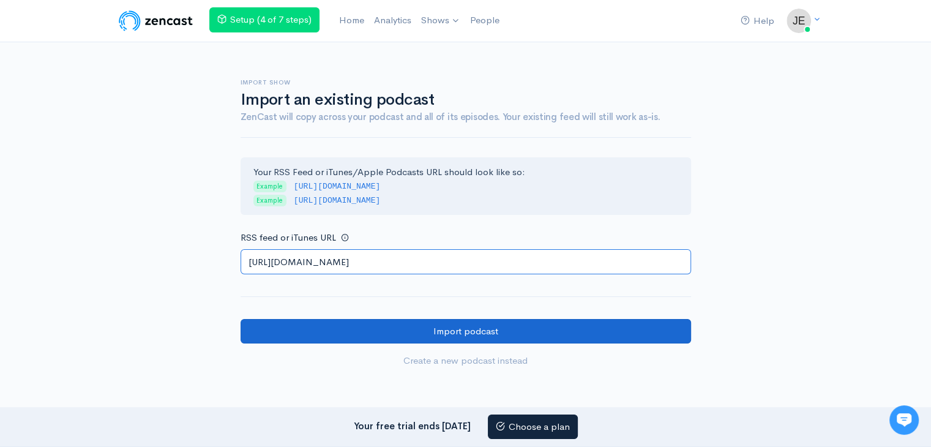
type input "https://escortspalmjumeirah.com/feed/podcast/luxury-dubai-escort-service-058166…"
click at [307, 339] on input "Import podcast" at bounding box center [466, 331] width 450 height 25
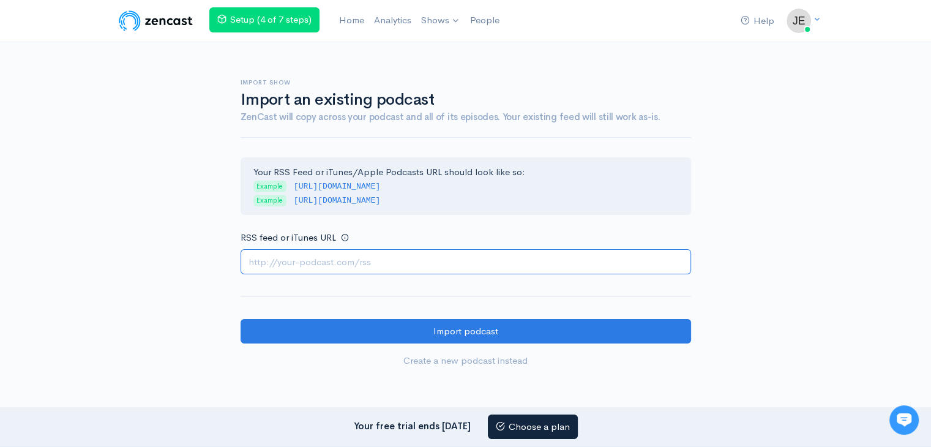
click at [310, 257] on input "RSS feed or iTunes URL" at bounding box center [466, 261] width 450 height 25
paste input "https://escortspalmjumeirah.com/feed/podcast/dubai-escort-models-0509967520-esc…"
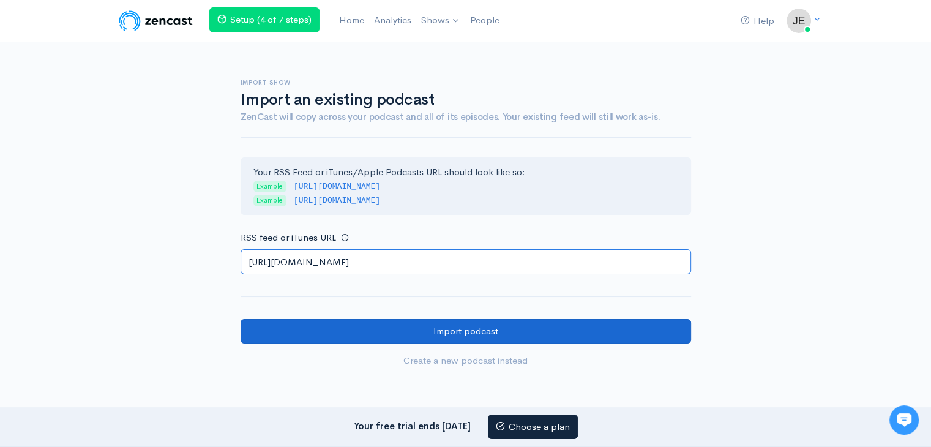
type input "https://escortspalmjumeirah.com/feed/podcast/dubai-escort-models-0509967520-esc…"
click at [282, 326] on input "Import podcast" at bounding box center [466, 331] width 450 height 25
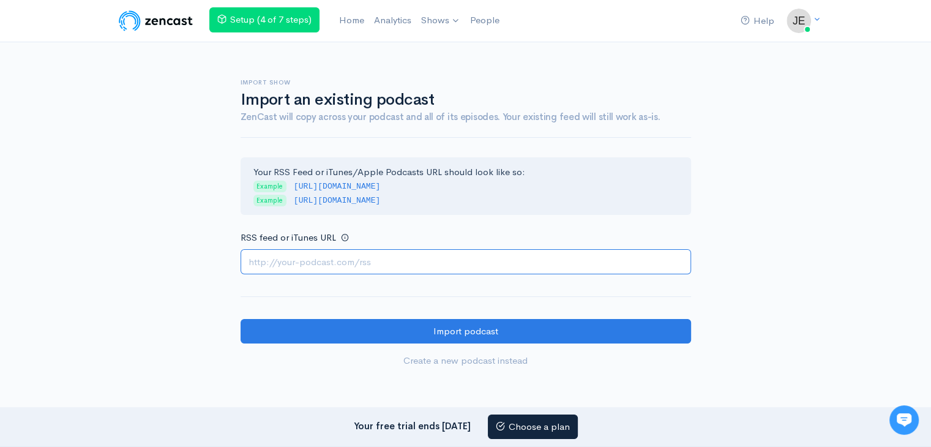
paste input "https://escortspalmjumeirah.com/feed/podcast/a-00-escorts-service-in-dubai-0552…"
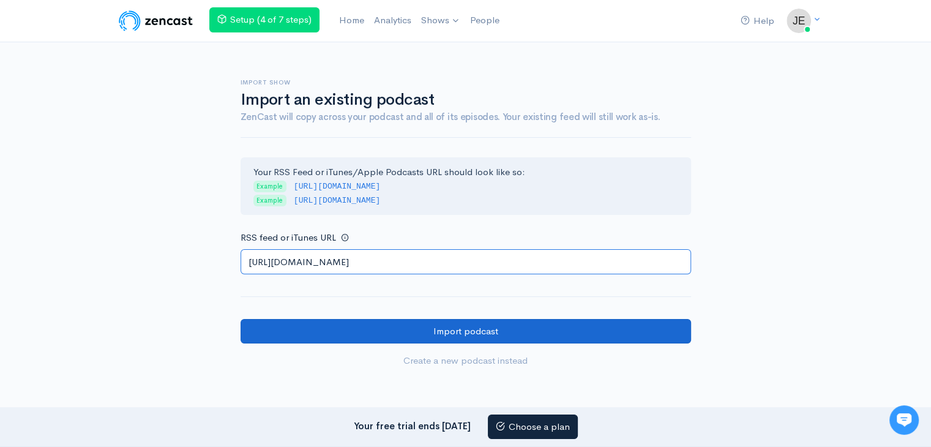
type input "https://escortspalmjumeirah.com/feed/podcast/a-00-escorts-service-in-dubai-0552…"
click at [326, 324] on input "Import podcast" at bounding box center [466, 331] width 450 height 25
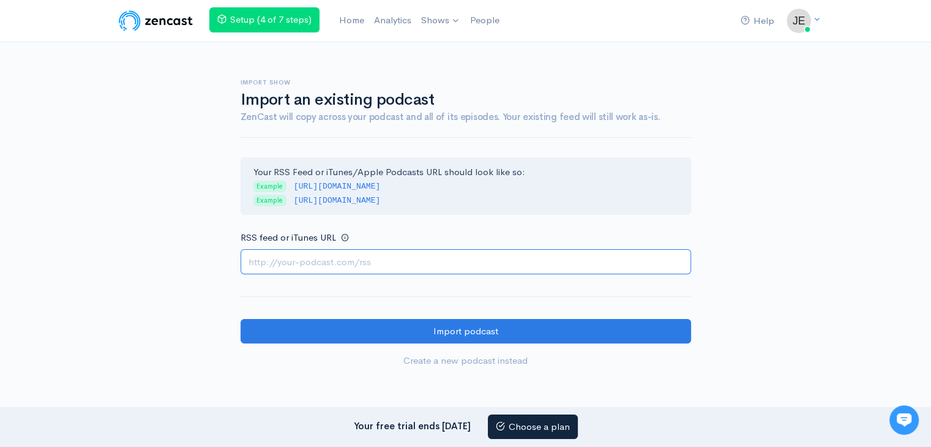
paste input "https://escortspalmjumeirah.com/feed/podcast/independent-escorts-in-dubai-05291…"
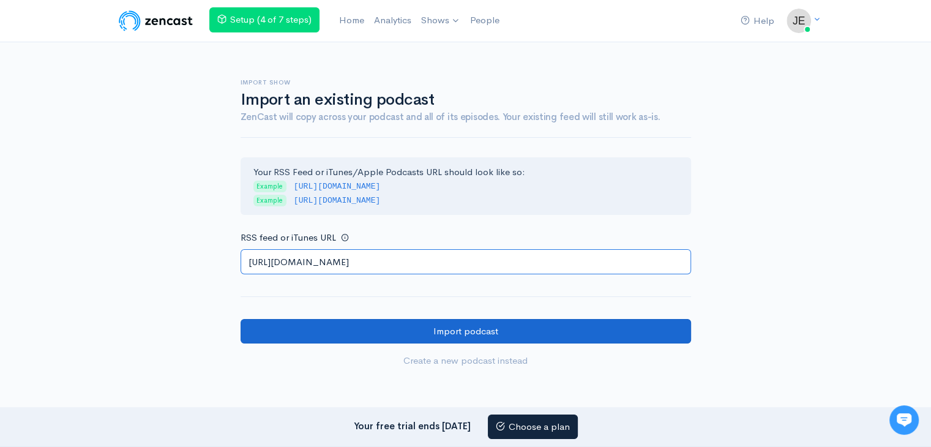
type input "https://escortspalmjumeirah.com/feed/podcast/independent-escorts-in-dubai-05291…"
click at [286, 327] on input "Import podcast" at bounding box center [466, 331] width 450 height 25
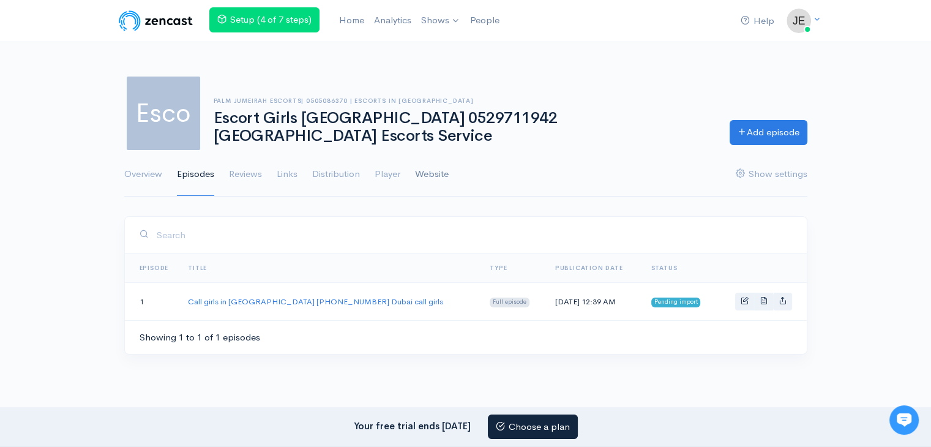
click at [428, 165] on link "Website" at bounding box center [432, 174] width 34 height 44
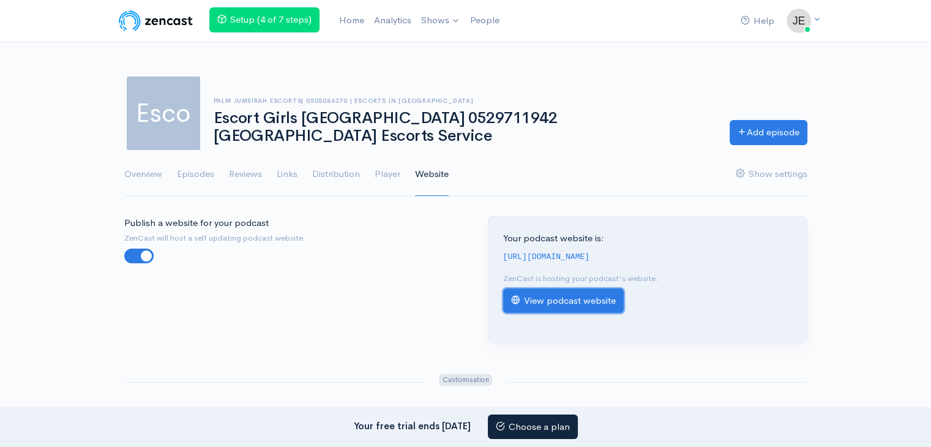
click at [588, 309] on link "View podcast website" at bounding box center [563, 300] width 121 height 25
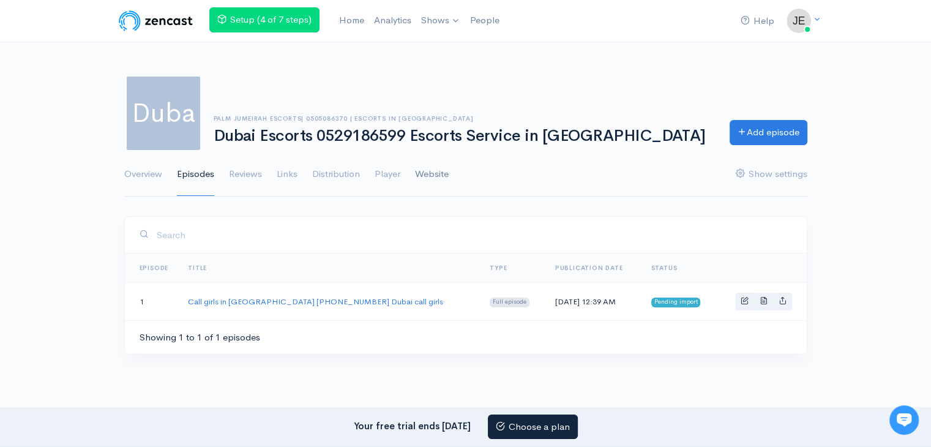
click at [441, 175] on link "Website" at bounding box center [432, 174] width 34 height 44
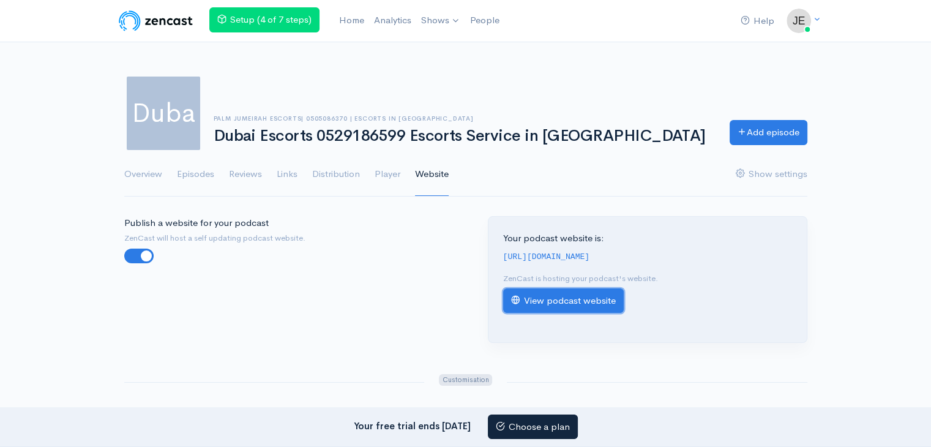
click at [608, 313] on link "View podcast website" at bounding box center [563, 300] width 121 height 25
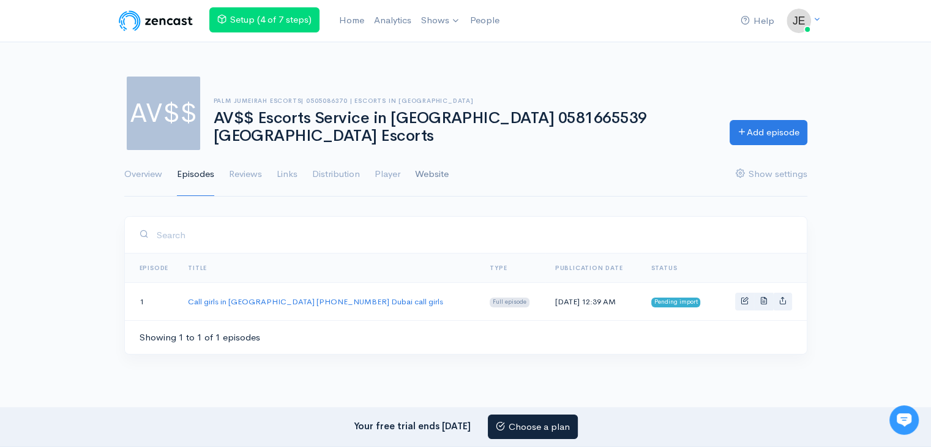
click at [435, 175] on link "Website" at bounding box center [432, 174] width 34 height 44
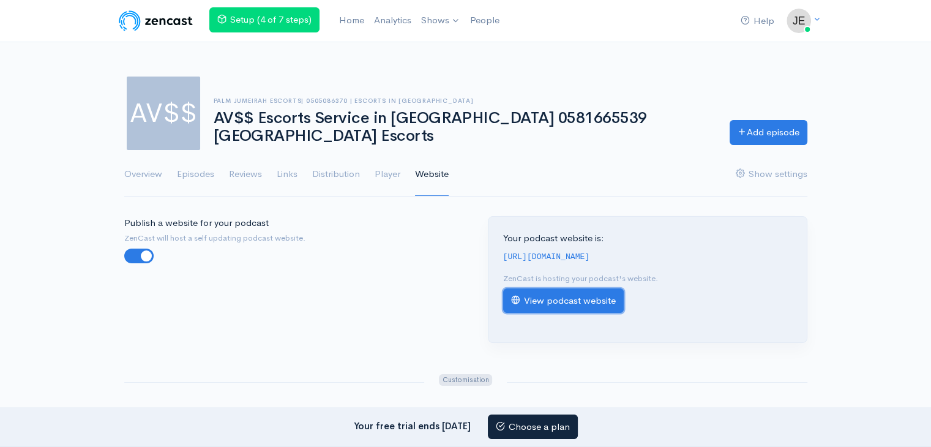
click at [558, 312] on link "View podcast website" at bounding box center [563, 300] width 121 height 25
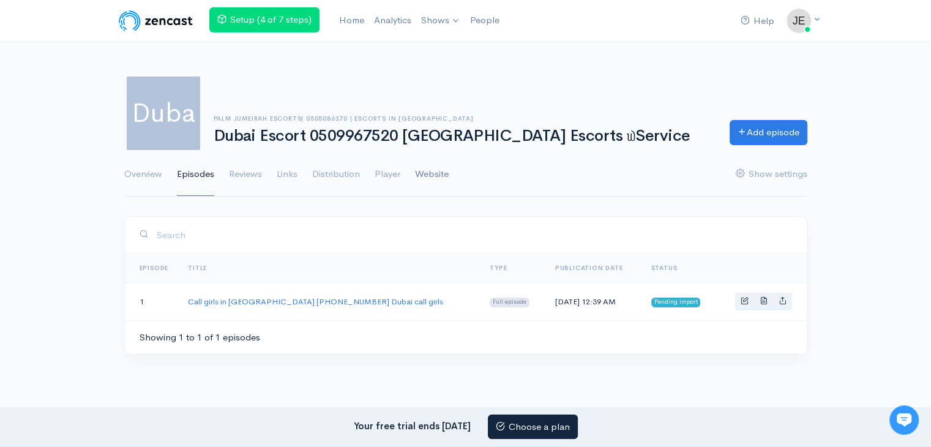
click at [431, 172] on link "Website" at bounding box center [432, 174] width 34 height 44
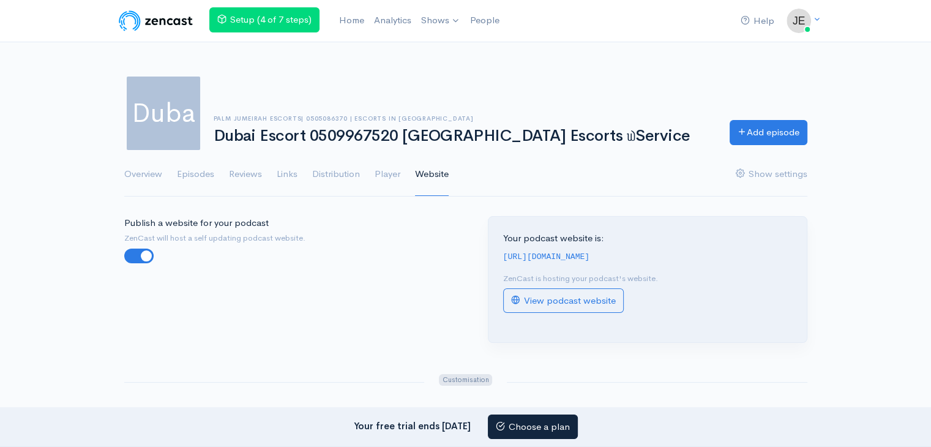
click at [584, 330] on div "Your podcast website is: https://dubai-escort-0509967520-dubai-escorts-service.…" at bounding box center [647, 279] width 318 height 125
click at [585, 313] on link "View podcast website" at bounding box center [563, 300] width 121 height 25
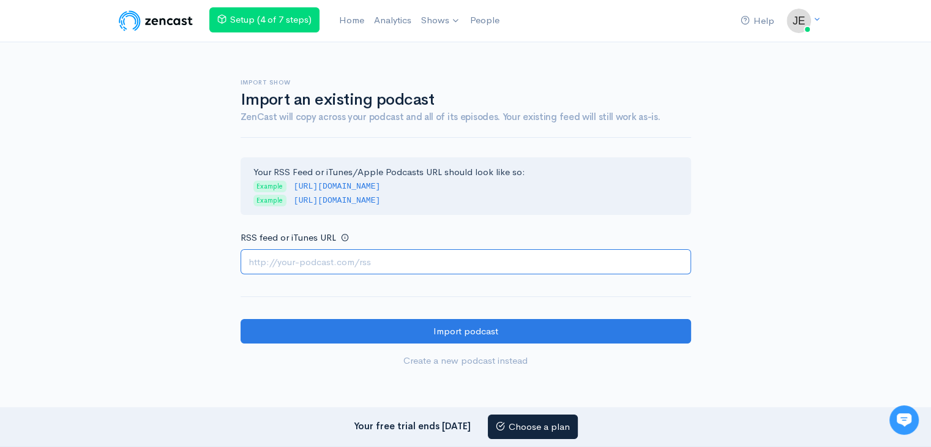
paste input "[URL][DOMAIN_NAME]"
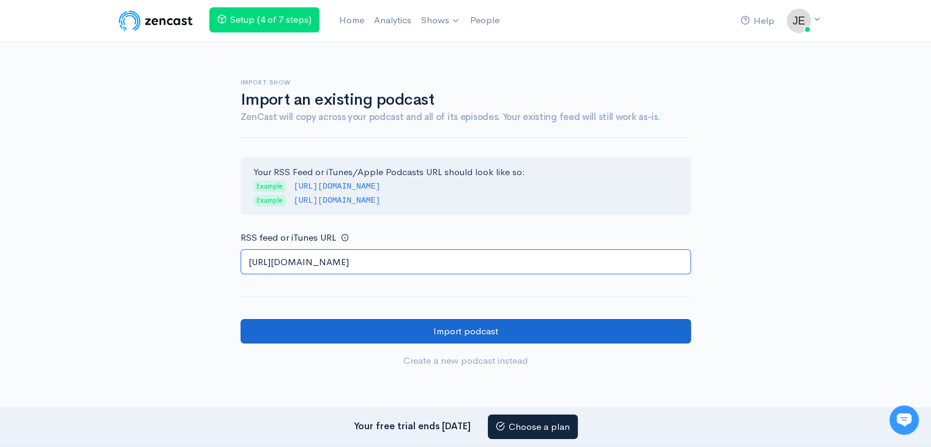
type input "https://escortspalmjumeirah.com/feed/podcast/dubai-escort-service-0505086370-du…"
click at [322, 332] on input "Import podcast" at bounding box center [466, 331] width 450 height 25
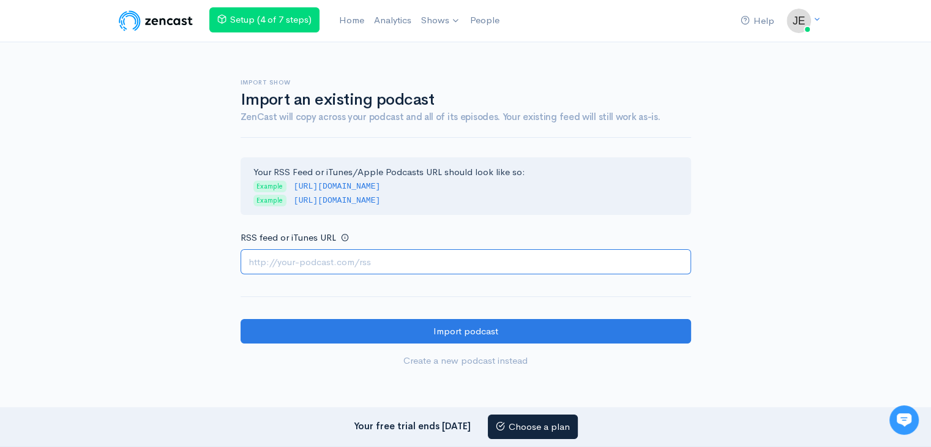
paste input "https://escortspalmjumeirah.com/feed/podcast/new-escort-in-dubai-0563380268-dub…"
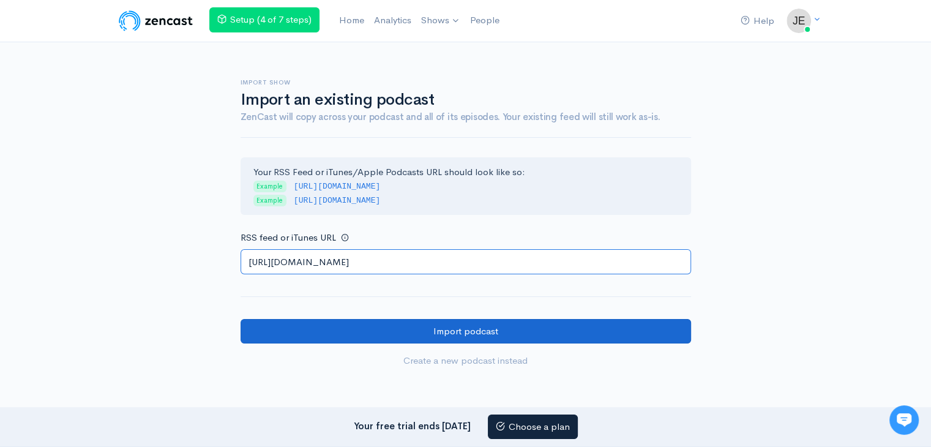
type input "https://escortspalmjumeirah.com/feed/podcast/new-escort-in-dubai-0563380268-dub…"
click at [300, 334] on input "Import podcast" at bounding box center [466, 331] width 450 height 25
type input "[URL][DOMAIN_NAME]"
click at [308, 329] on input "Import podcast" at bounding box center [466, 331] width 450 height 25
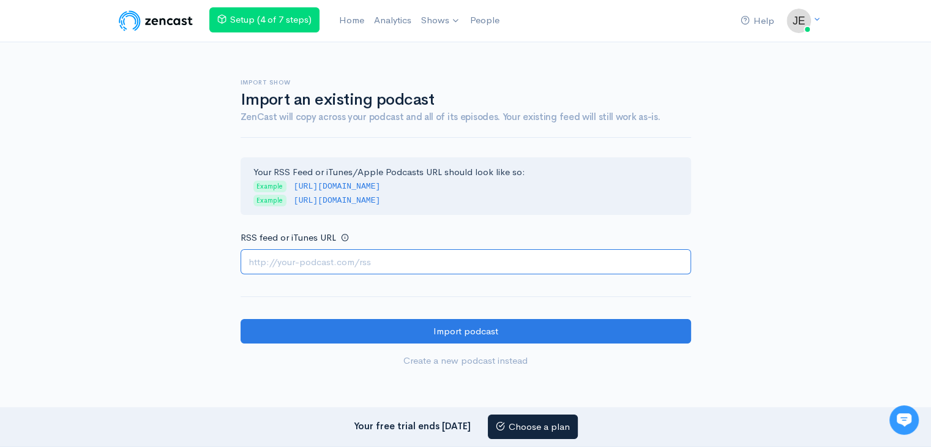
click at [311, 263] on input "RSS feed or iTunes URL" at bounding box center [466, 261] width 450 height 25
paste input "https://escortspalmjumeirah.com/feed/podcast/dubai-independent-girls-0553770806…"
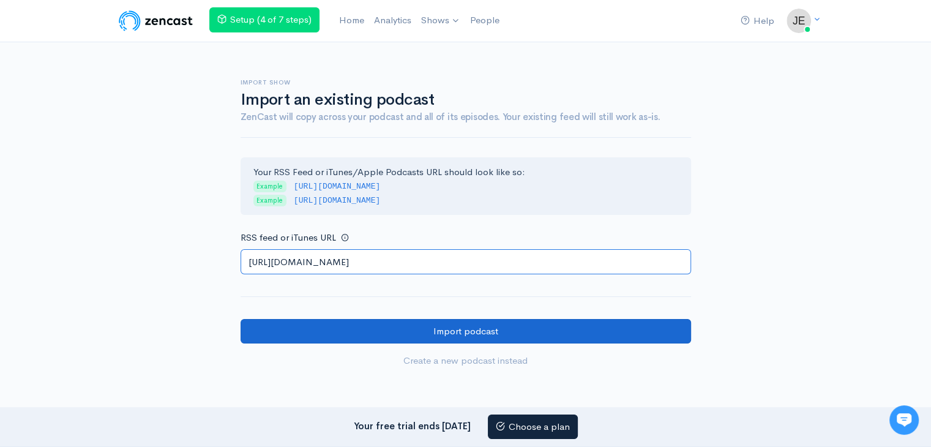
type input "https://escortspalmjumeirah.com/feed/podcast/dubai-independent-girls-0553770806…"
click at [291, 329] on input "Import podcast" at bounding box center [466, 331] width 450 height 25
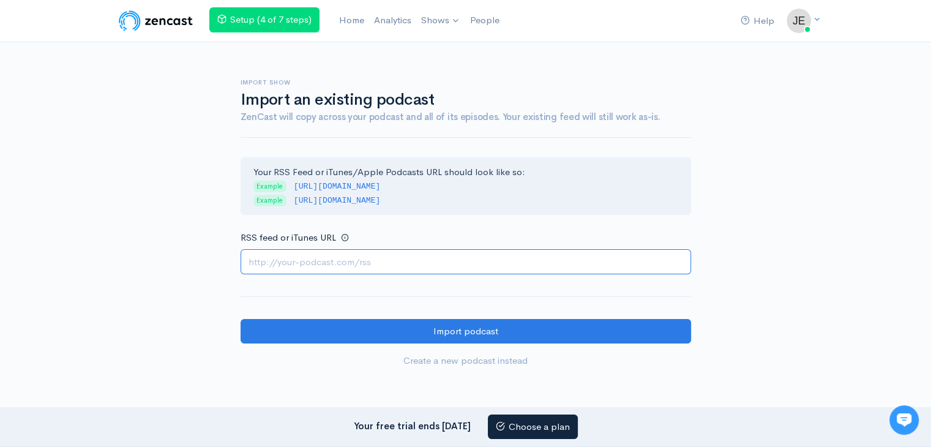
paste input "https://escortspalmjumeirah.com/feed/podcast/escort-number-dubai-0563133746-dub…"
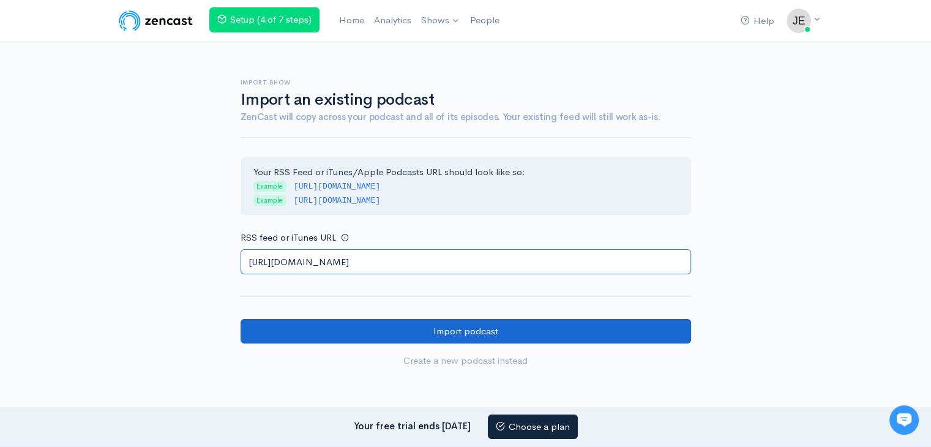
type input "https://escortspalmjumeirah.com/feed/podcast/escort-number-dubai-0563133746-dub…"
click at [330, 329] on input "Import podcast" at bounding box center [466, 331] width 450 height 25
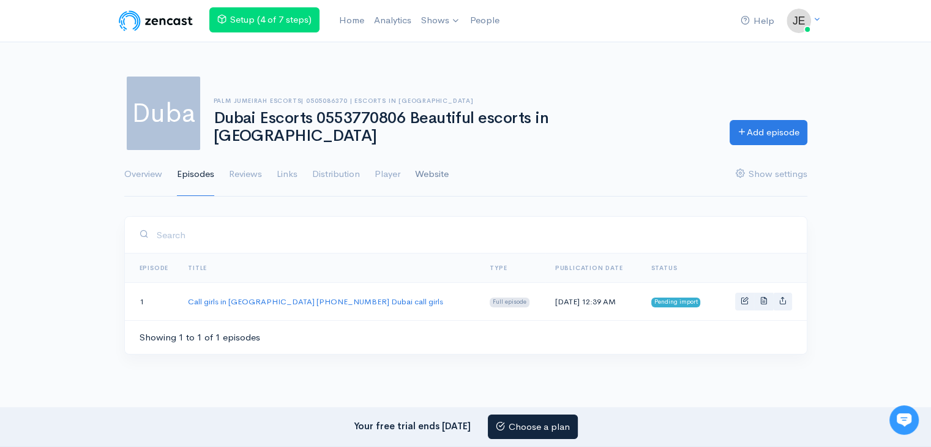
click at [443, 172] on link "Website" at bounding box center [432, 174] width 34 height 44
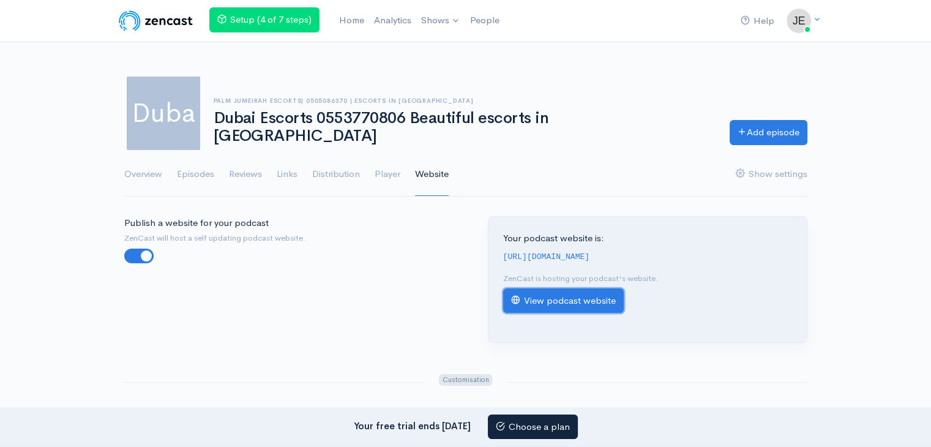
click at [546, 313] on link "View podcast website" at bounding box center [563, 300] width 121 height 25
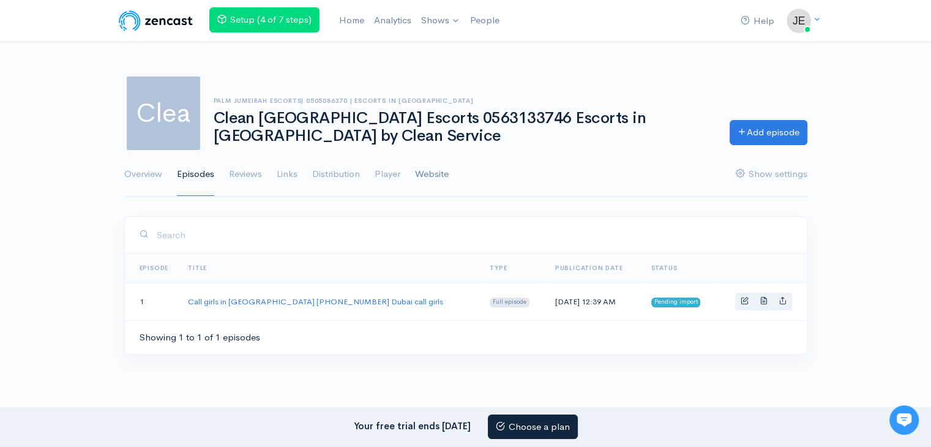
click at [431, 176] on link "Website" at bounding box center [432, 174] width 34 height 44
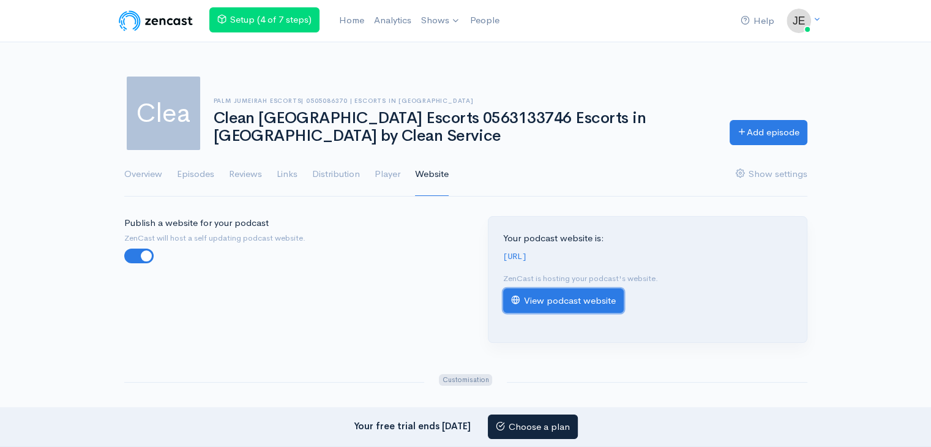
click at [596, 310] on link "View podcast website" at bounding box center [563, 300] width 121 height 25
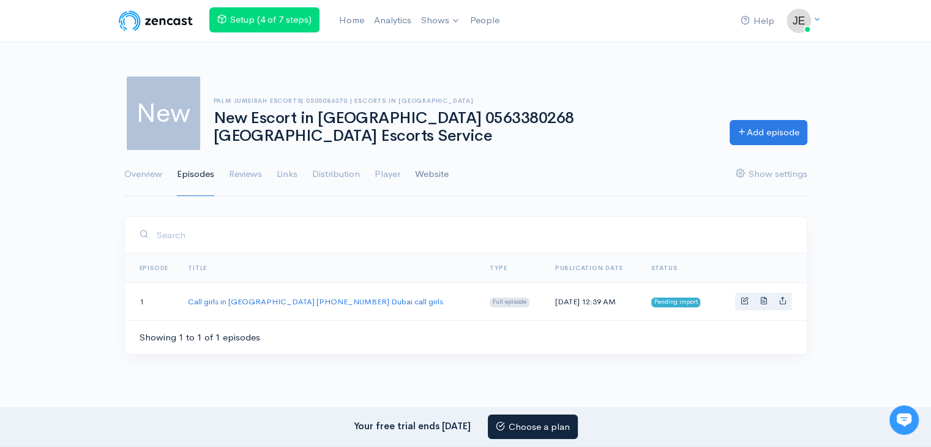
click at [428, 169] on link "Website" at bounding box center [432, 174] width 34 height 44
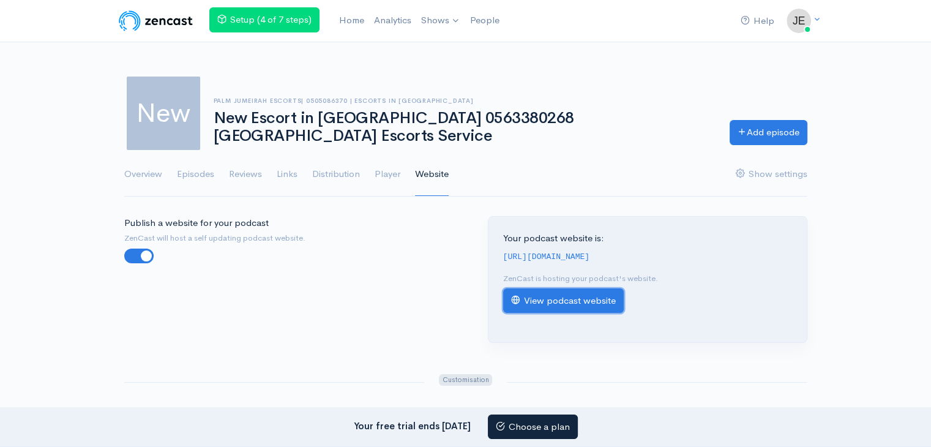
click at [573, 313] on link "View podcast website" at bounding box center [563, 300] width 121 height 25
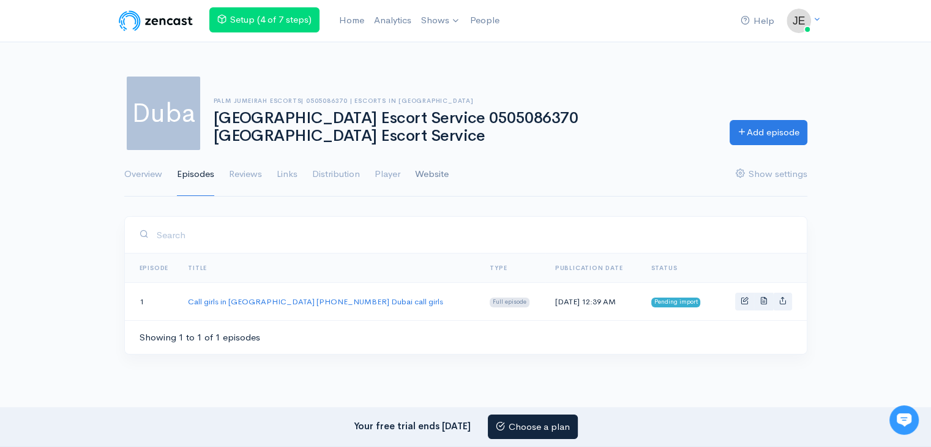
click at [427, 172] on link "Website" at bounding box center [432, 174] width 34 height 44
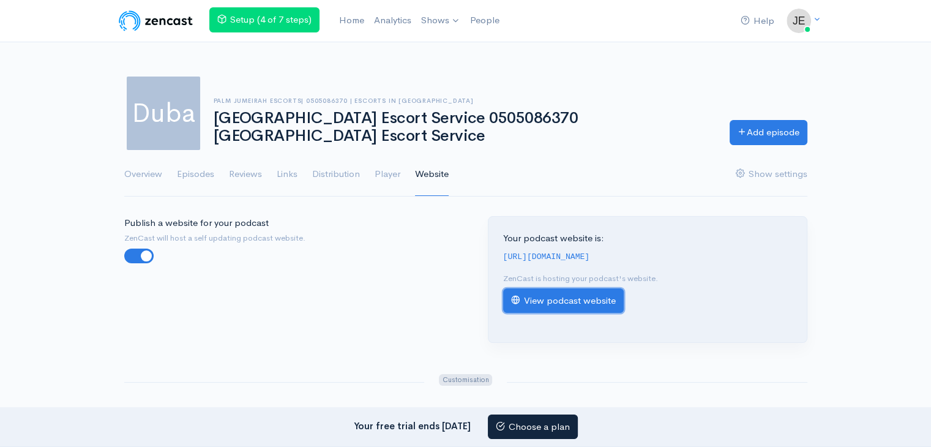
click at [588, 313] on link "View podcast website" at bounding box center [563, 300] width 121 height 25
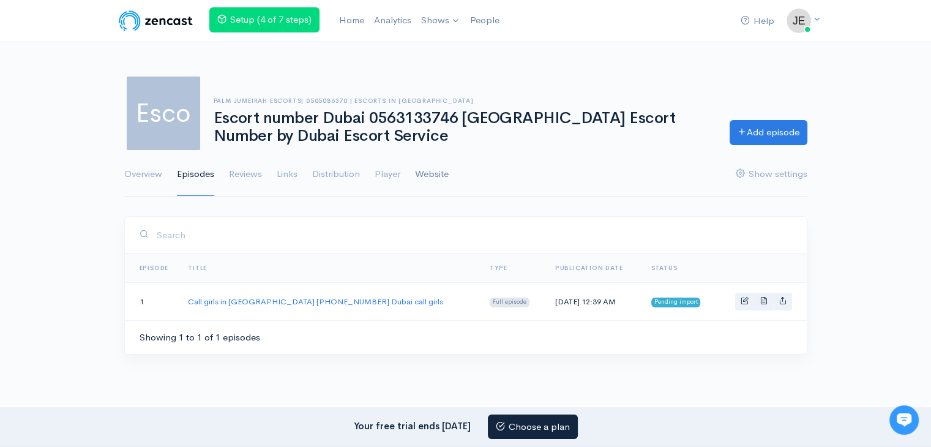
click at [442, 178] on link "Website" at bounding box center [432, 174] width 34 height 44
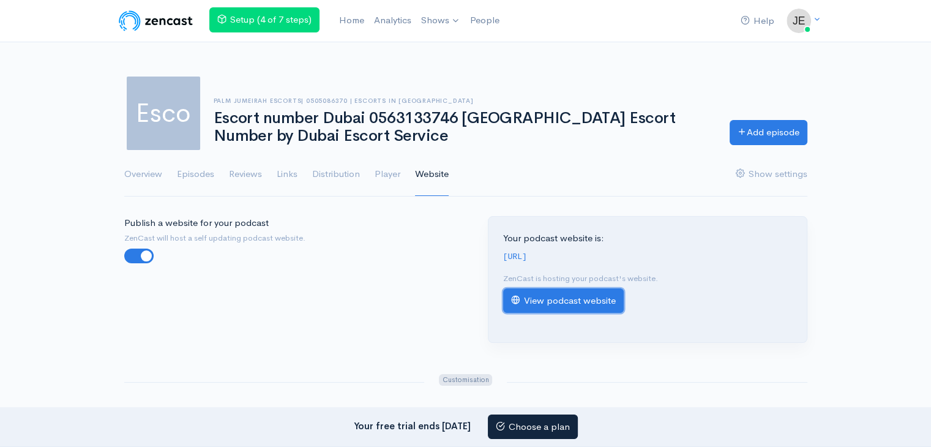
click at [556, 309] on link "View podcast website" at bounding box center [563, 300] width 121 height 25
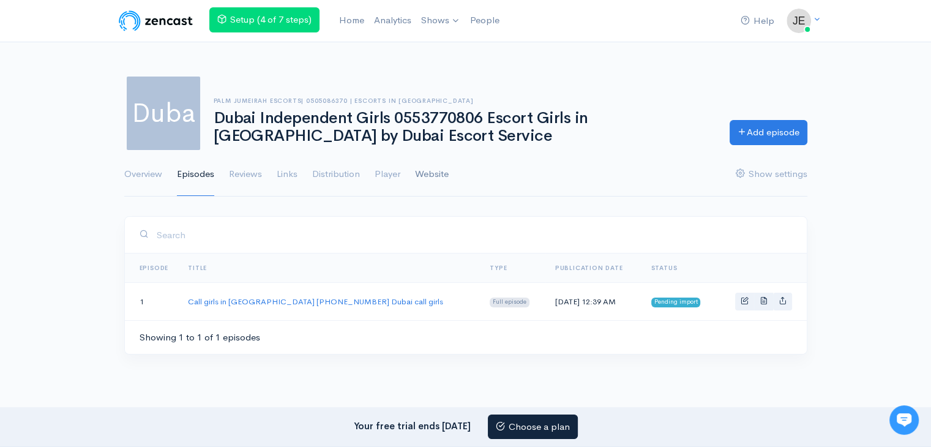
click at [433, 176] on link "Website" at bounding box center [432, 174] width 34 height 44
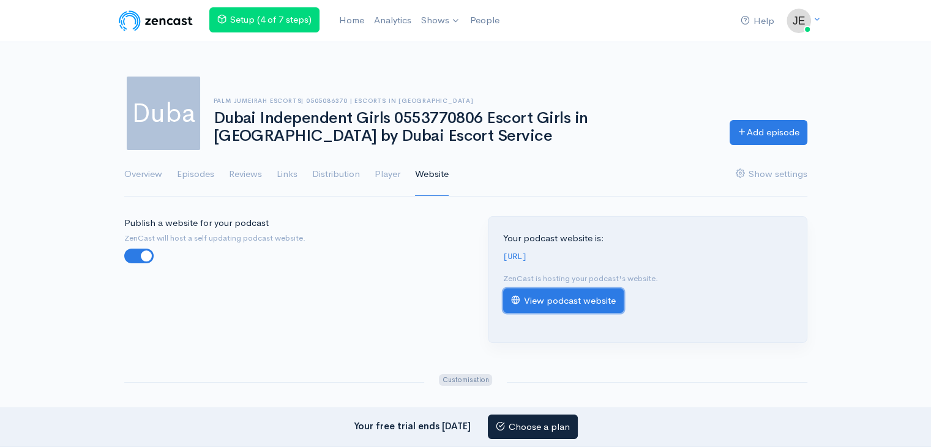
click at [564, 313] on link "View podcast website" at bounding box center [563, 300] width 121 height 25
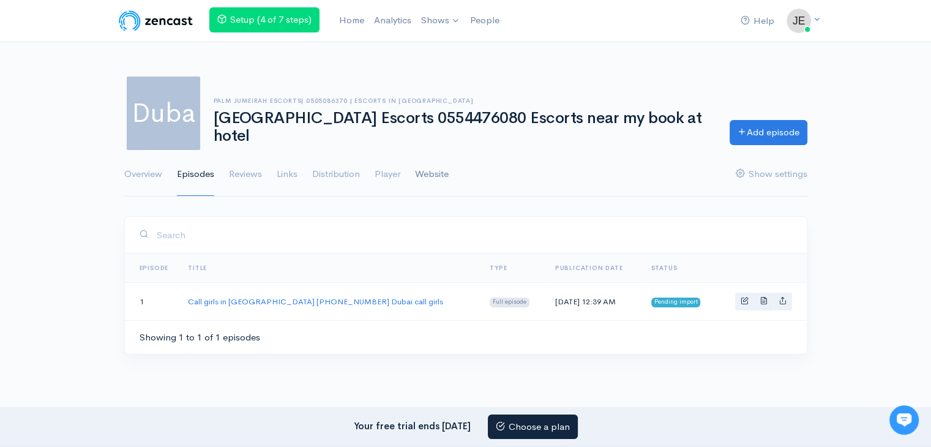
click at [427, 176] on link "Website" at bounding box center [432, 174] width 34 height 44
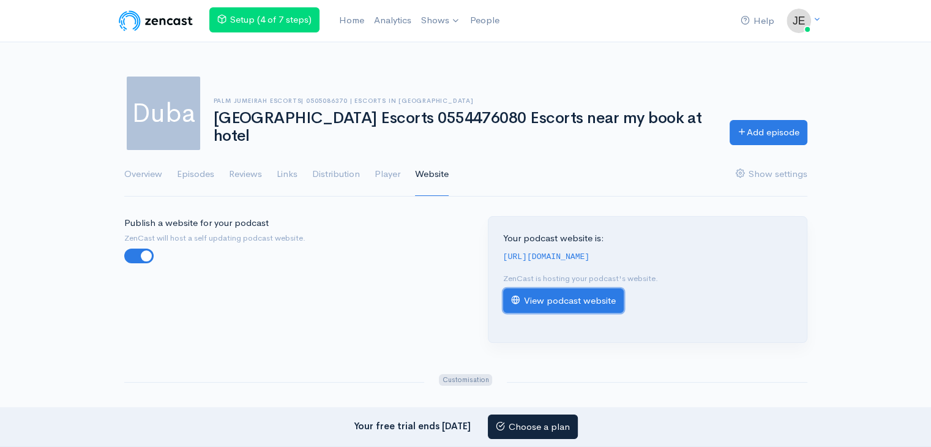
click at [567, 310] on link "View podcast website" at bounding box center [563, 300] width 121 height 25
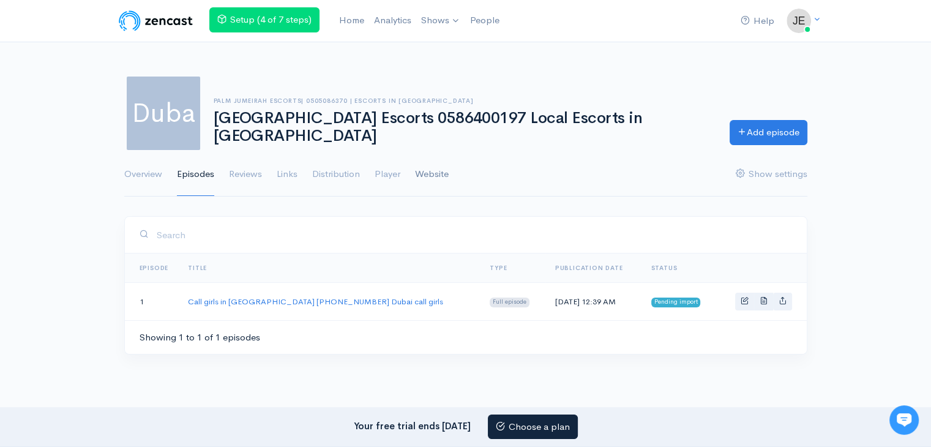
click at [438, 178] on link "Website" at bounding box center [432, 174] width 34 height 44
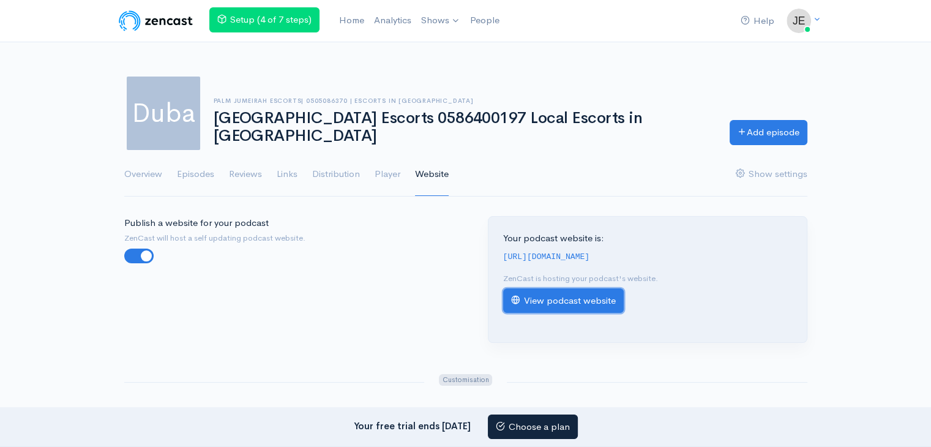
click at [578, 307] on link "View podcast website" at bounding box center [563, 300] width 121 height 25
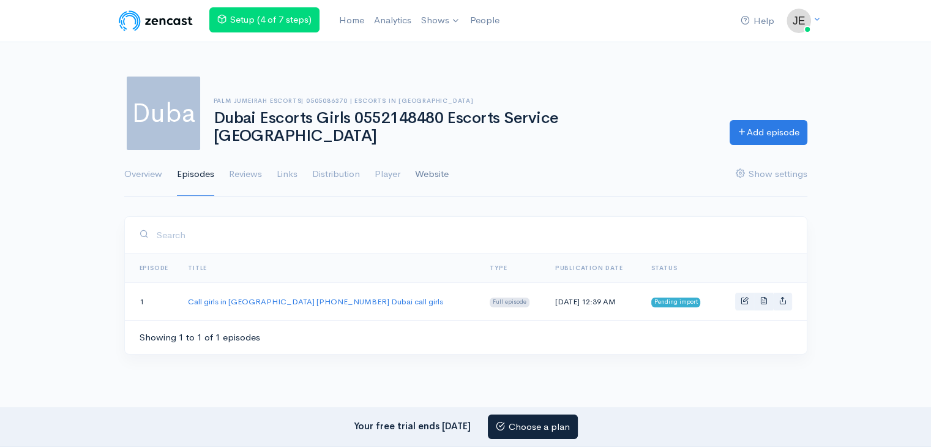
click at [435, 172] on link "Website" at bounding box center [432, 174] width 34 height 44
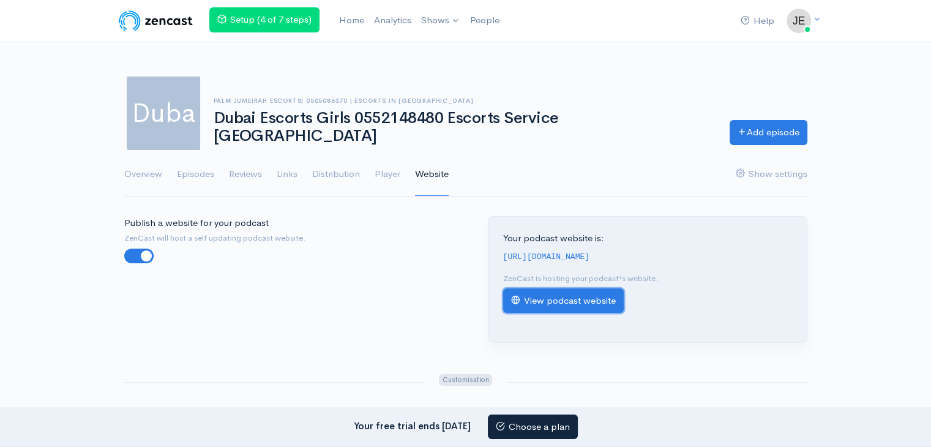
click at [576, 312] on link "View podcast website" at bounding box center [563, 300] width 121 height 25
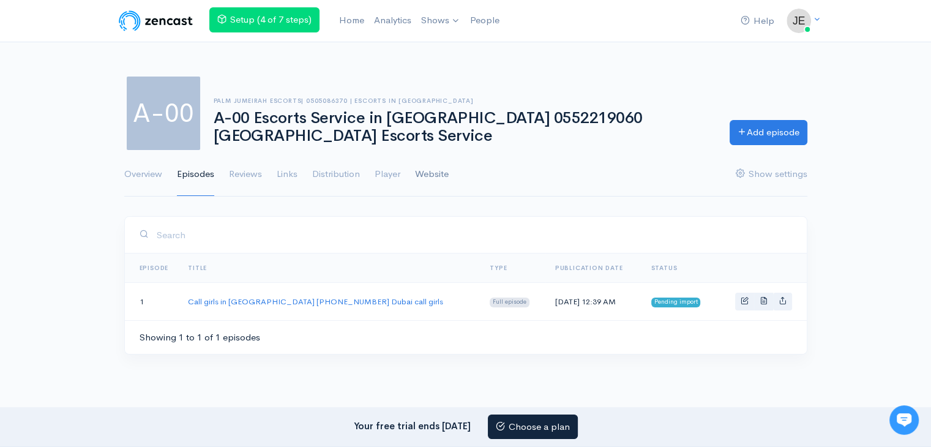
click at [439, 178] on link "Website" at bounding box center [432, 174] width 34 height 44
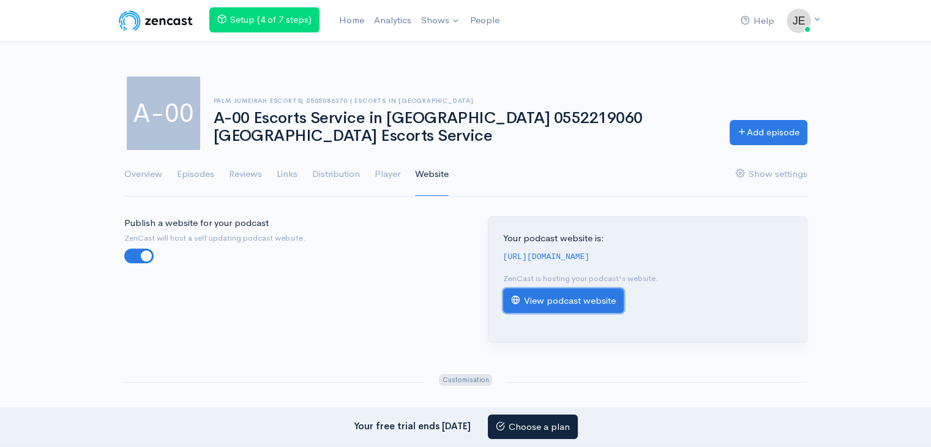
click at [564, 313] on link "View podcast website" at bounding box center [563, 300] width 121 height 25
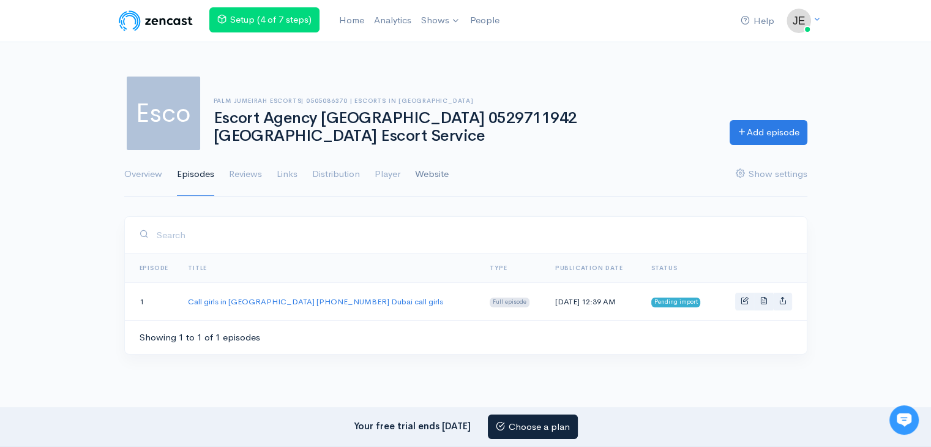
click at [446, 177] on link "Website" at bounding box center [432, 174] width 34 height 44
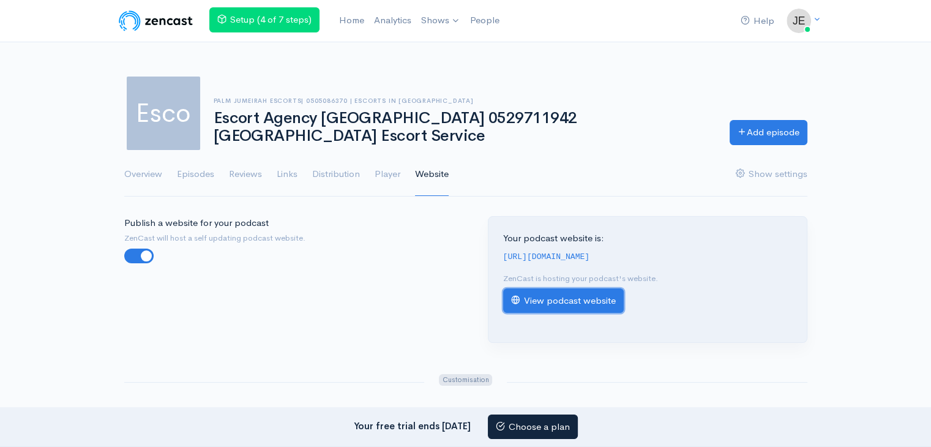
click at [546, 304] on link "View podcast website" at bounding box center [563, 300] width 121 height 25
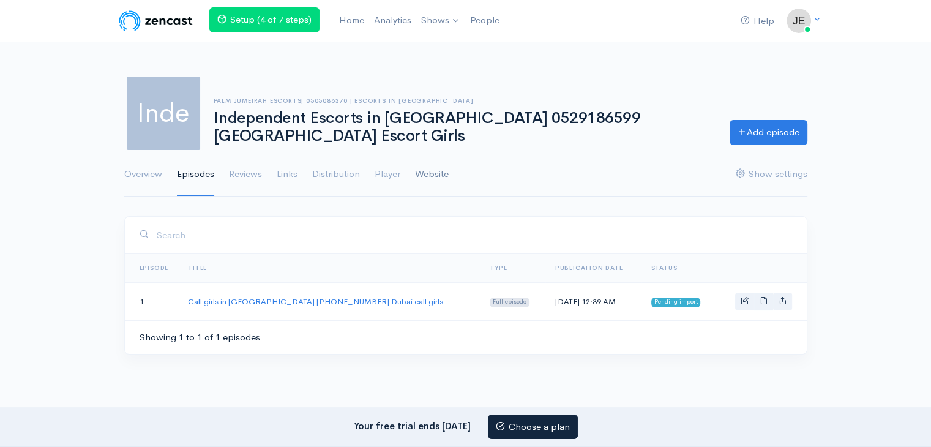
click at [431, 177] on link "Website" at bounding box center [432, 174] width 34 height 44
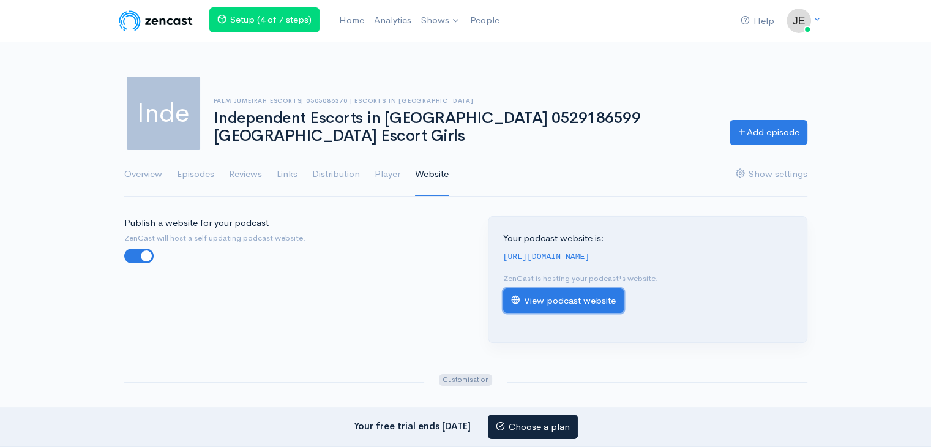
click at [533, 308] on link "View podcast website" at bounding box center [563, 300] width 121 height 25
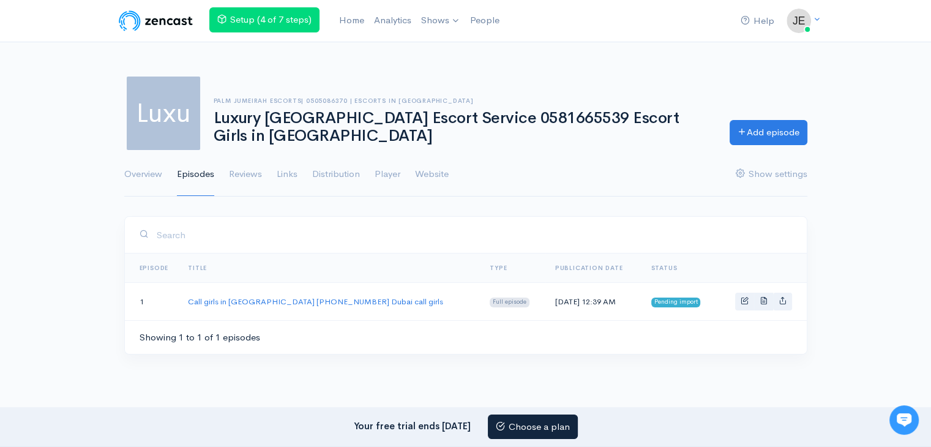
click at [453, 178] on ul "Overview Episodes Reviews Links Distribution Player Website Show settings" at bounding box center [465, 174] width 683 height 44
click at [435, 178] on link "Website" at bounding box center [432, 174] width 34 height 44
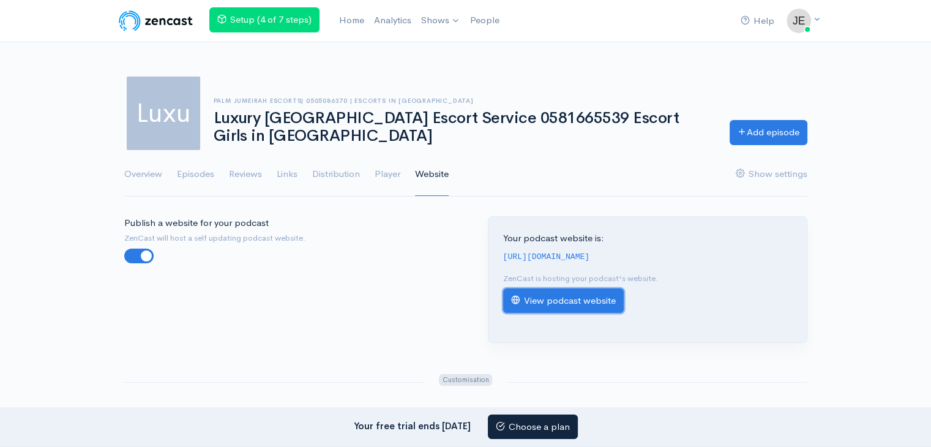
click at [534, 303] on link "View podcast website" at bounding box center [563, 300] width 121 height 25
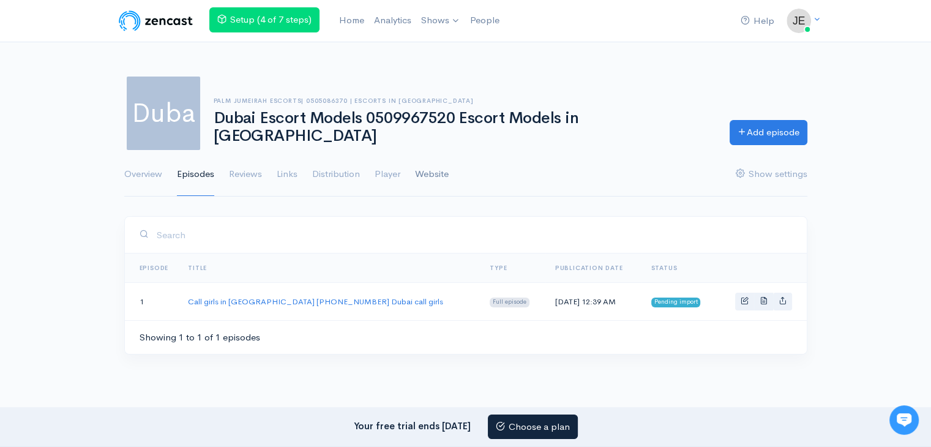
click at [436, 170] on link "Website" at bounding box center [432, 174] width 34 height 44
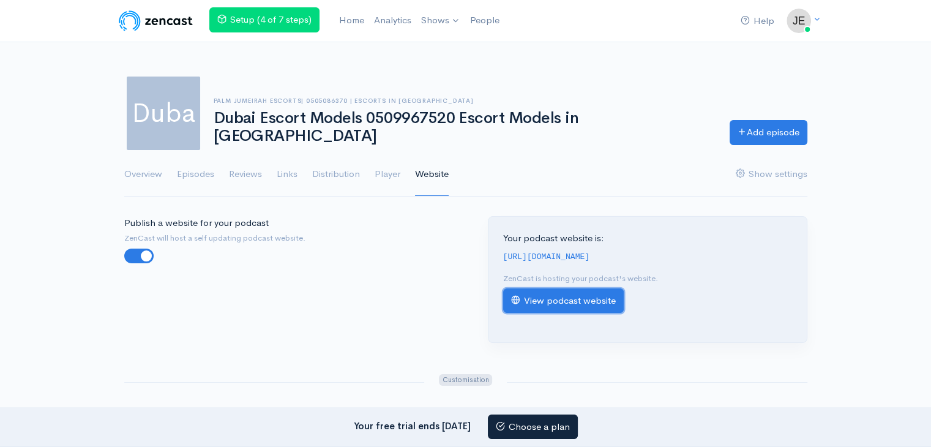
click at [541, 307] on link "View podcast website" at bounding box center [563, 300] width 121 height 25
